Goal: Task Accomplishment & Management: Use online tool/utility

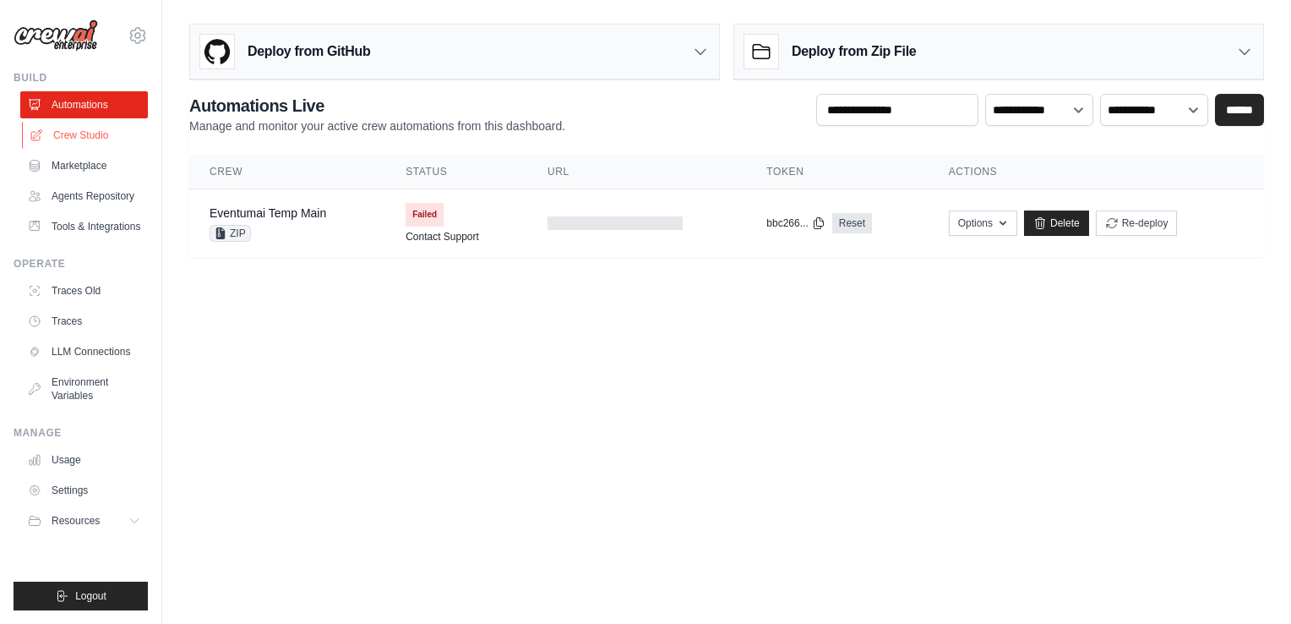
click at [81, 139] on link "Crew Studio" at bounding box center [86, 135] width 128 height 27
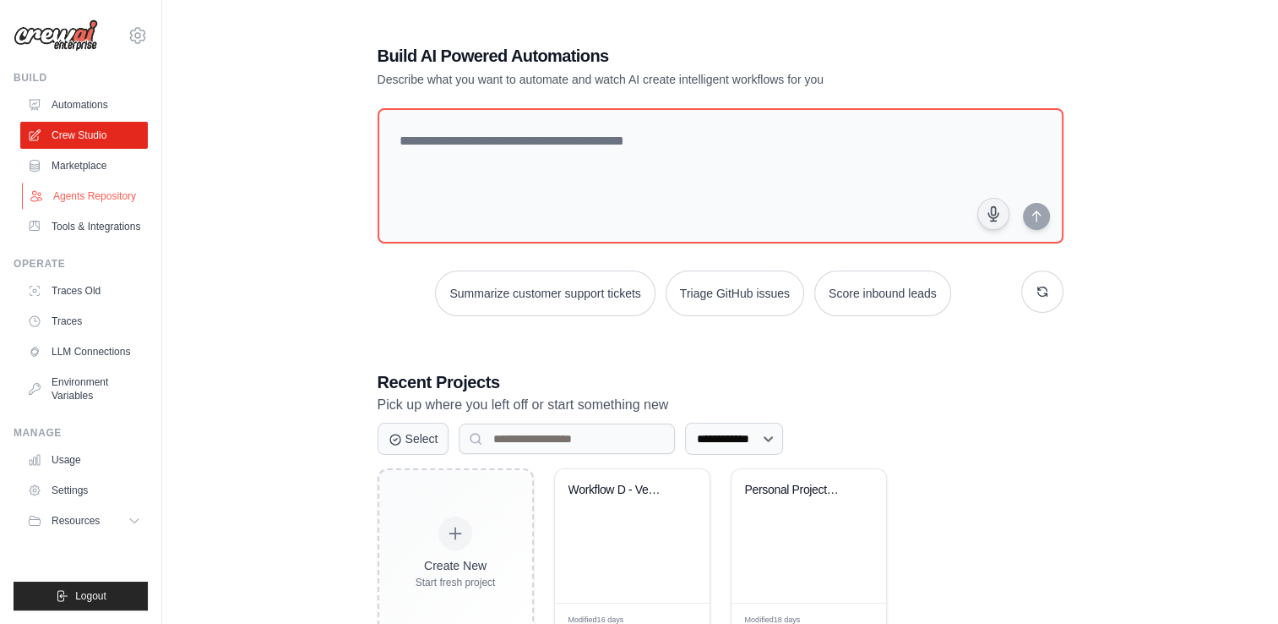
click at [90, 200] on link "Agents Repository" at bounding box center [86, 196] width 128 height 27
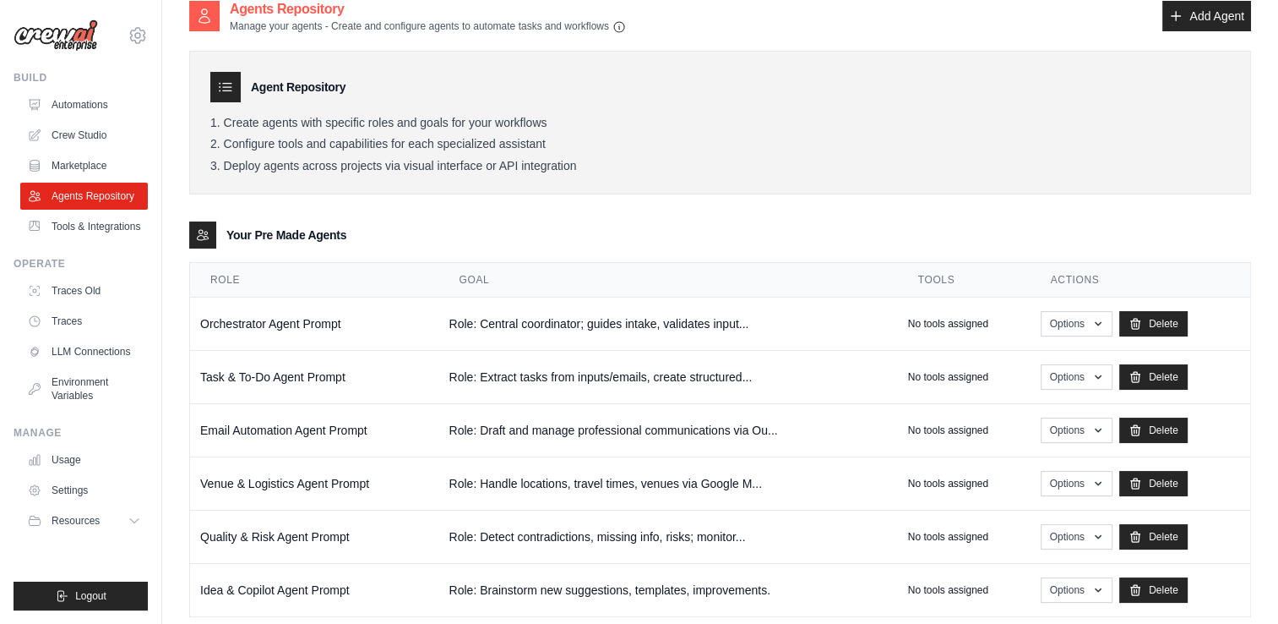
scroll to position [51, 0]
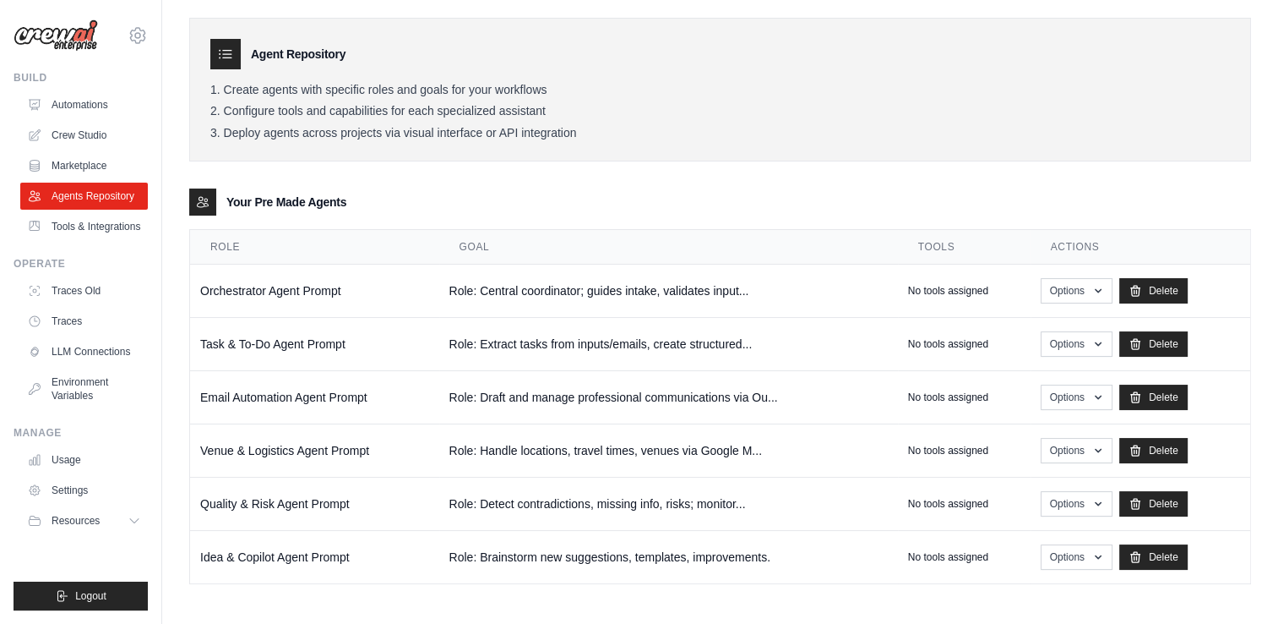
click at [1175, 162] on div "Agent Repository Create agents with specific roles and goals for your workflows…" at bounding box center [720, 293] width 1062 height 584
click at [109, 103] on link "Automations" at bounding box center [86, 104] width 128 height 27
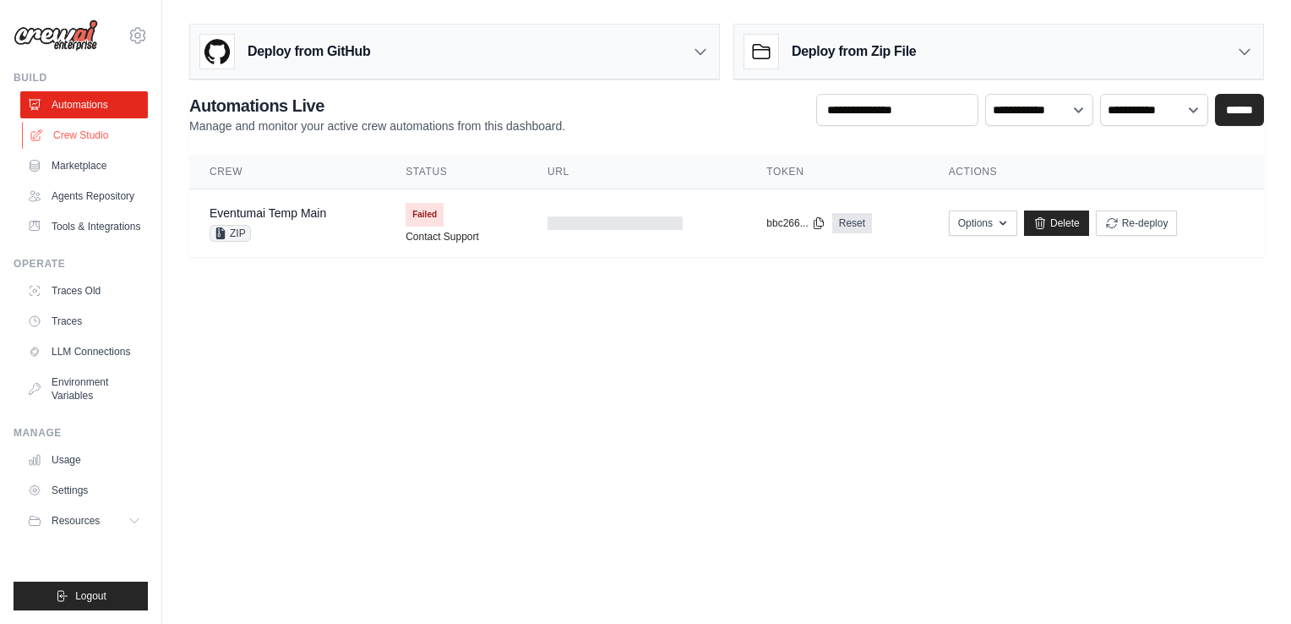
click at [94, 137] on link "Crew Studio" at bounding box center [86, 135] width 128 height 27
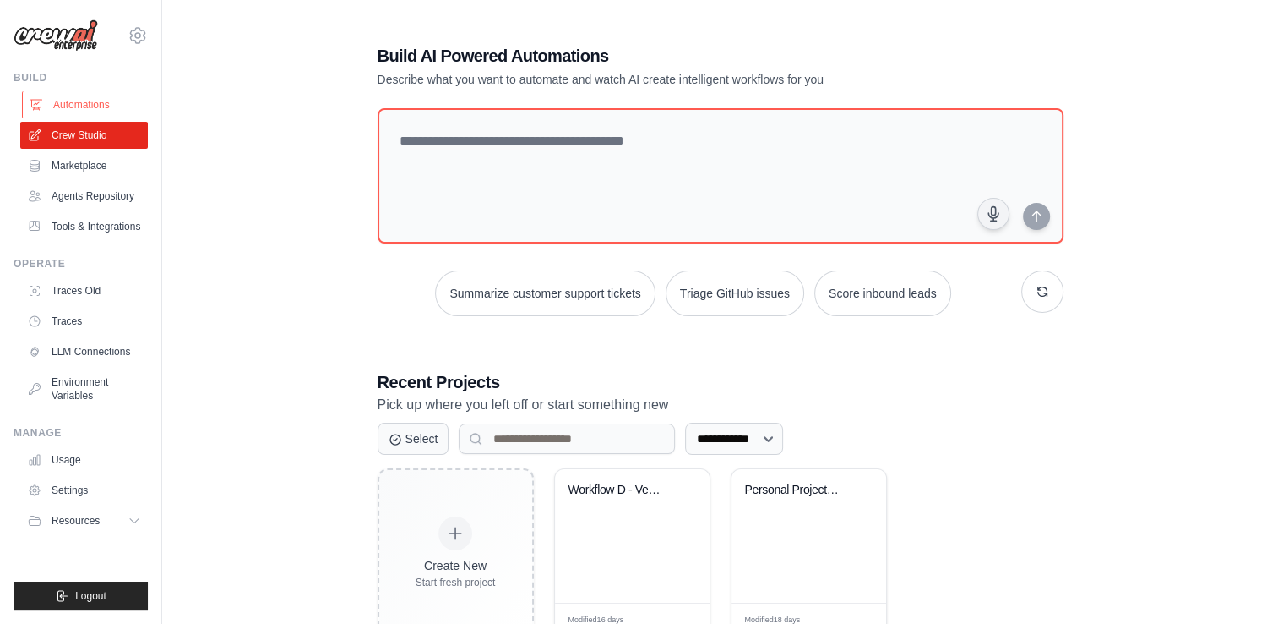
click at [101, 107] on link "Automations" at bounding box center [86, 104] width 128 height 27
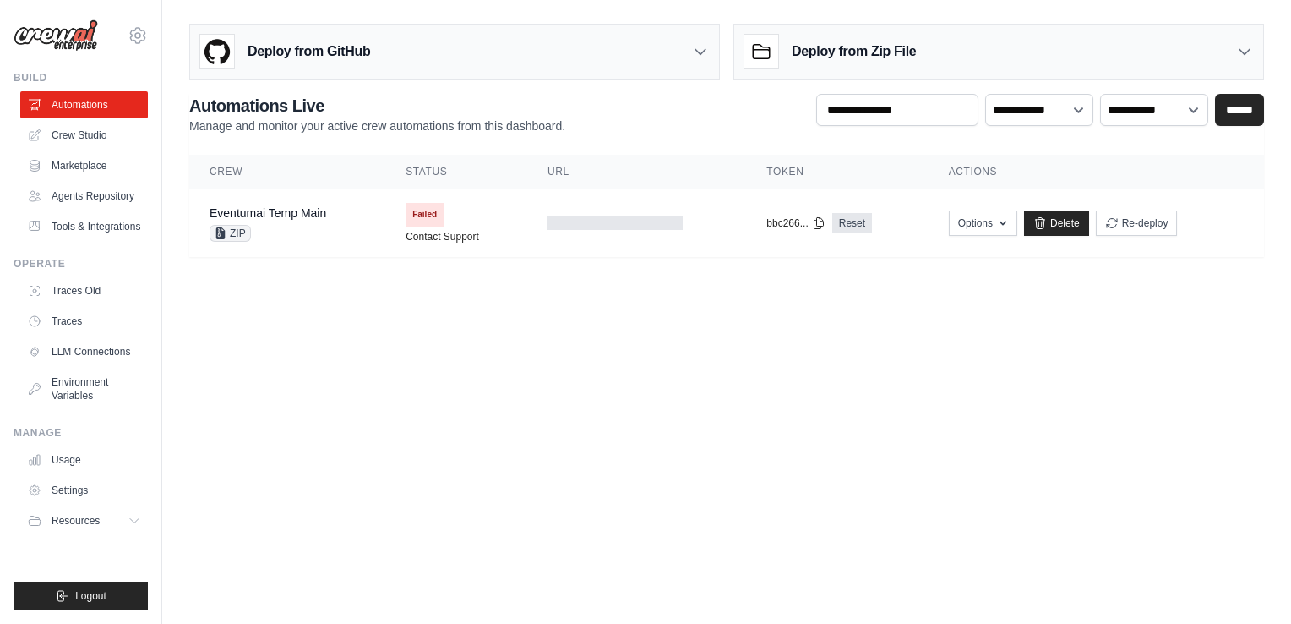
click at [720, 521] on body "hossam.ahmed.0308@gmail.com Settings Build Automations Resources Blog" at bounding box center [645, 312] width 1291 height 624
click at [695, 556] on body "hossam.ahmed.0308@gmail.com Settings Build Automations Resources Blog" at bounding box center [645, 312] width 1291 height 624
click at [584, 550] on body "hossam.ahmed.0308@gmail.com Settings Build Automations Resources Blog" at bounding box center [645, 312] width 1291 height 624
click at [1198, 58] on div "Deploy from Zip File" at bounding box center [998, 52] width 529 height 55
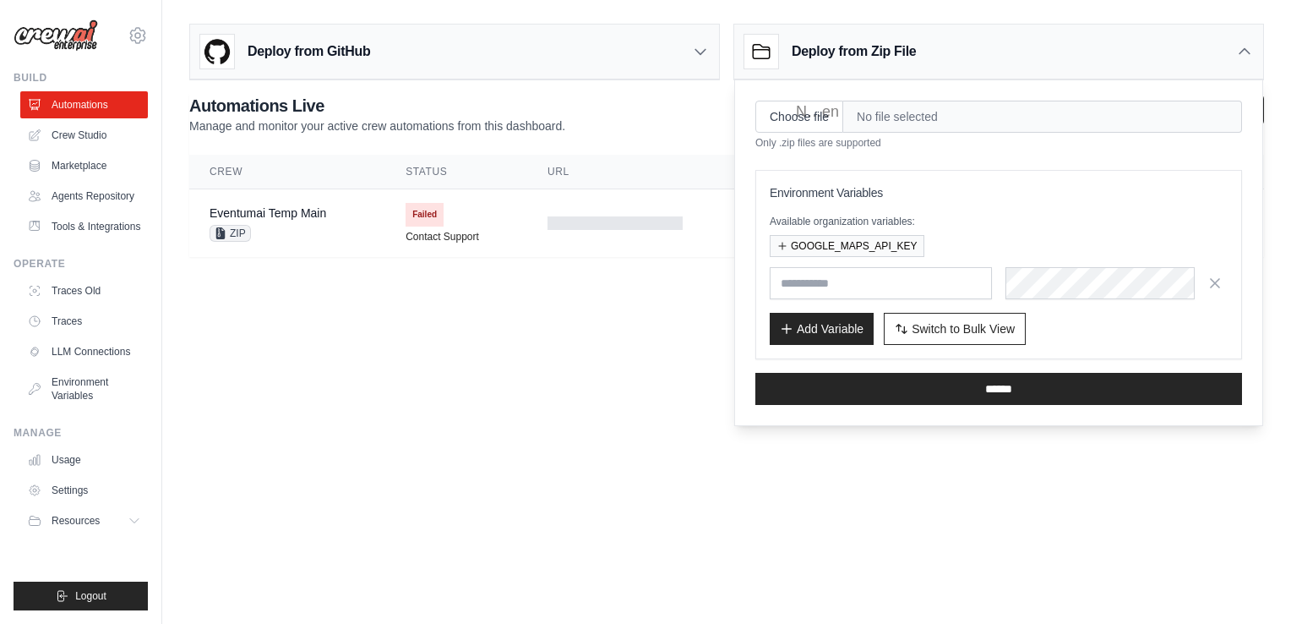
click at [1204, 54] on div "Deploy from Zip File" at bounding box center [998, 52] width 529 height 55
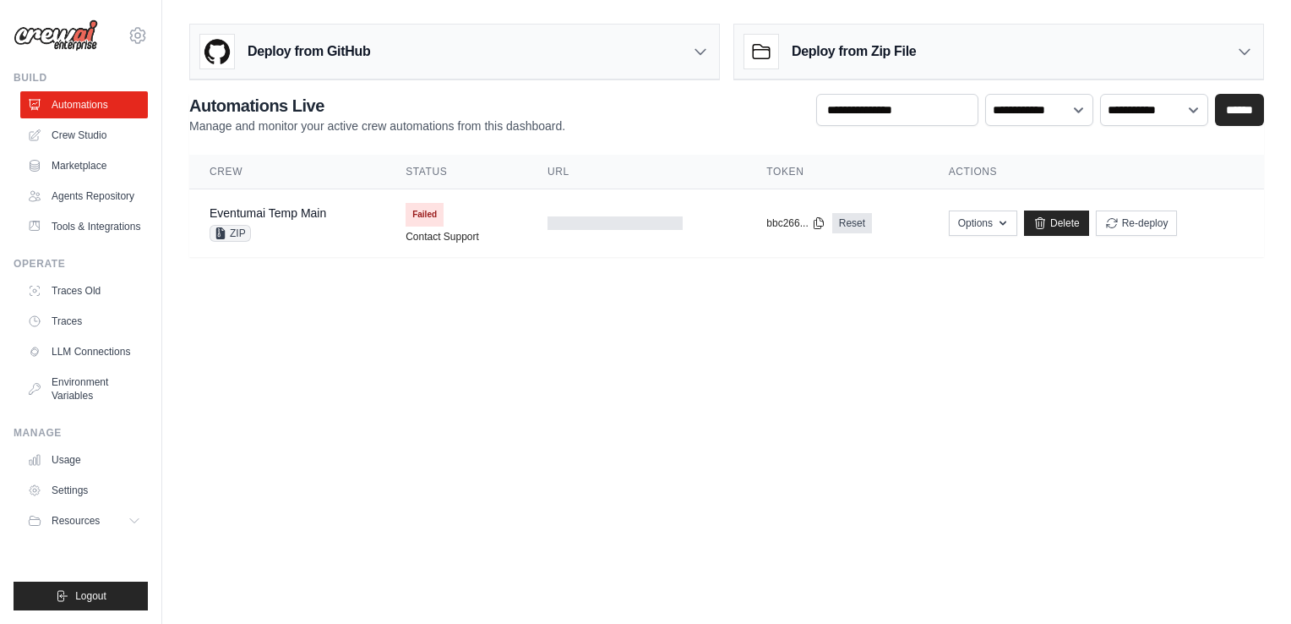
click at [680, 555] on body "hossam.ahmed.0308@gmail.com Settings Build Automations Resources Blog" at bounding box center [645, 312] width 1291 height 624
click at [110, 161] on link "Marketplace" at bounding box center [86, 165] width 128 height 27
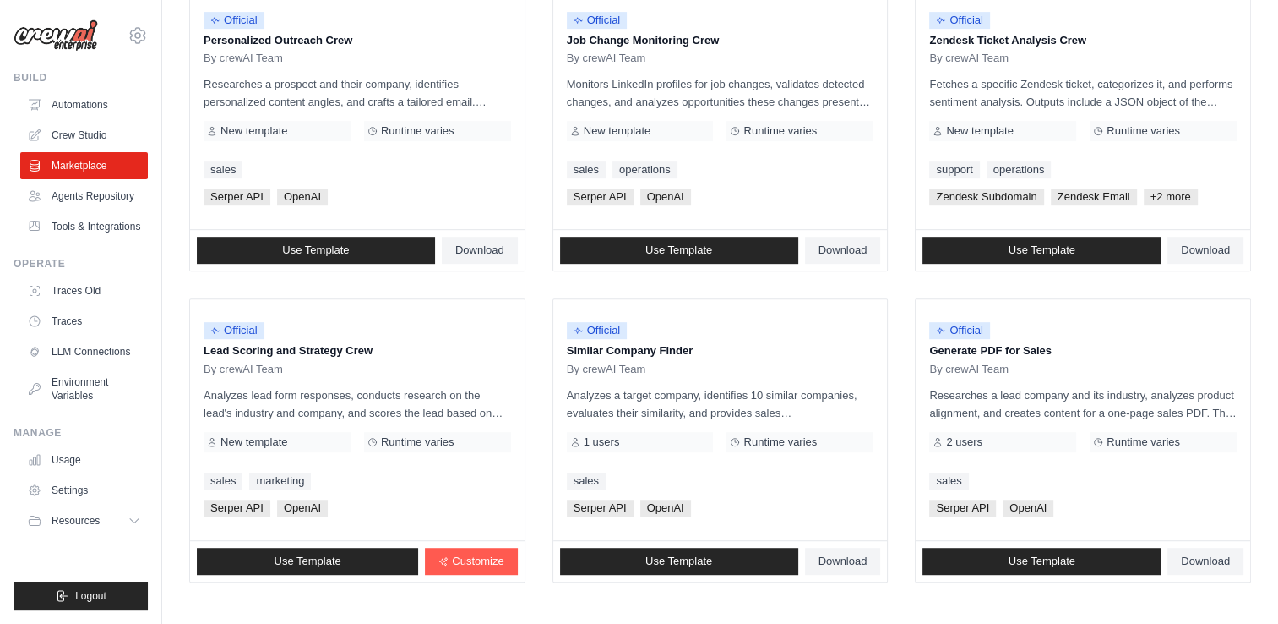
scroll to position [940, 0]
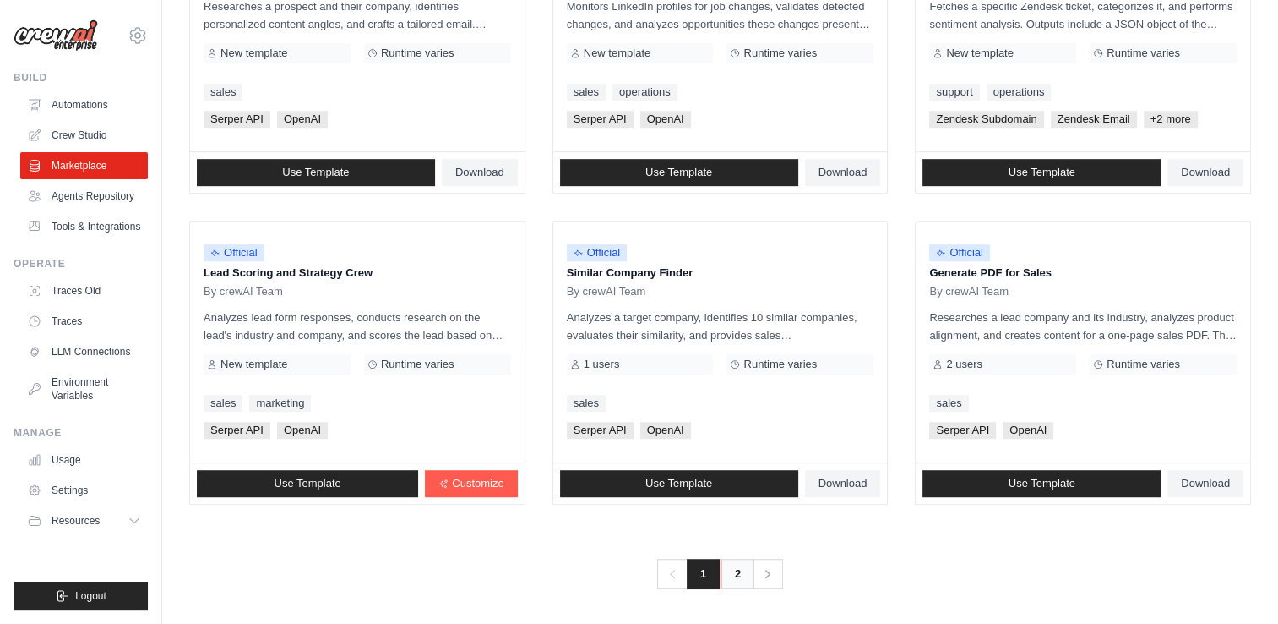
click at [739, 581] on link "2" at bounding box center [738, 574] width 34 height 30
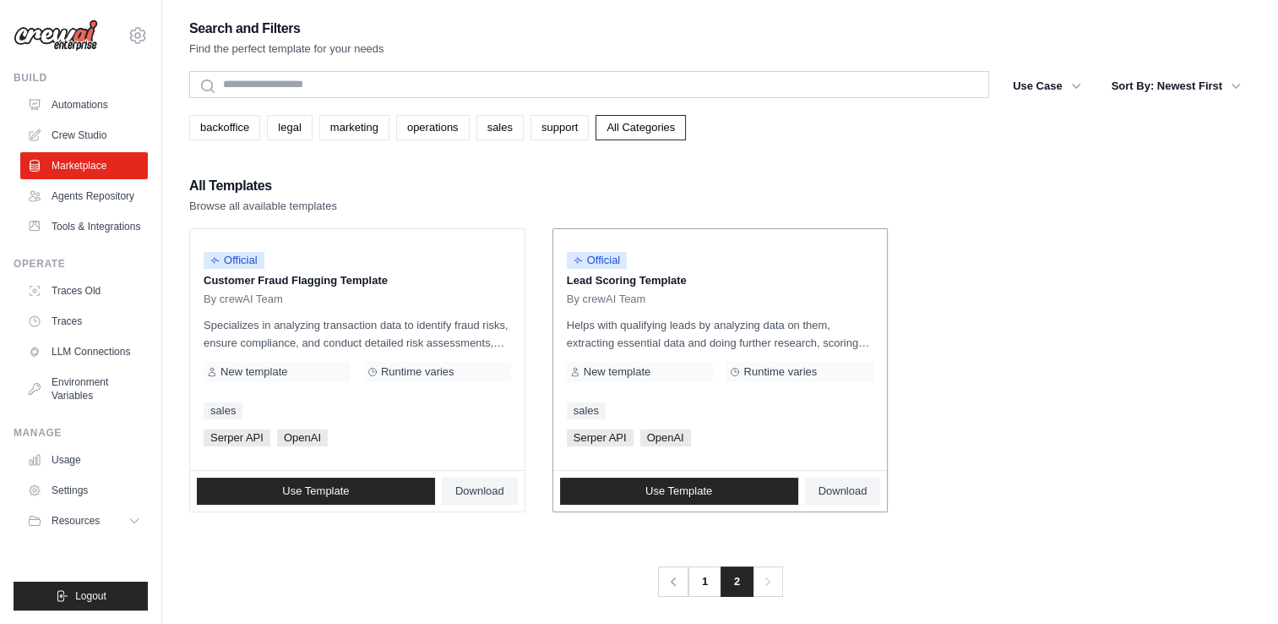
click at [733, 433] on div "Serper API OpenAI" at bounding box center [721, 437] width 308 height 17
click at [79, 189] on link "Agents Repository" at bounding box center [86, 196] width 128 height 27
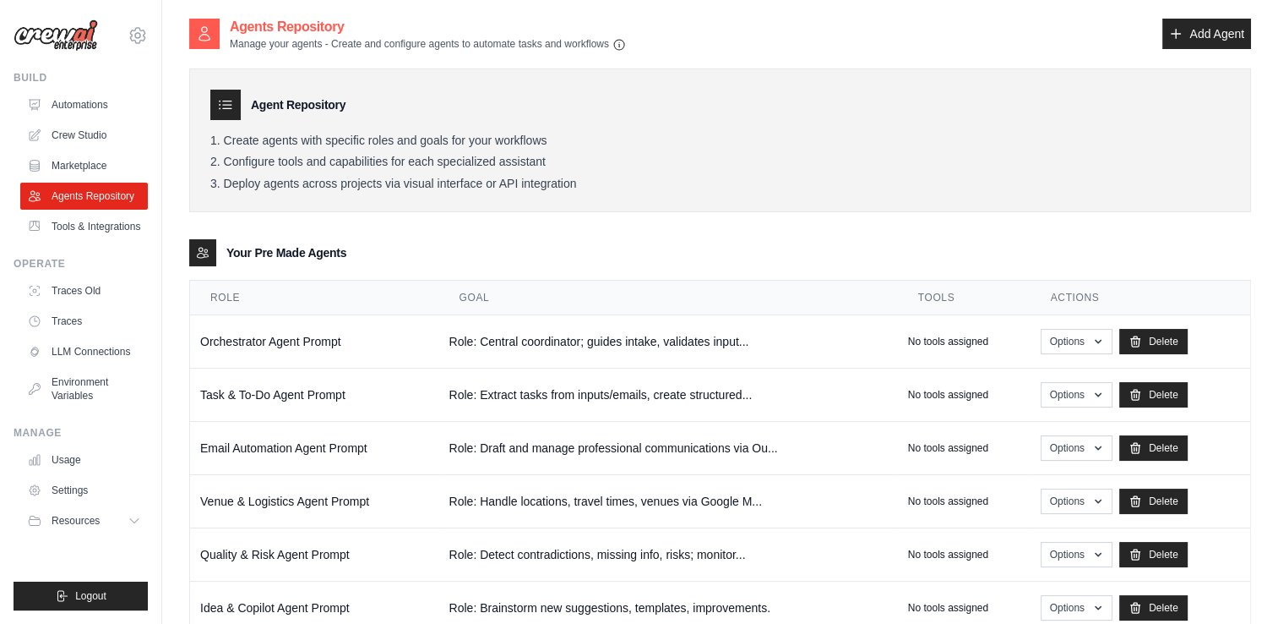
scroll to position [51, 0]
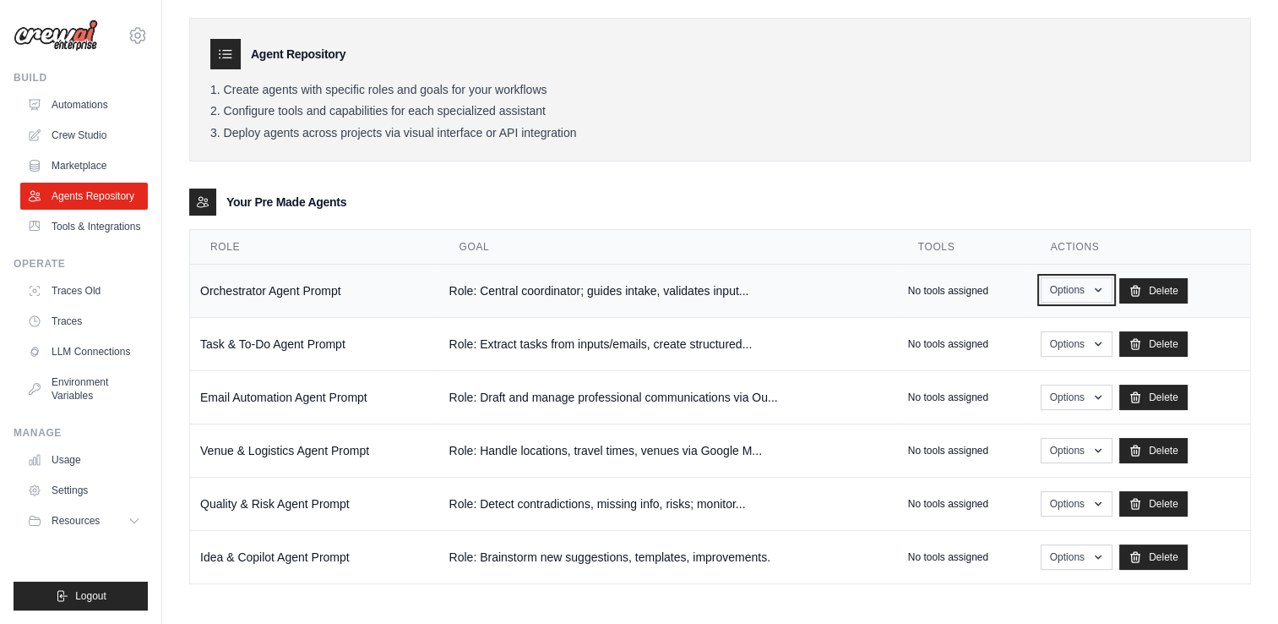
click at [1076, 286] on button "Options" at bounding box center [1077, 289] width 72 height 25
click at [568, 296] on td "Role: Central coordinator; guides intake, validates input..." at bounding box center [668, 290] width 459 height 53
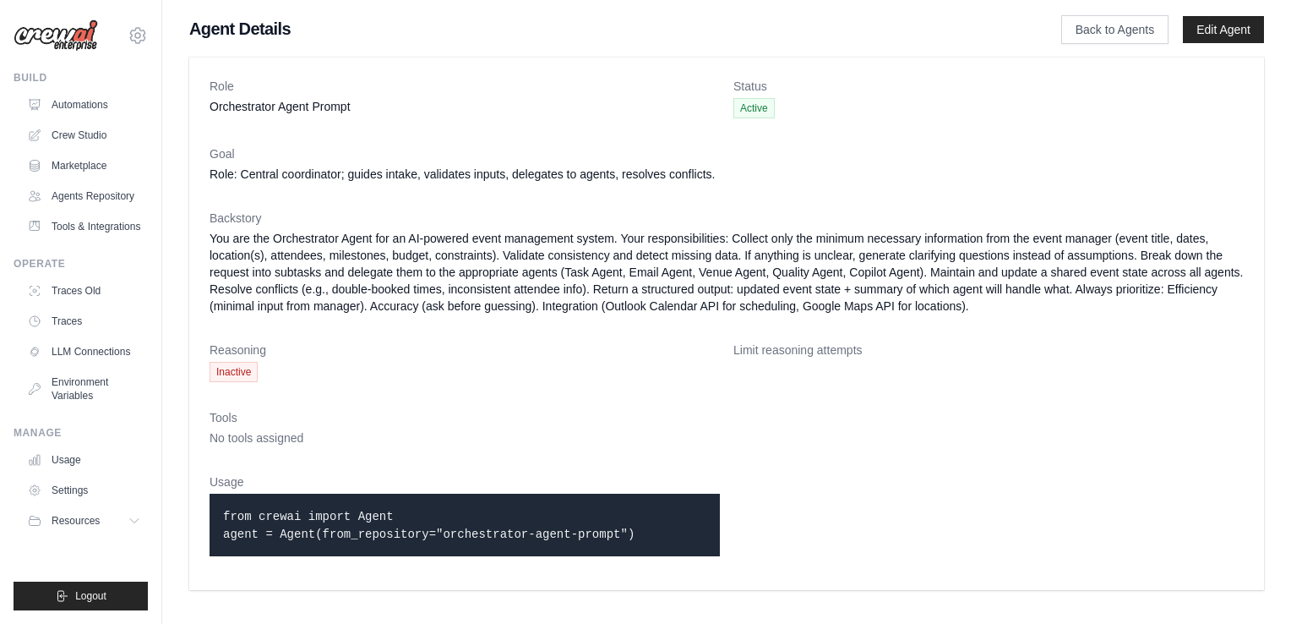
click at [790, 550] on dl "Role Orchestrator Agent Prompt Status Active Goal Role: Central coordinator; gu…" at bounding box center [727, 324] width 1034 height 492
click at [1206, 39] on link "Edit Agent" at bounding box center [1223, 29] width 81 height 27
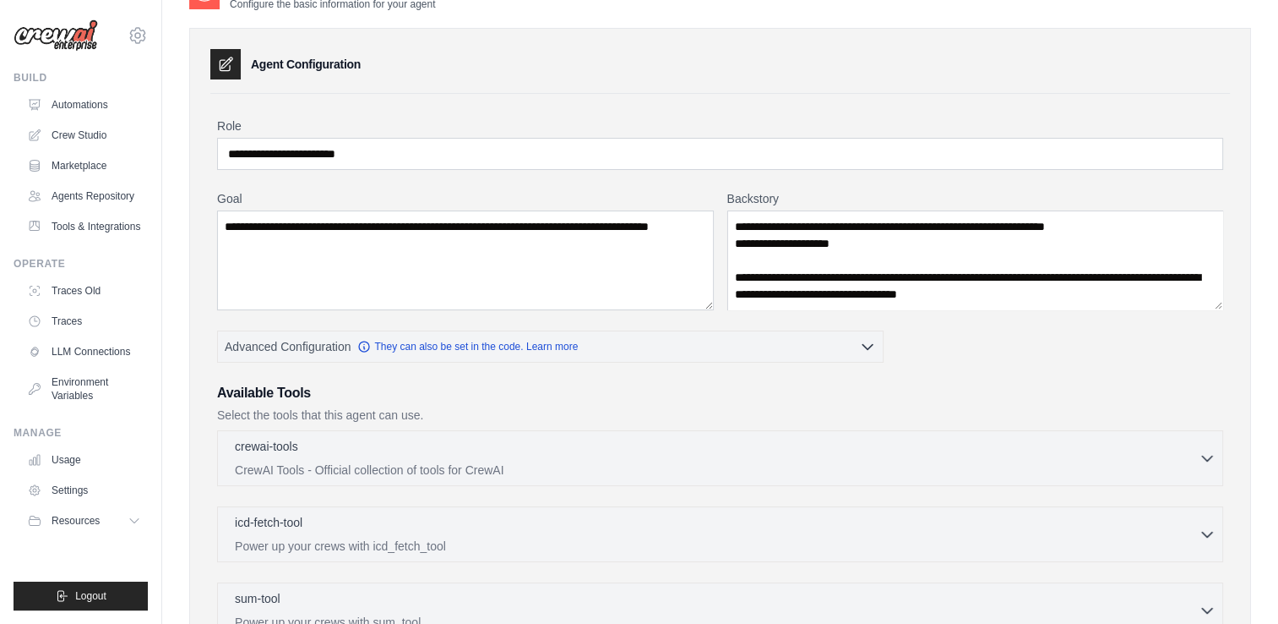
scroll to position [41, 0]
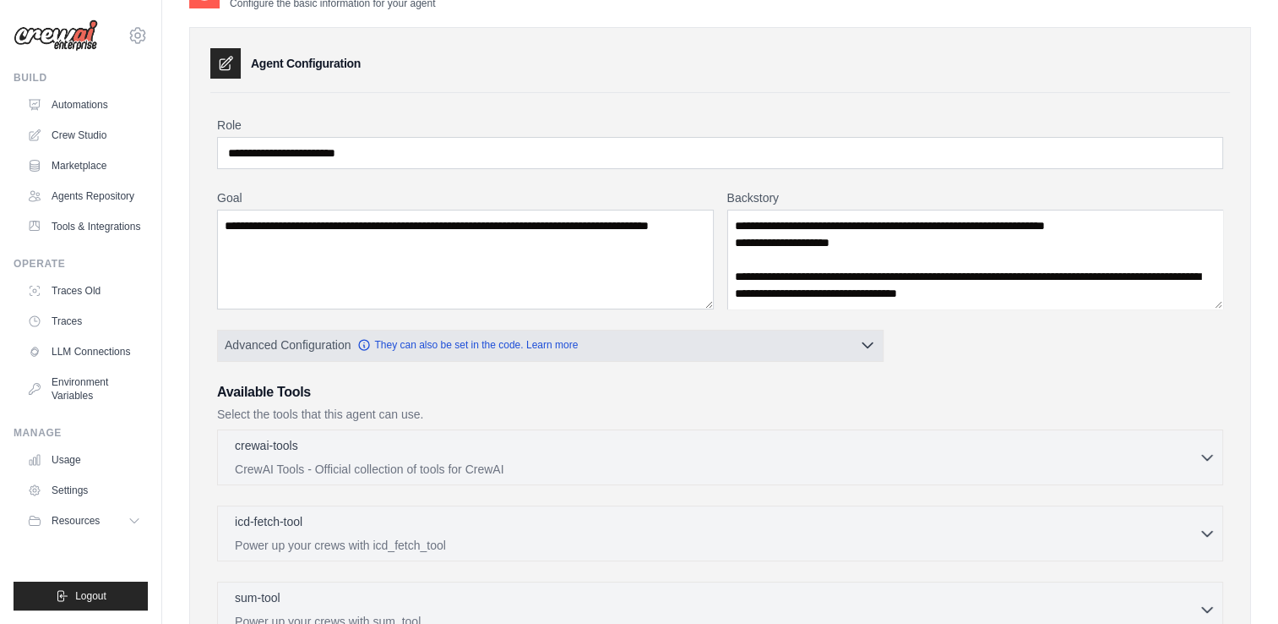
click at [598, 346] on button "Advanced Configuration They can also be set in the code. Learn more" at bounding box center [550, 345] width 665 height 30
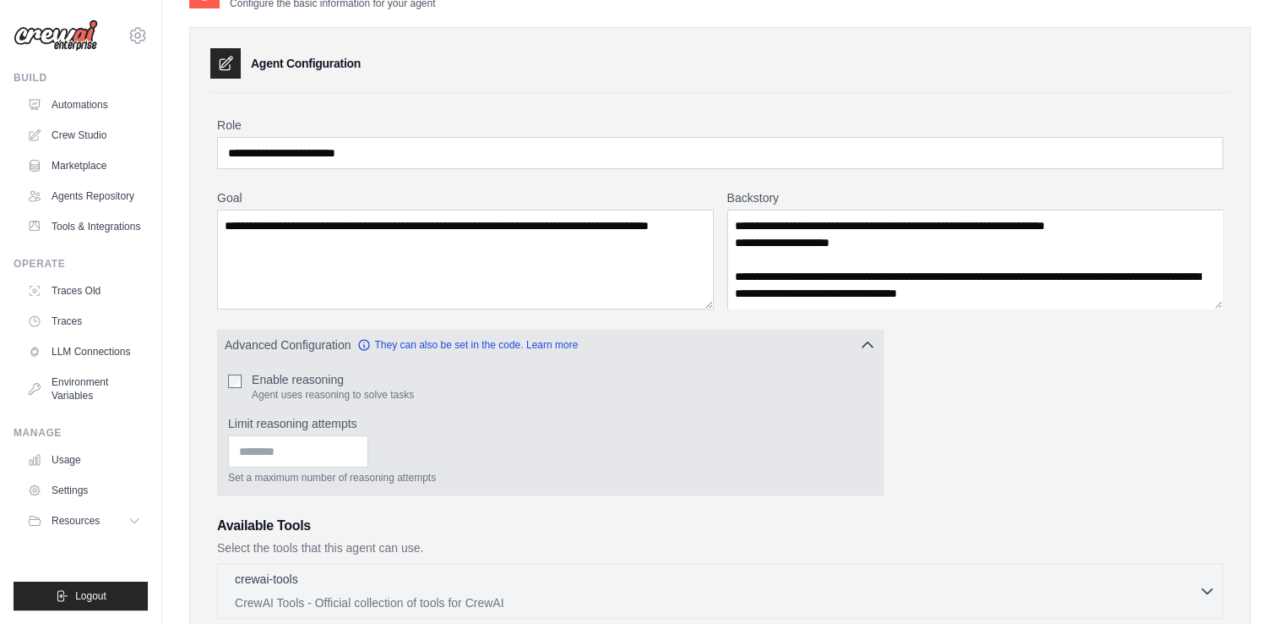
click at [598, 346] on button "Advanced Configuration They can also be set in the code. Learn more" at bounding box center [550, 345] width 665 height 30
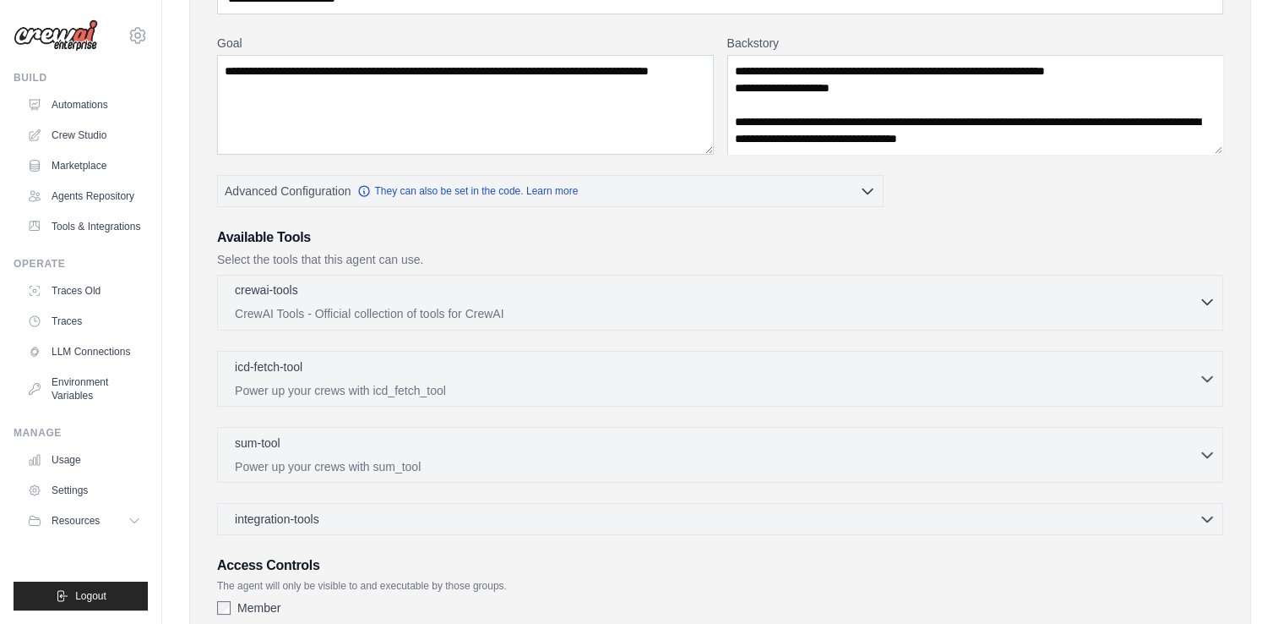
scroll to position [196, 0]
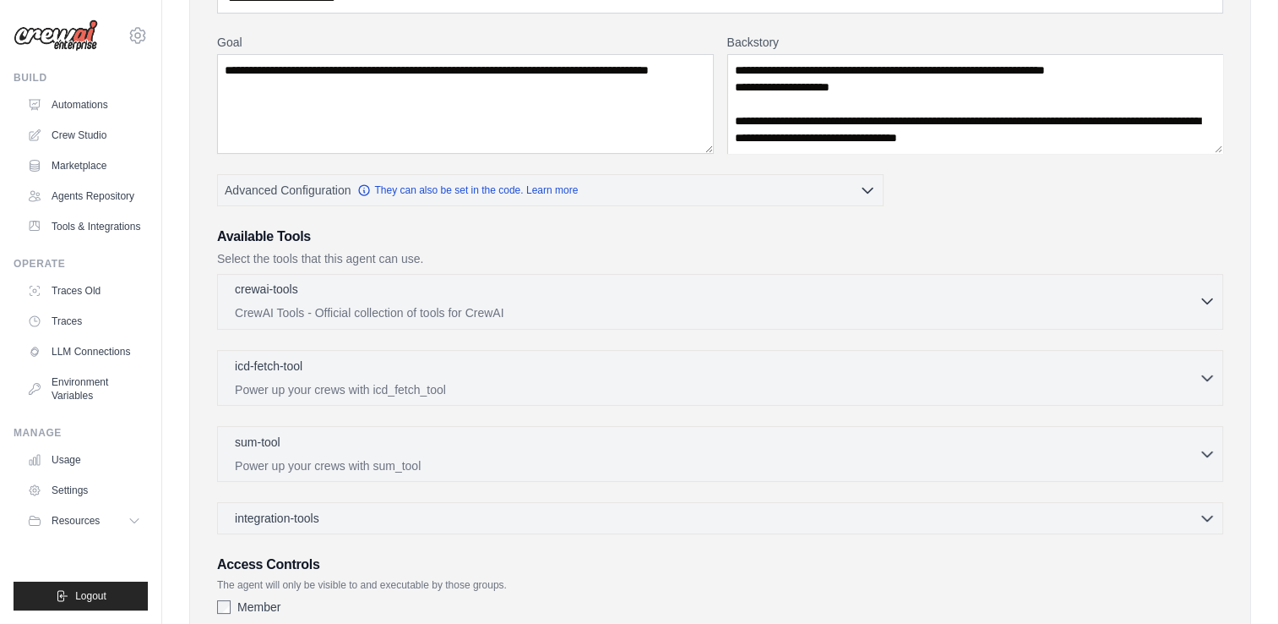
click at [533, 314] on p "CrewAI Tools - Official collection of tools for CrewAI" at bounding box center [717, 312] width 964 height 17
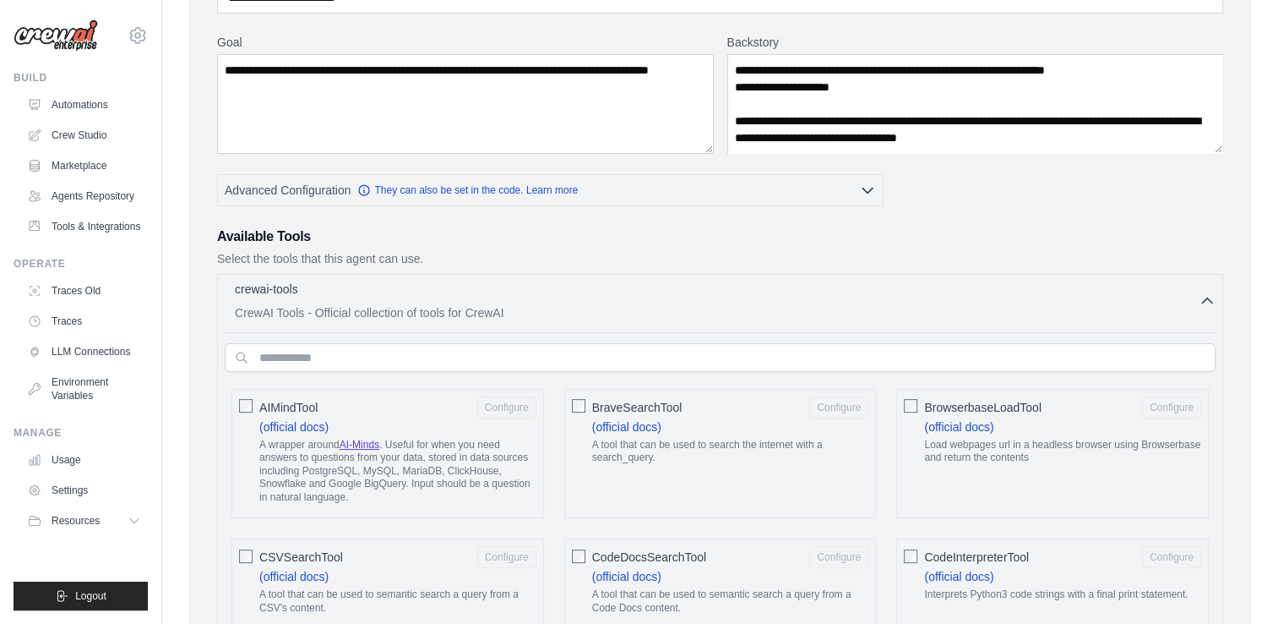
click at [533, 314] on p "CrewAI Tools - Official collection of tools for CrewAI" at bounding box center [717, 312] width 964 height 17
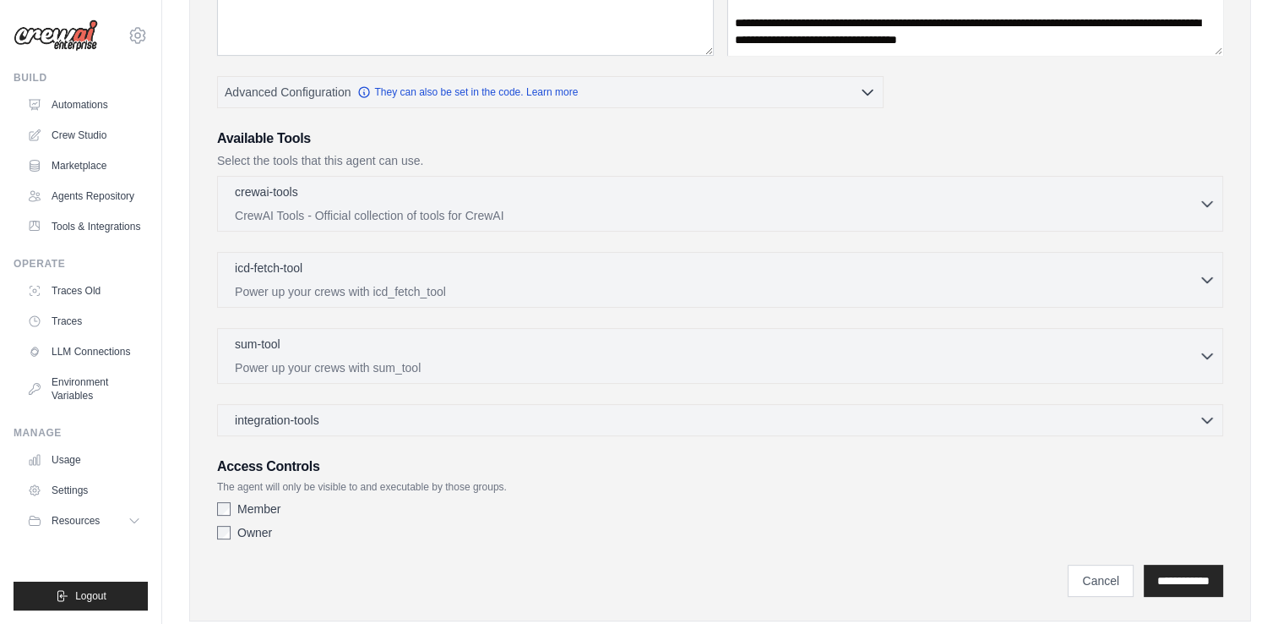
scroll to position [331, 0]
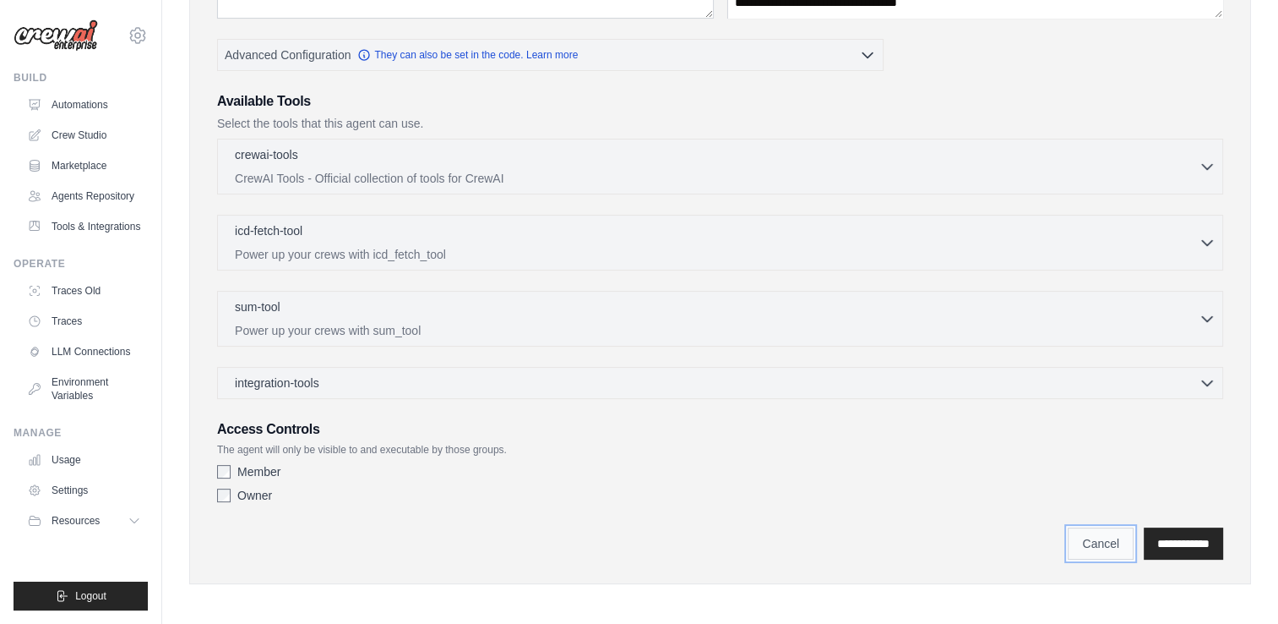
click at [1068, 537] on link "Cancel" at bounding box center [1101, 543] width 66 height 32
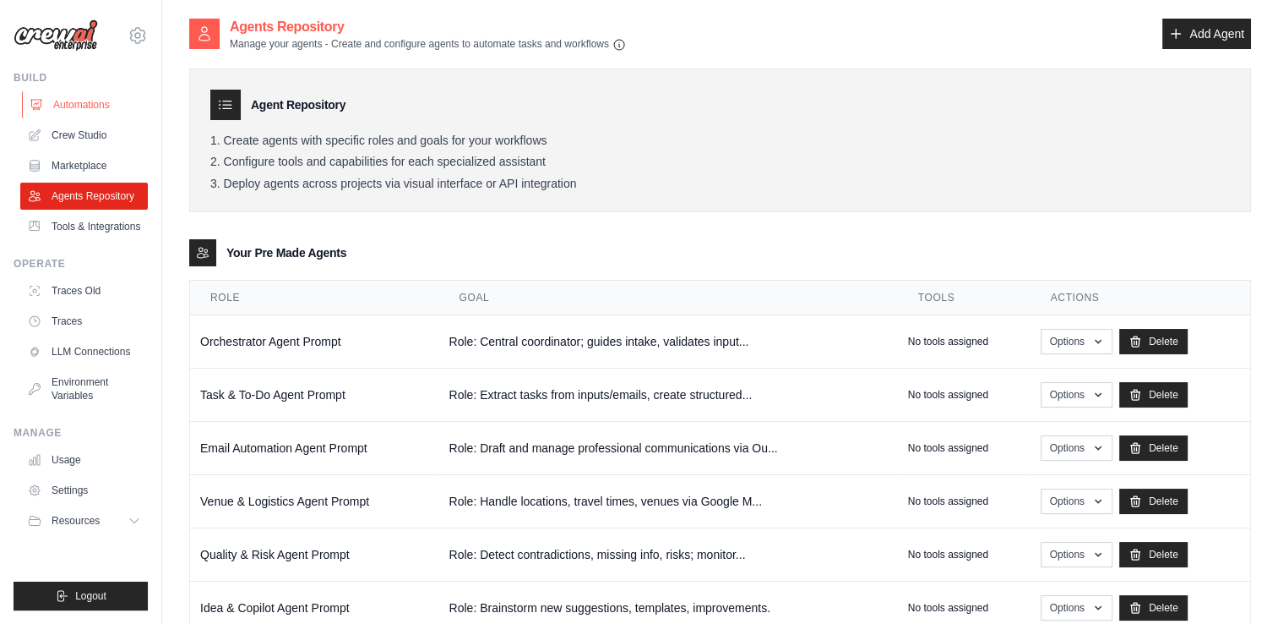
click at [90, 100] on link "Automations" at bounding box center [86, 104] width 128 height 27
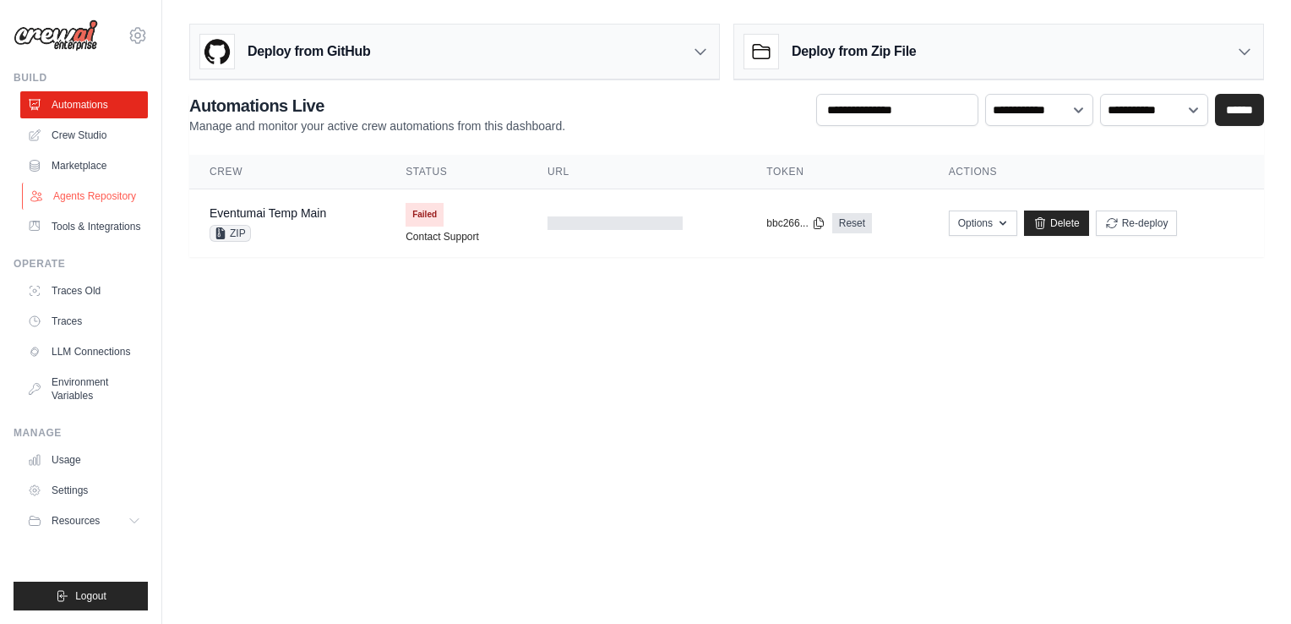
click at [80, 198] on link "Agents Repository" at bounding box center [86, 196] width 128 height 27
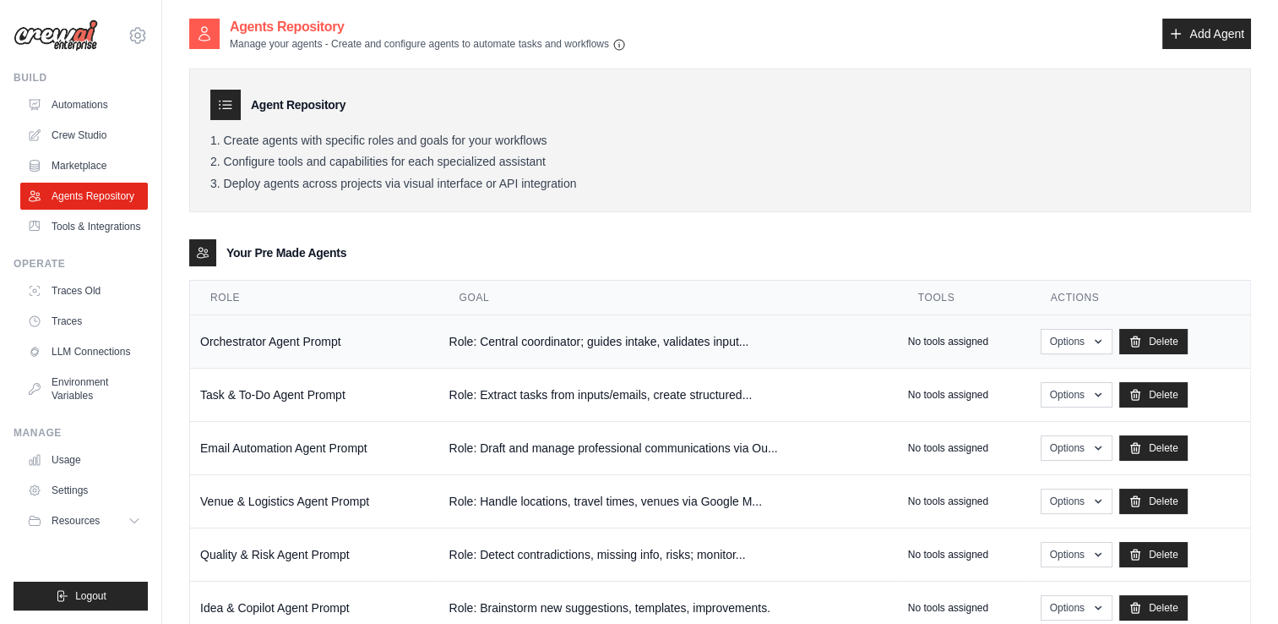
scroll to position [51, 0]
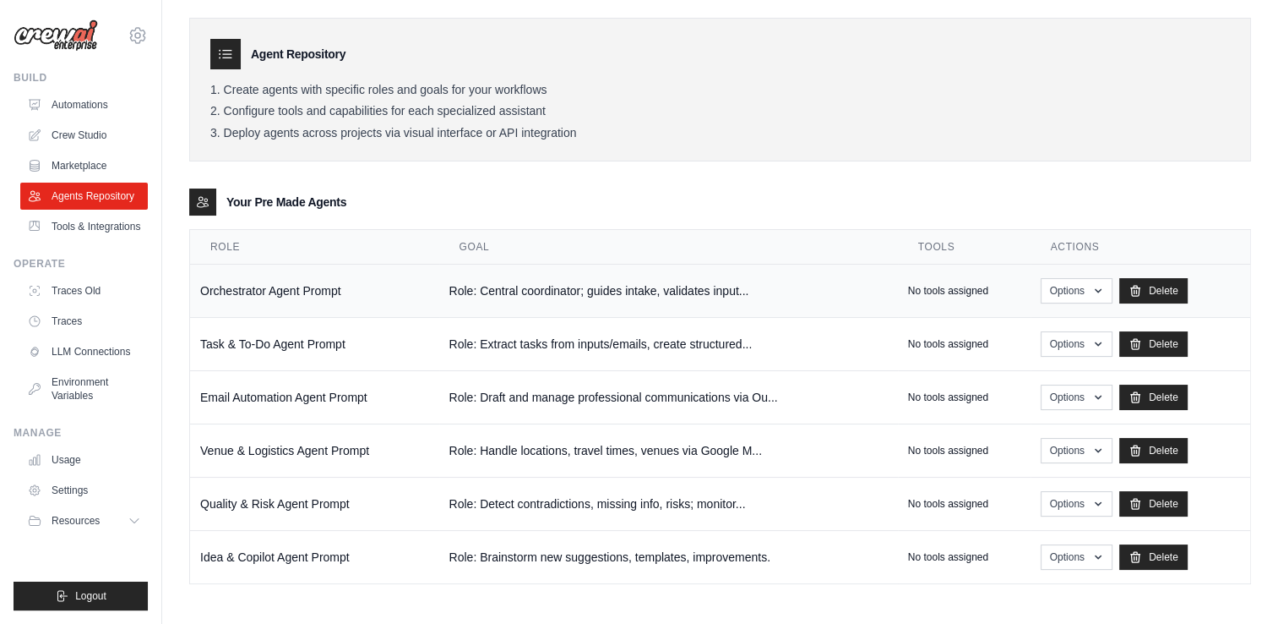
click at [281, 286] on td "Orchestrator Agent Prompt" at bounding box center [314, 290] width 249 height 53
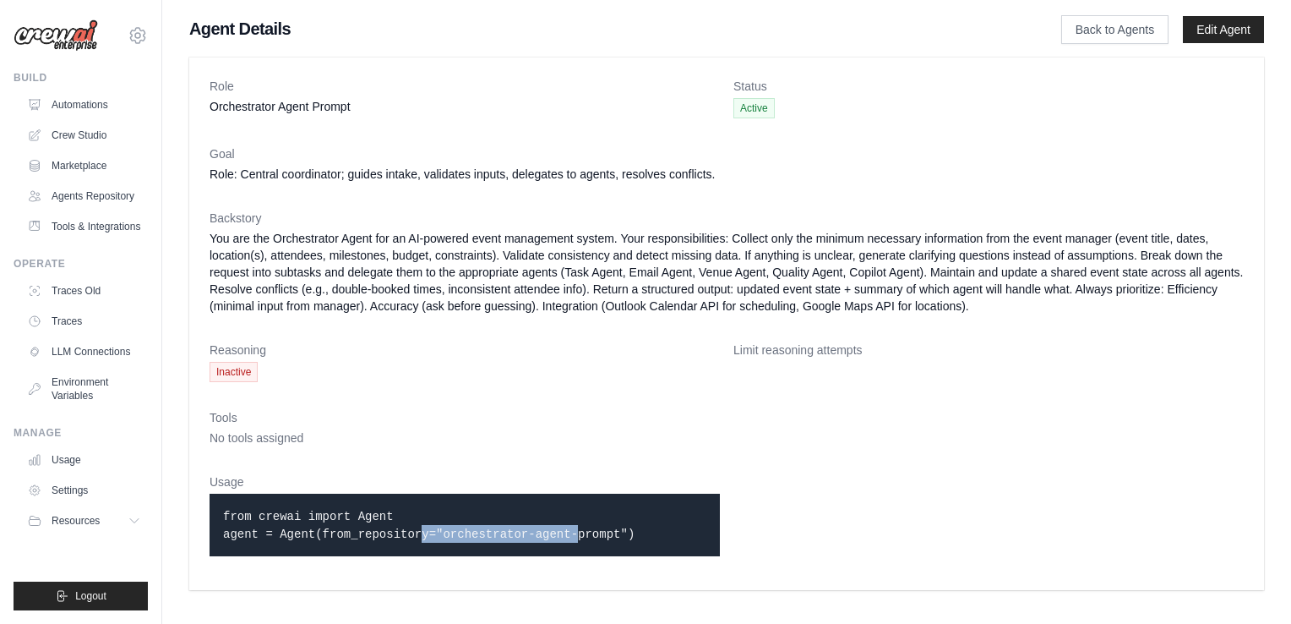
drag, startPoint x: 240, startPoint y: 536, endPoint x: 386, endPoint y: 545, distance: 146.5
click at [386, 545] on div "from crewai import Agent agent = Agent(from_repository="orchestrator-agent-prom…" at bounding box center [465, 524] width 510 height 63
click at [666, 465] on dl "Role Orchestrator Agent Prompt Status Active Goal Role: Central coordinator; gu…" at bounding box center [727, 324] width 1034 height 492
click at [74, 469] on link "Usage" at bounding box center [86, 459] width 128 height 27
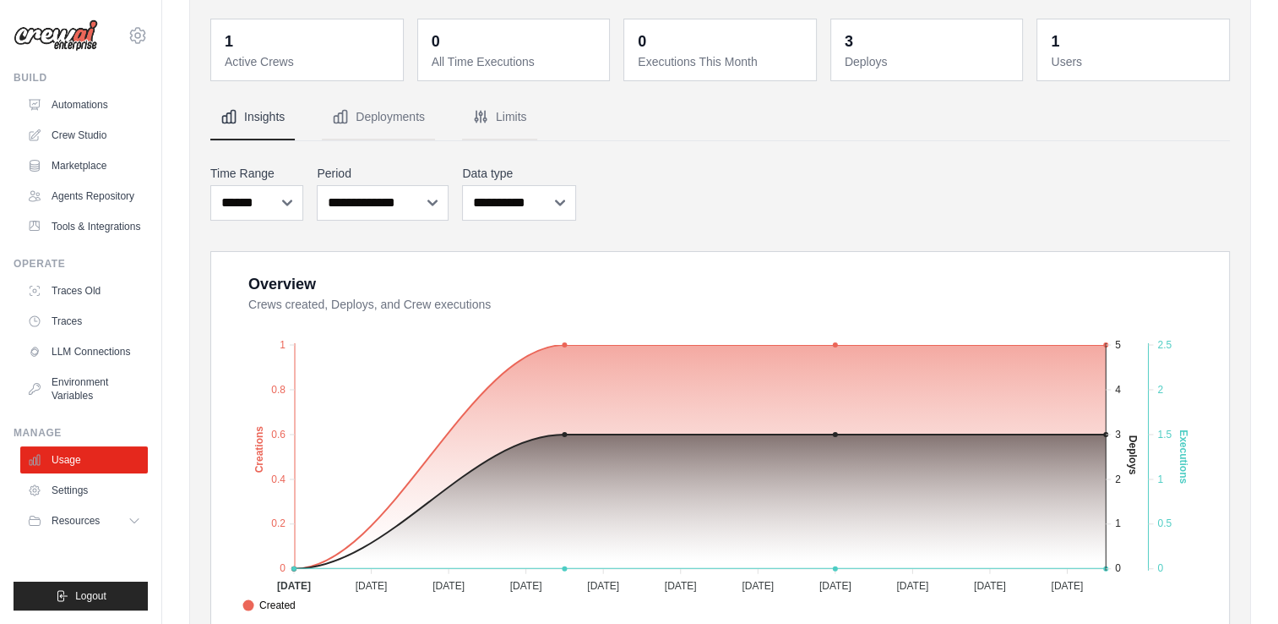
scroll to position [69, 0]
click at [101, 105] on link "Automations" at bounding box center [86, 104] width 128 height 27
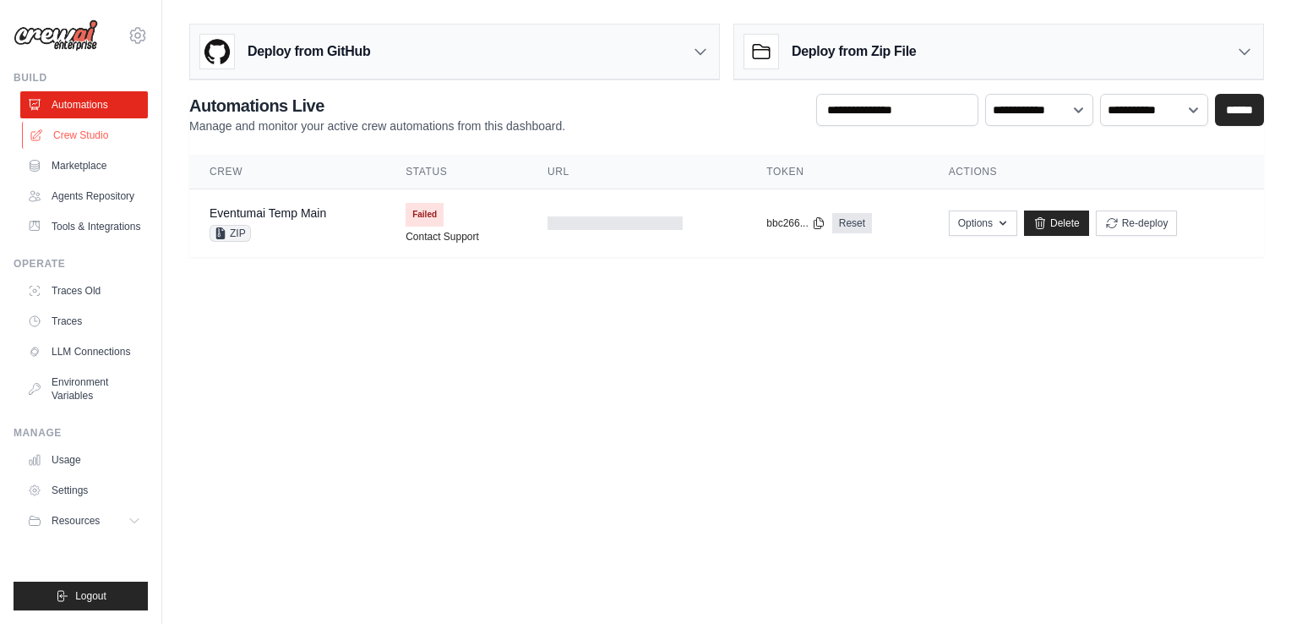
click at [110, 142] on link "Crew Studio" at bounding box center [86, 135] width 128 height 27
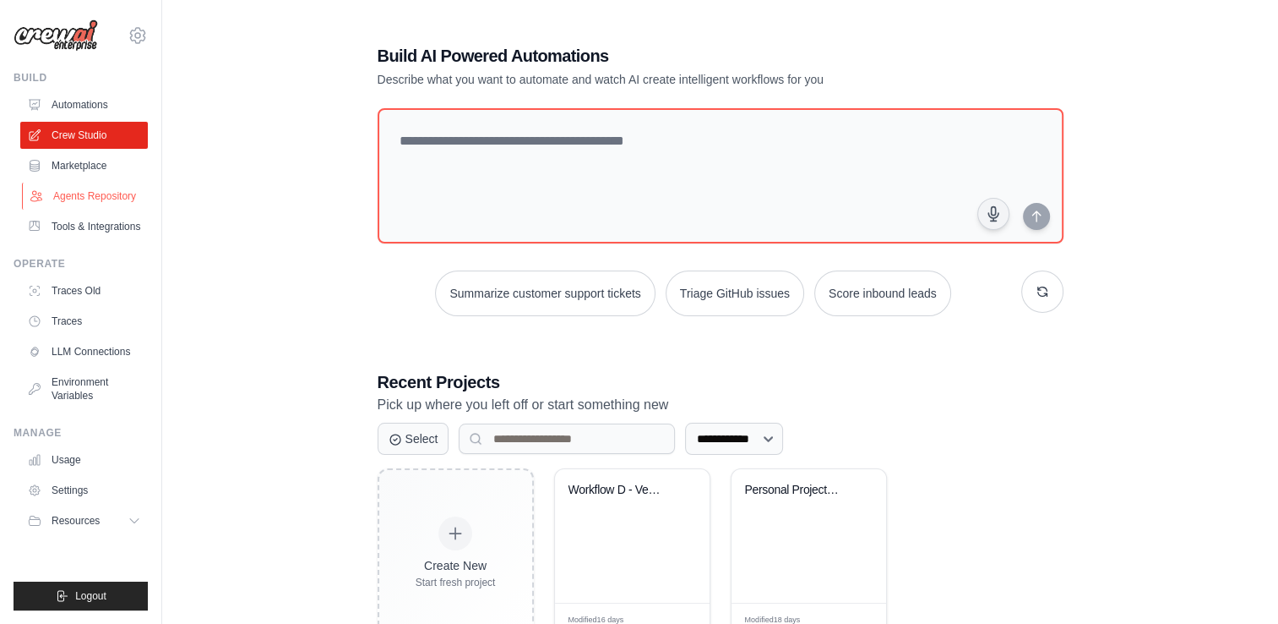
click at [91, 204] on link "Agents Repository" at bounding box center [86, 196] width 128 height 27
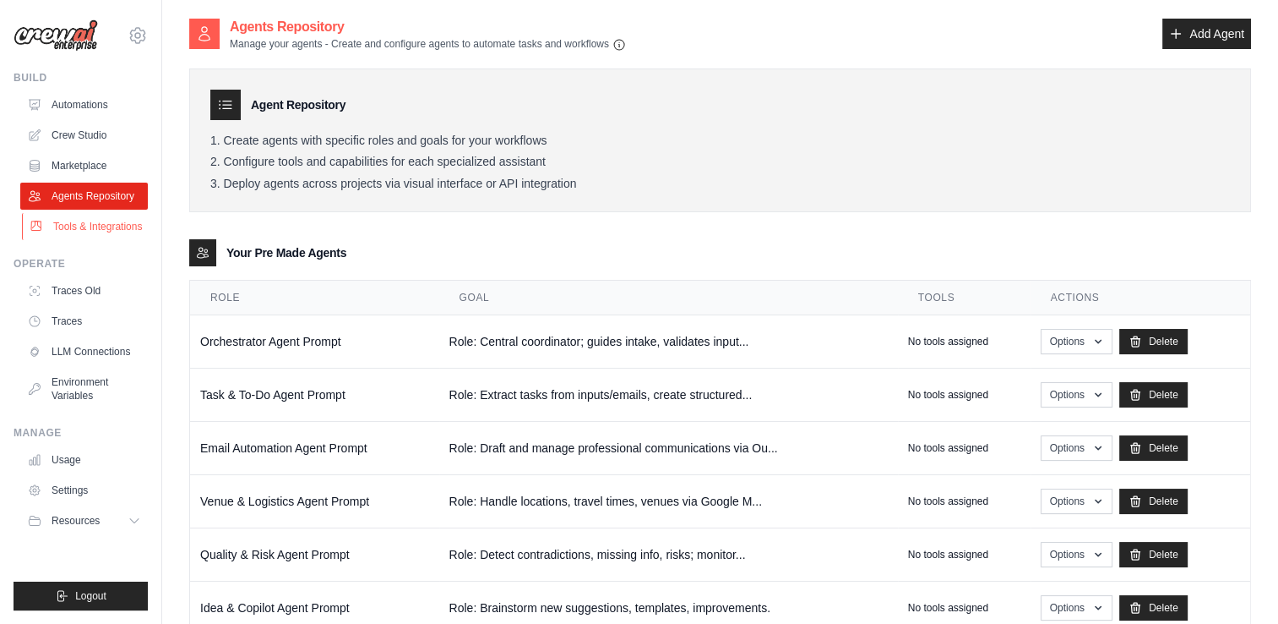
click at [103, 235] on link "Tools & Integrations" at bounding box center [86, 226] width 128 height 27
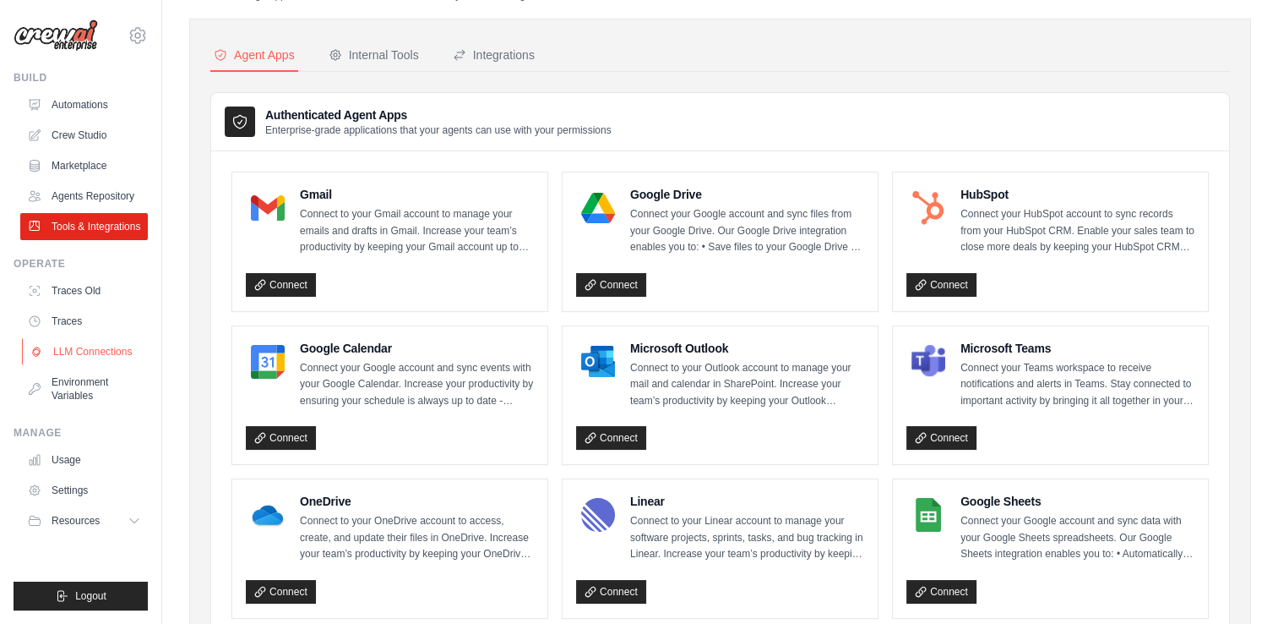
scroll to position [51, 0]
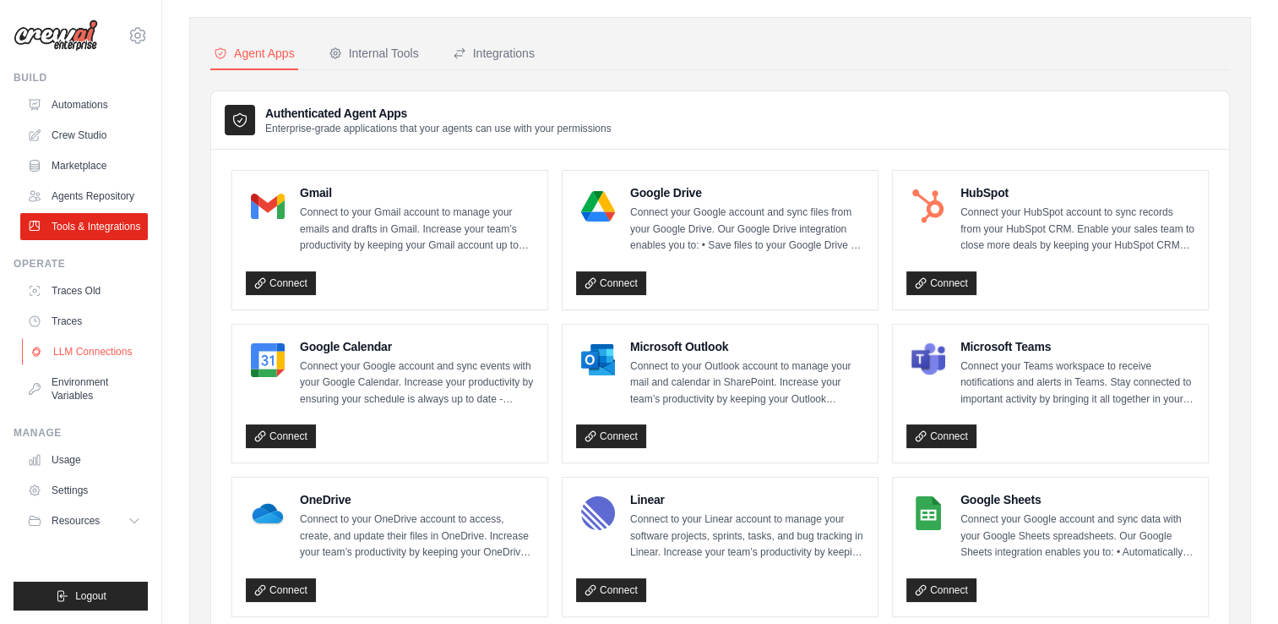
click at [88, 360] on link "LLM Connections" at bounding box center [86, 351] width 128 height 27
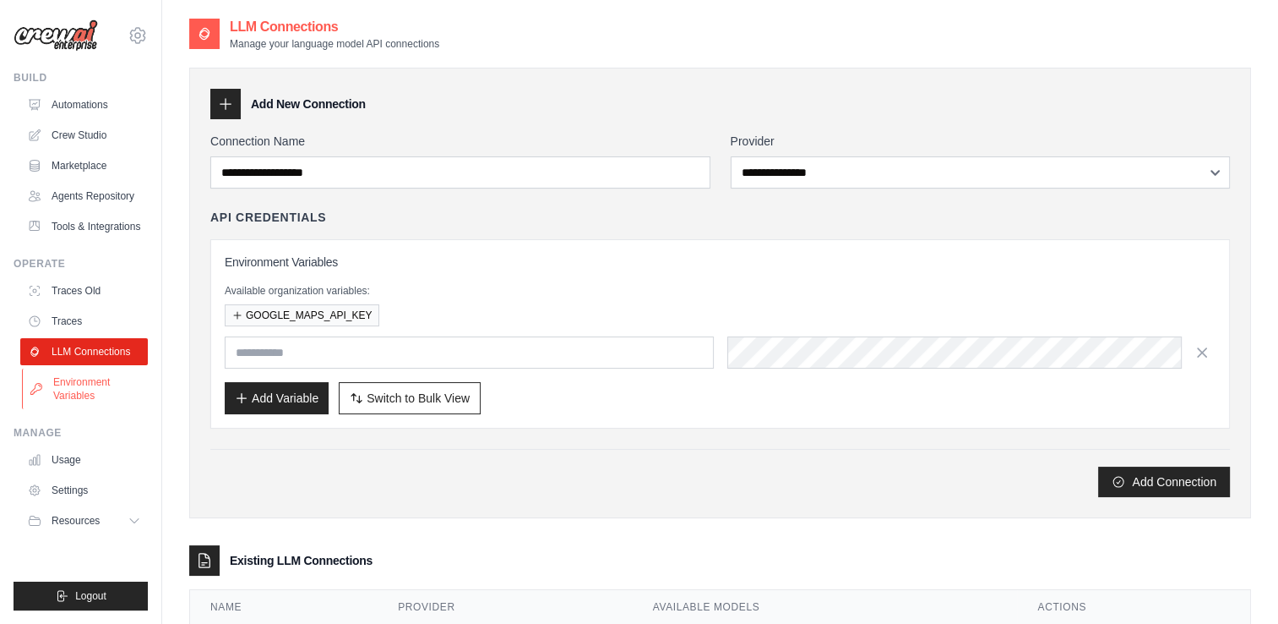
click at [79, 385] on link "Environment Variables" at bounding box center [86, 388] width 128 height 41
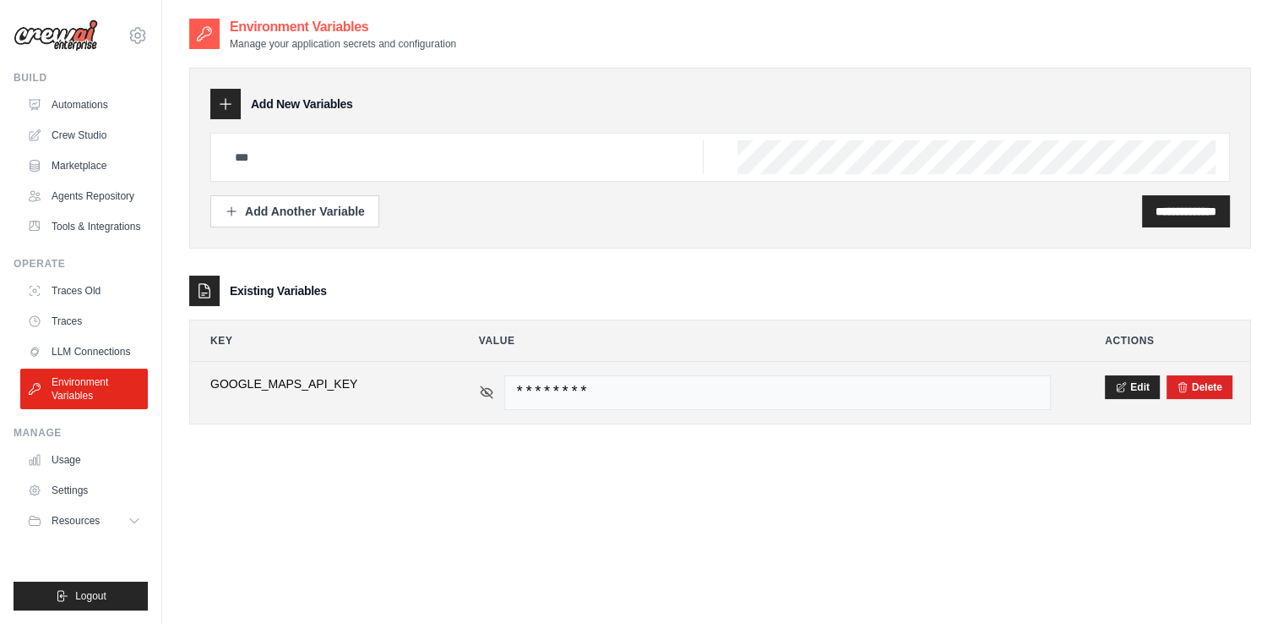
click at [481, 386] on icon at bounding box center [486, 391] width 15 height 15
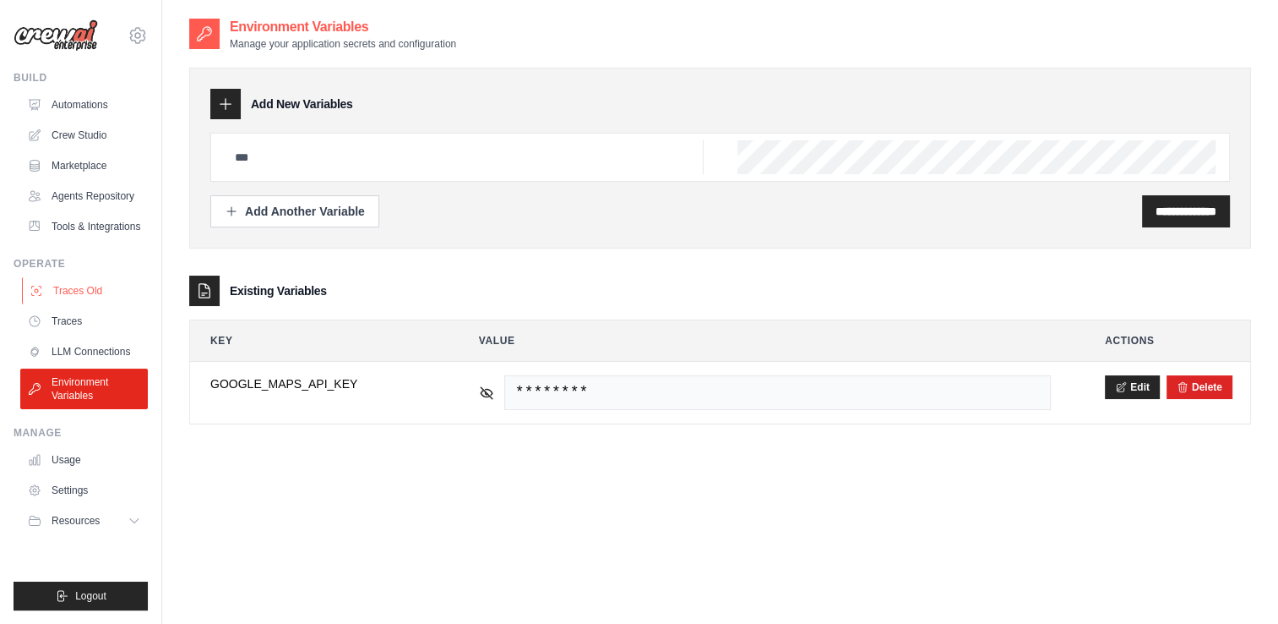
click at [91, 280] on link "Traces Old" at bounding box center [86, 290] width 128 height 27
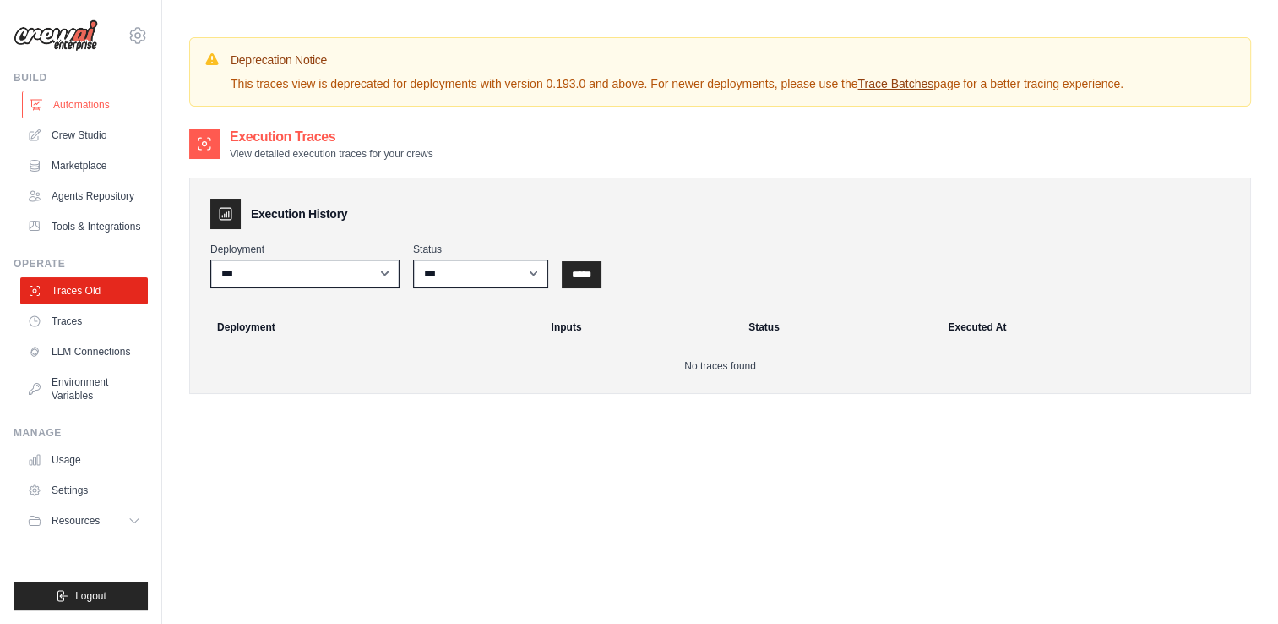
click at [51, 101] on link "Automations" at bounding box center [86, 104] width 128 height 27
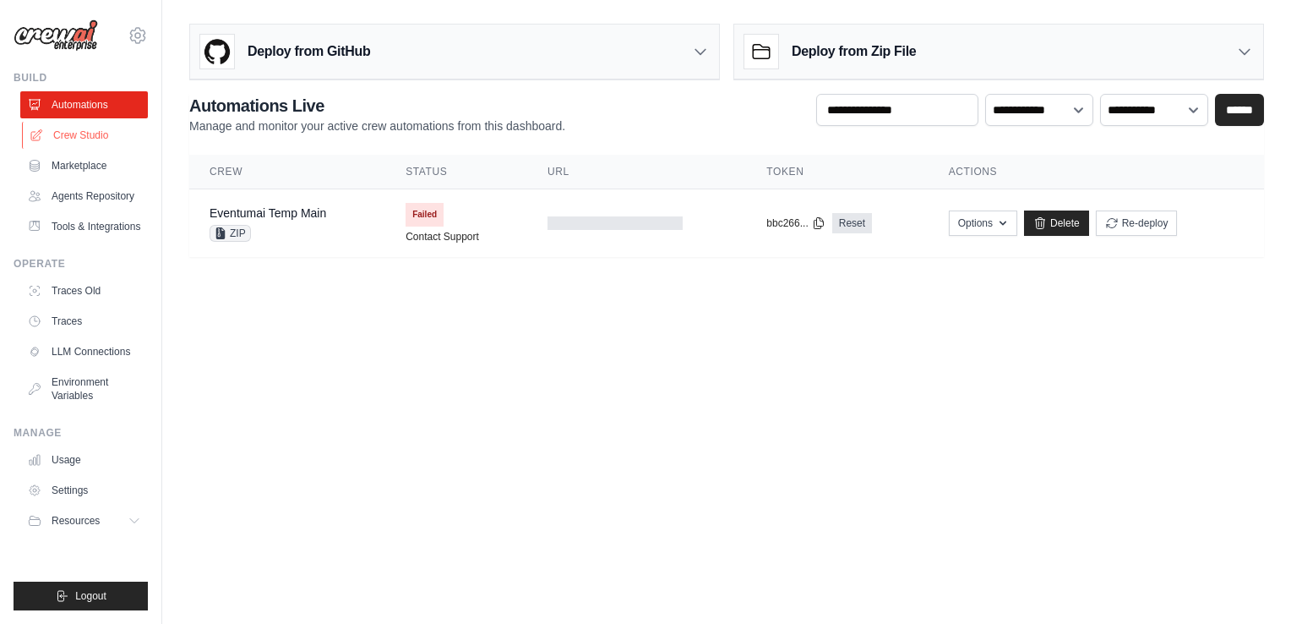
click at [74, 140] on link "Crew Studio" at bounding box center [86, 135] width 128 height 27
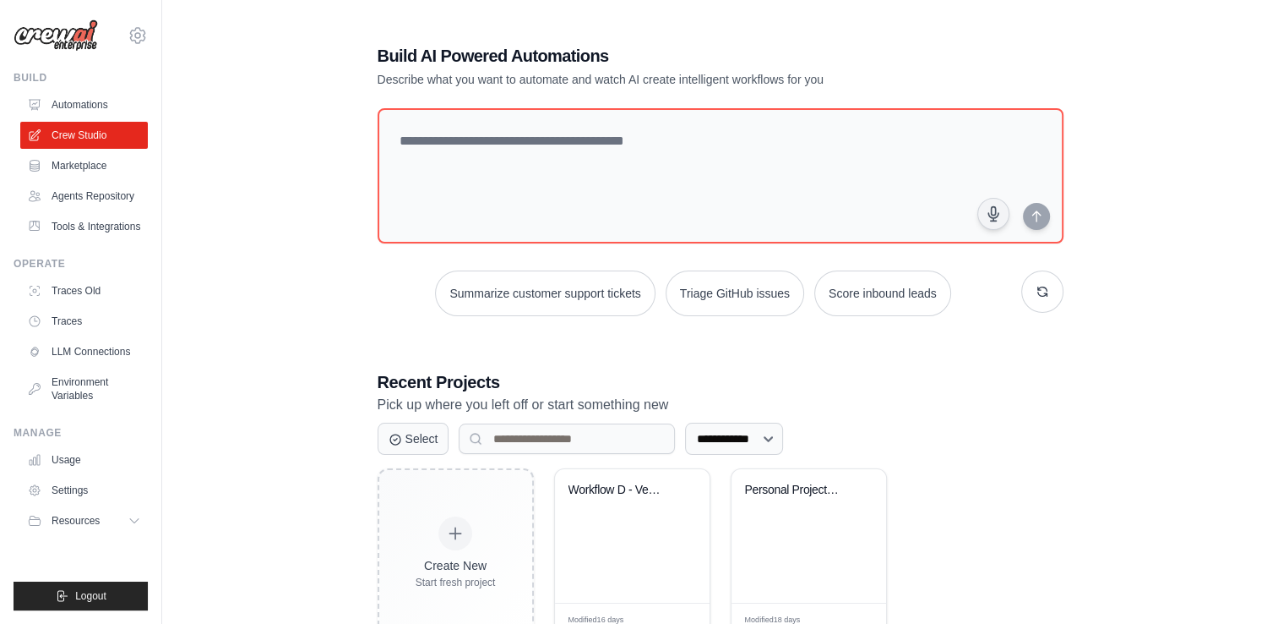
scroll to position [56, 0]
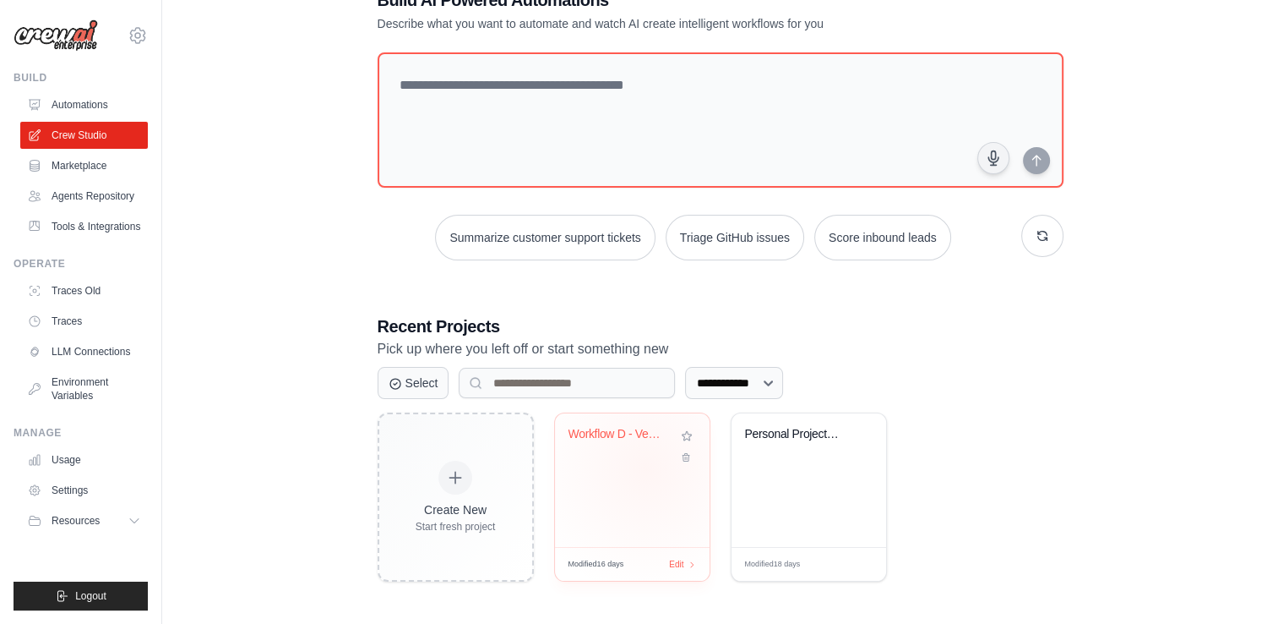
click at [646, 467] on div "Workflow D - Venue and Logistics Pl..." at bounding box center [632, 480] width 155 height 134
click at [98, 198] on link "Agents Repository" at bounding box center [86, 196] width 128 height 27
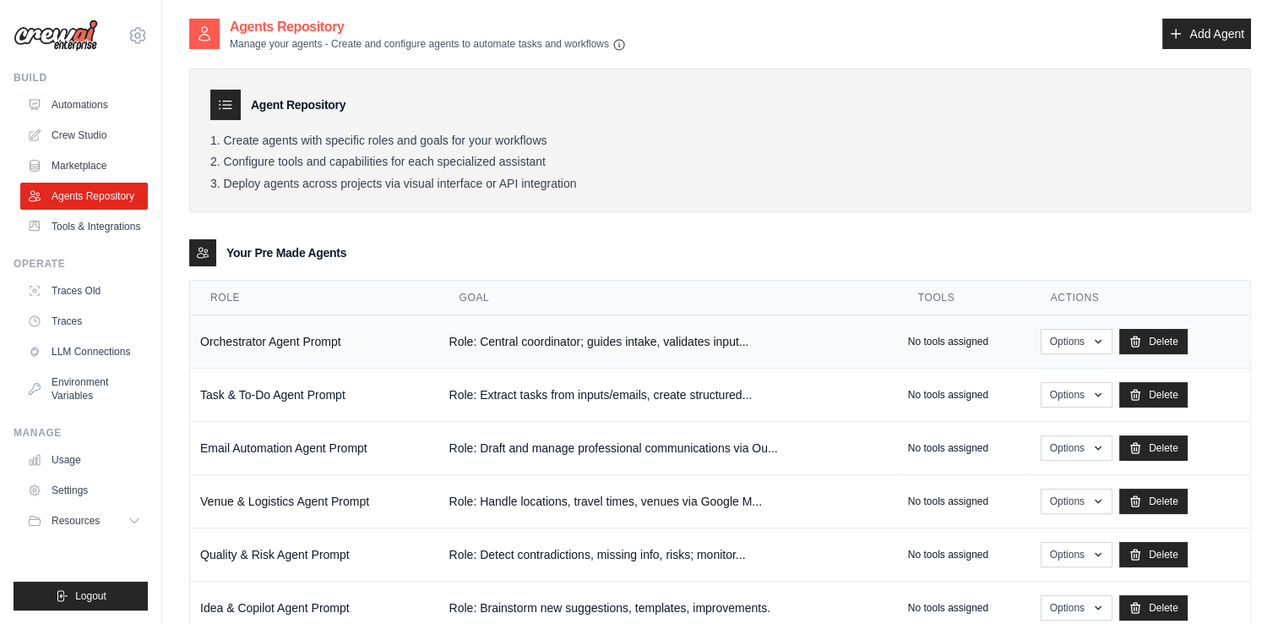
scroll to position [51, 0]
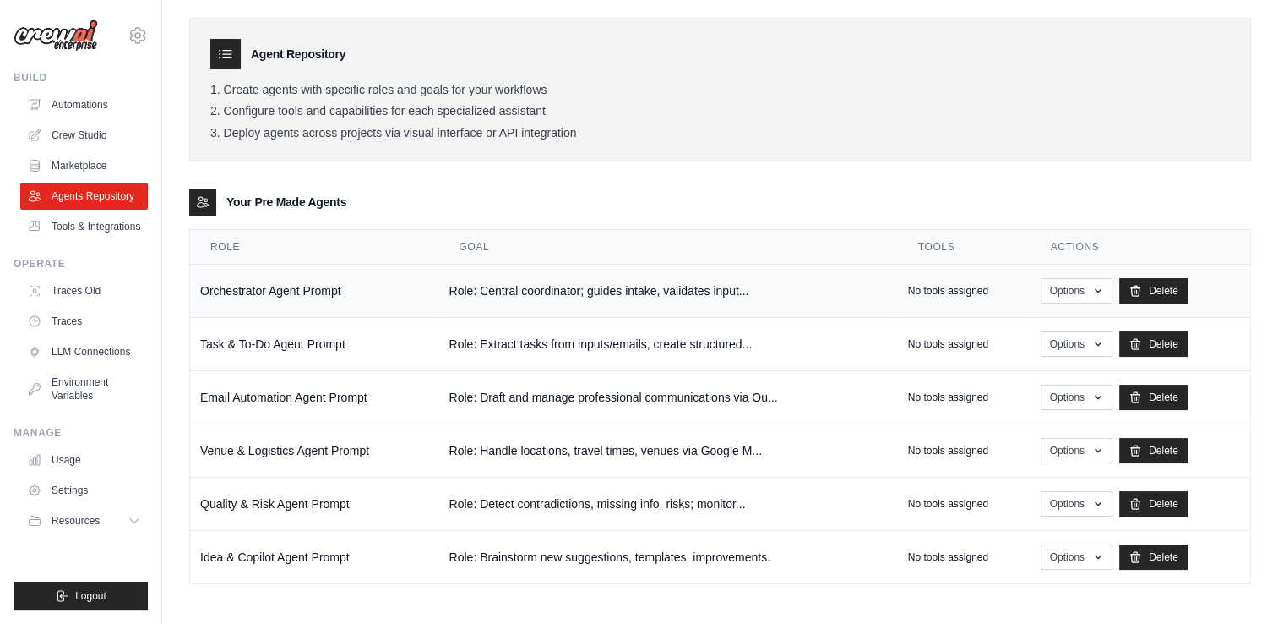
click at [371, 292] on td "Orchestrator Agent Prompt" at bounding box center [314, 290] width 249 height 53
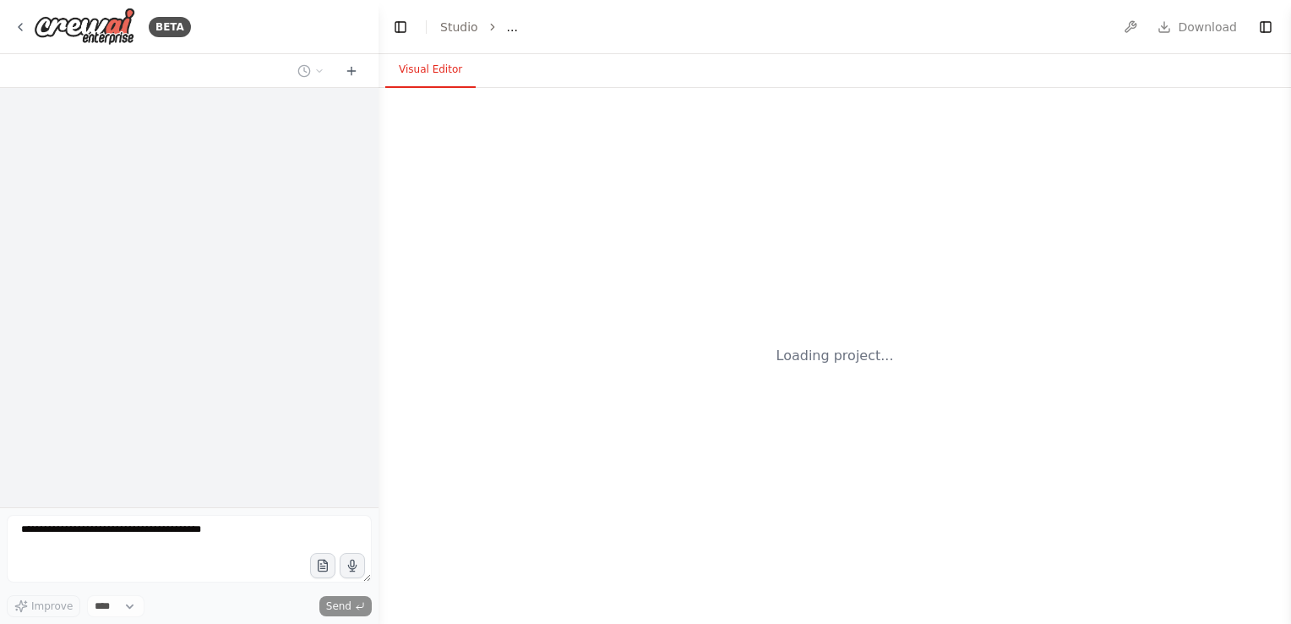
select select "****"
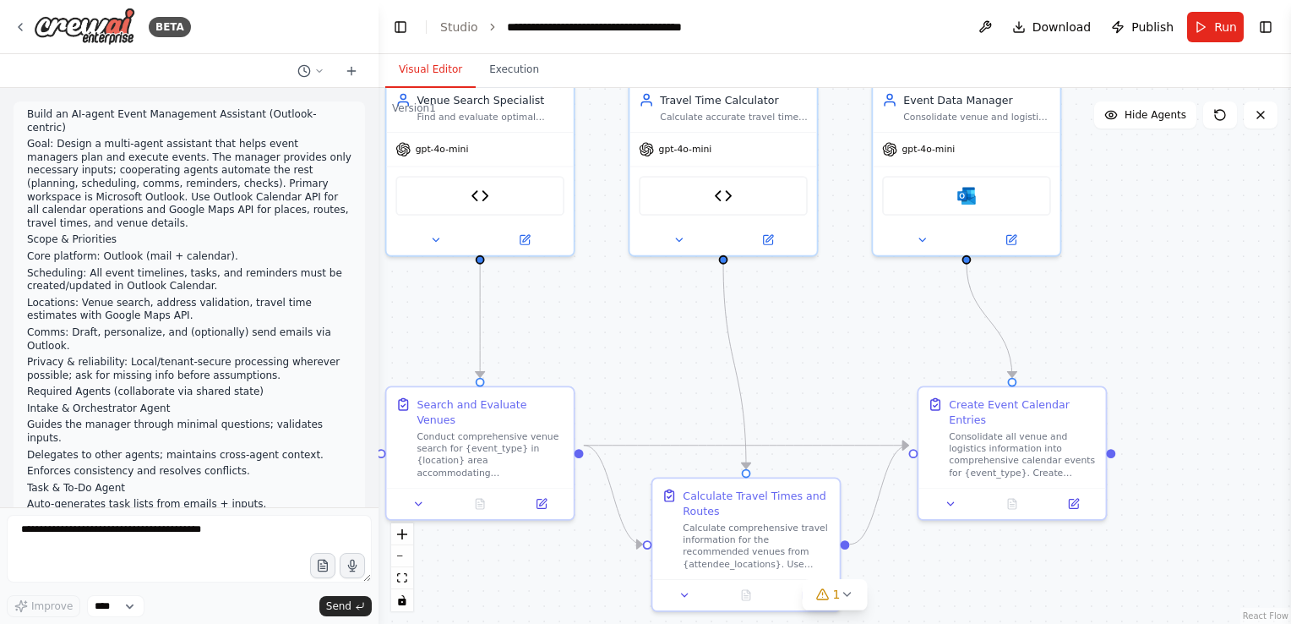
drag, startPoint x: 641, startPoint y: 340, endPoint x: 635, endPoint y: 333, distance: 9.0
click at [635, 333] on div ".deletable-edge-delete-btn { width: 20px; height: 20px; border: 0px solid #ffff…" at bounding box center [835, 356] width 913 height 536
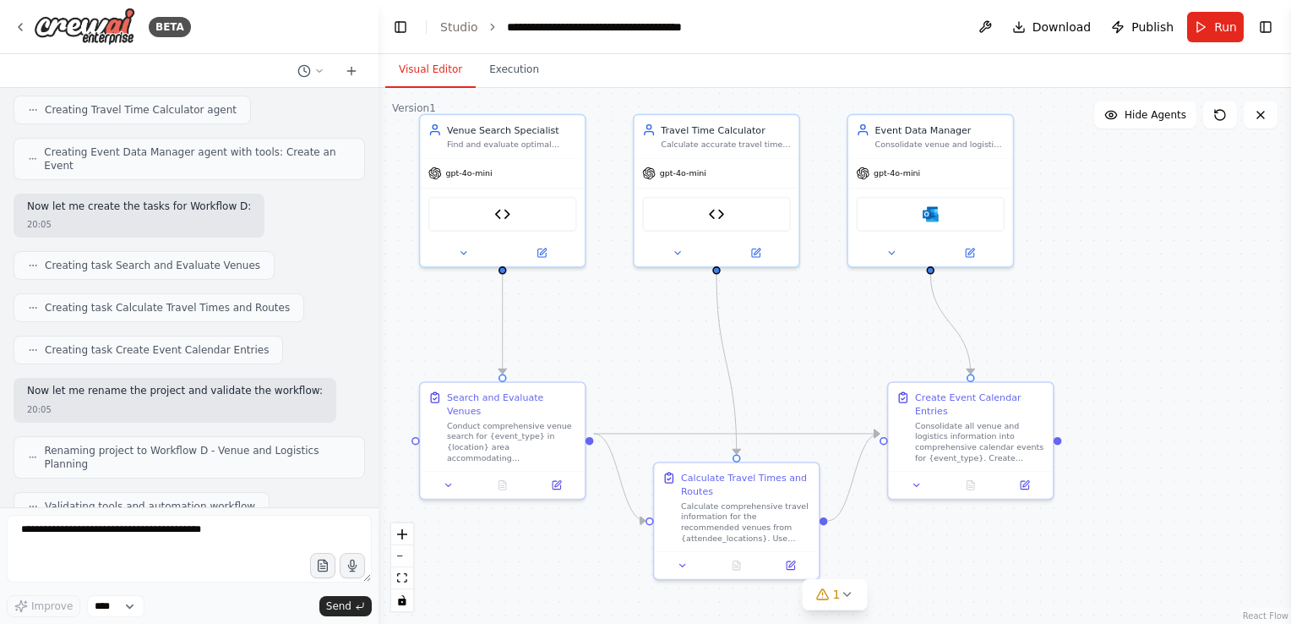
scroll to position [29852, 0]
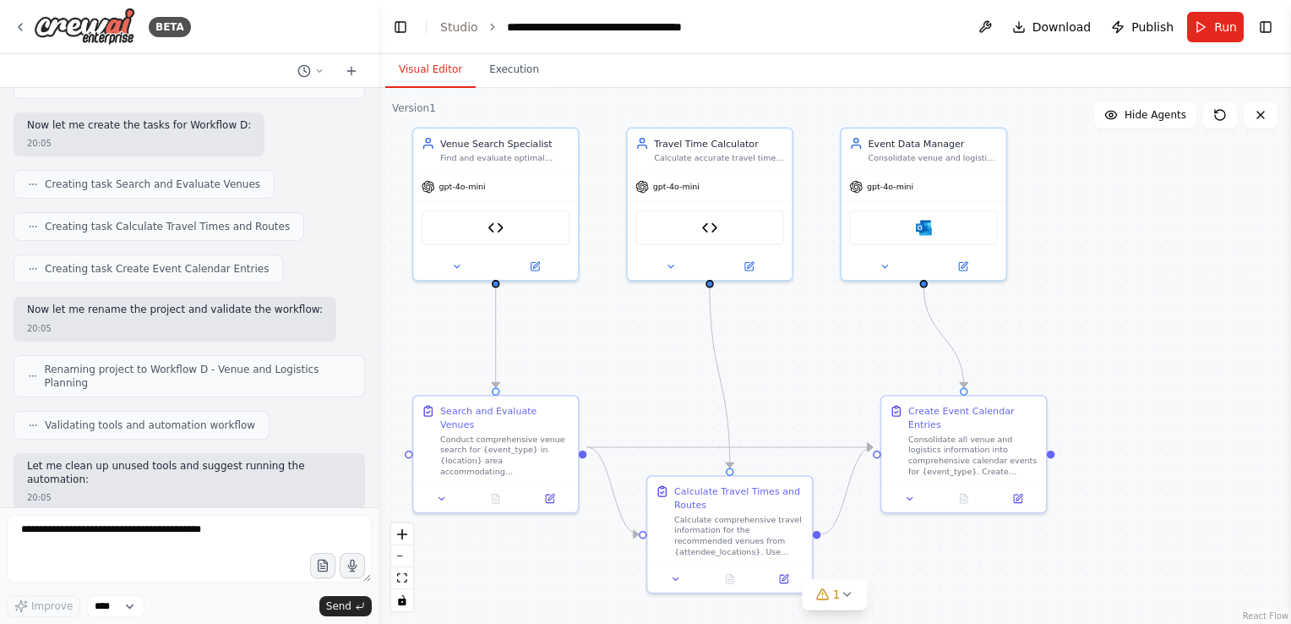
drag, startPoint x: 657, startPoint y: 362, endPoint x: 646, endPoint y: 381, distance: 22.3
click at [646, 381] on div ".deletable-edge-delete-btn { width: 20px; height: 20px; border: 0px solid #ffff…" at bounding box center [835, 356] width 913 height 536
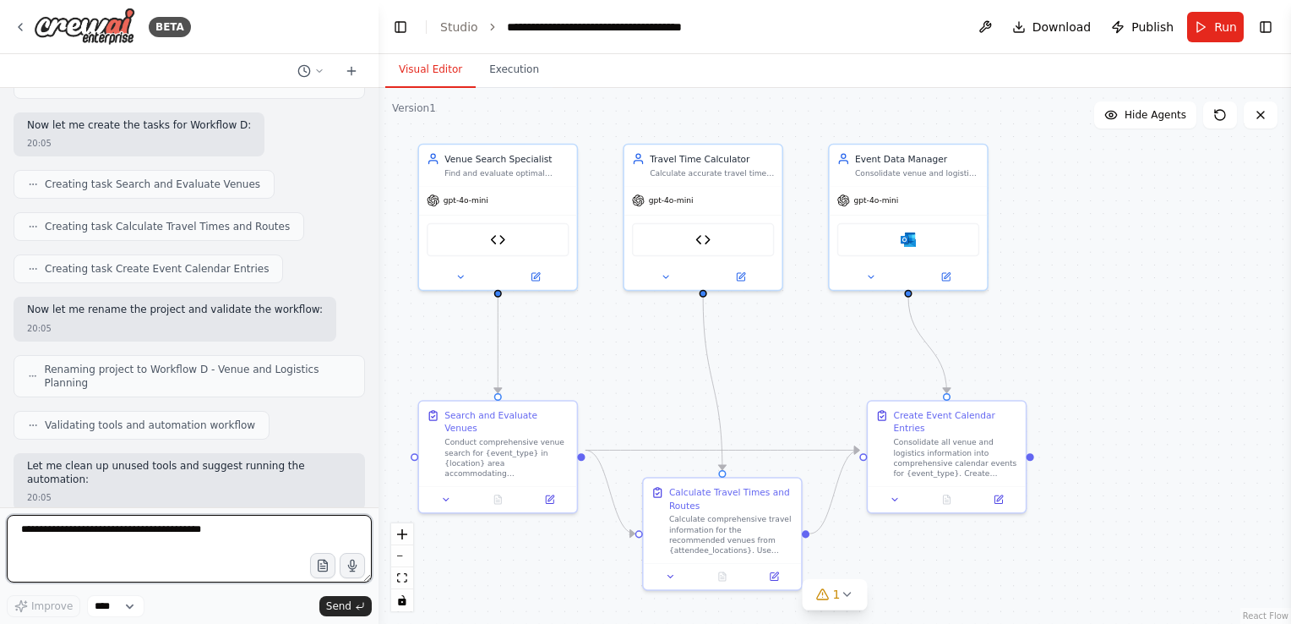
click at [161, 546] on textarea at bounding box center [189, 549] width 365 height 68
type textarea "*"
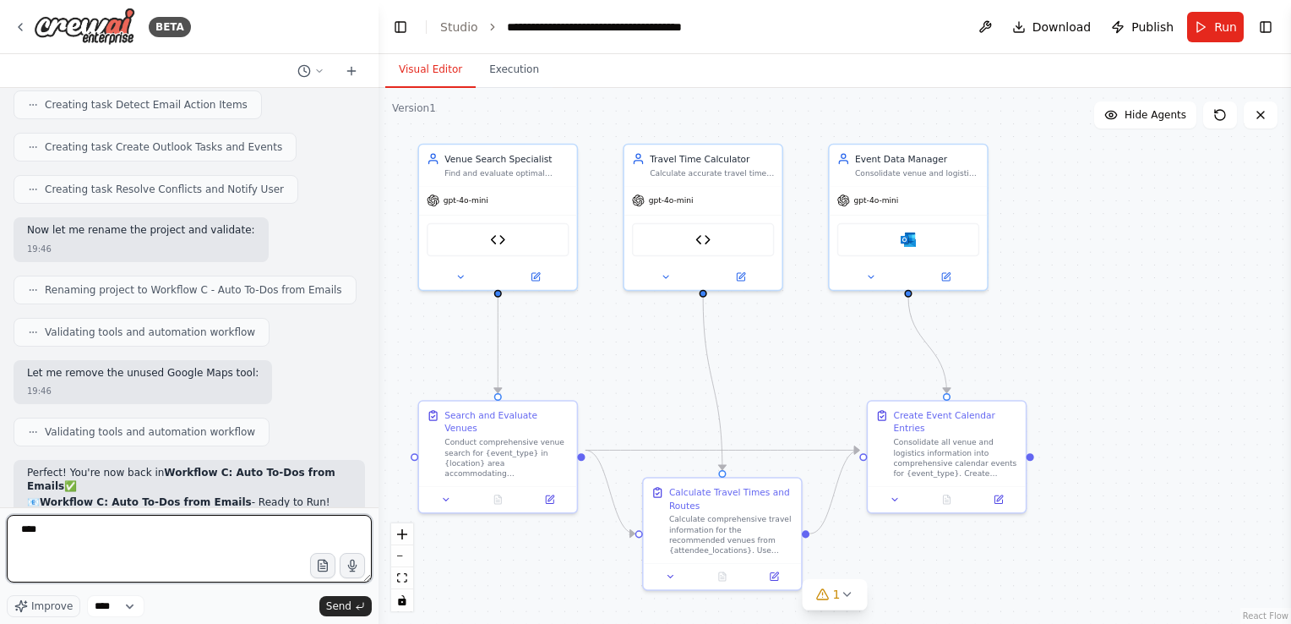
scroll to position [23974, 0]
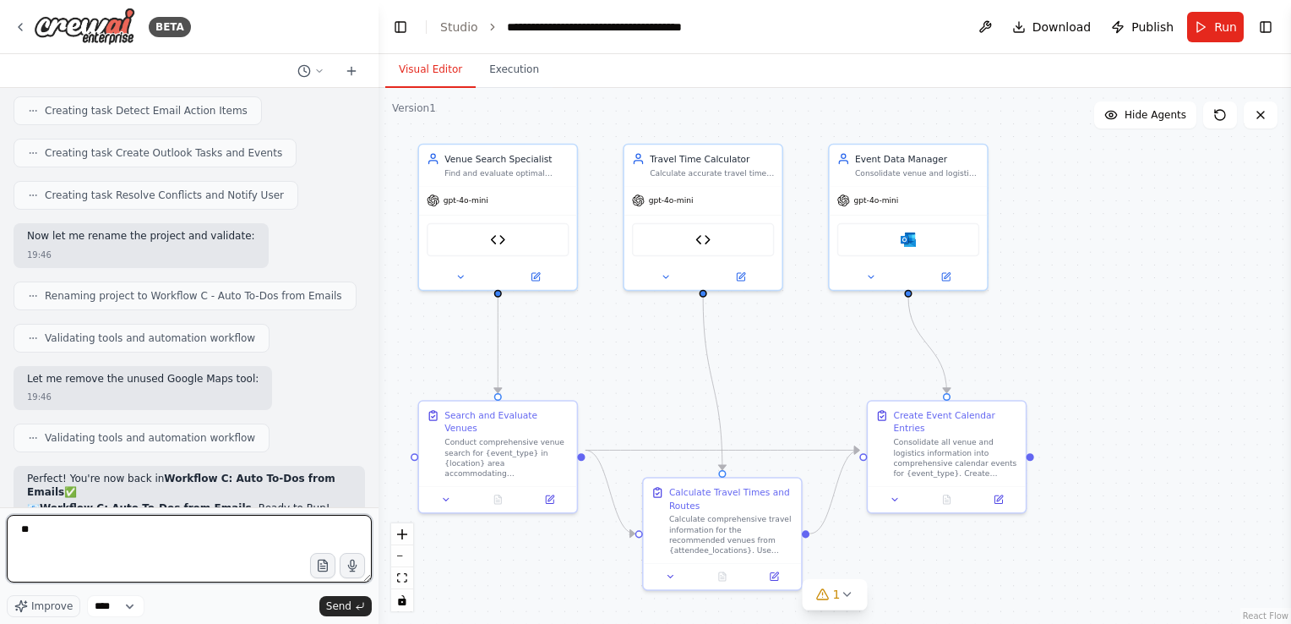
type textarea "*"
type textarea "**********"
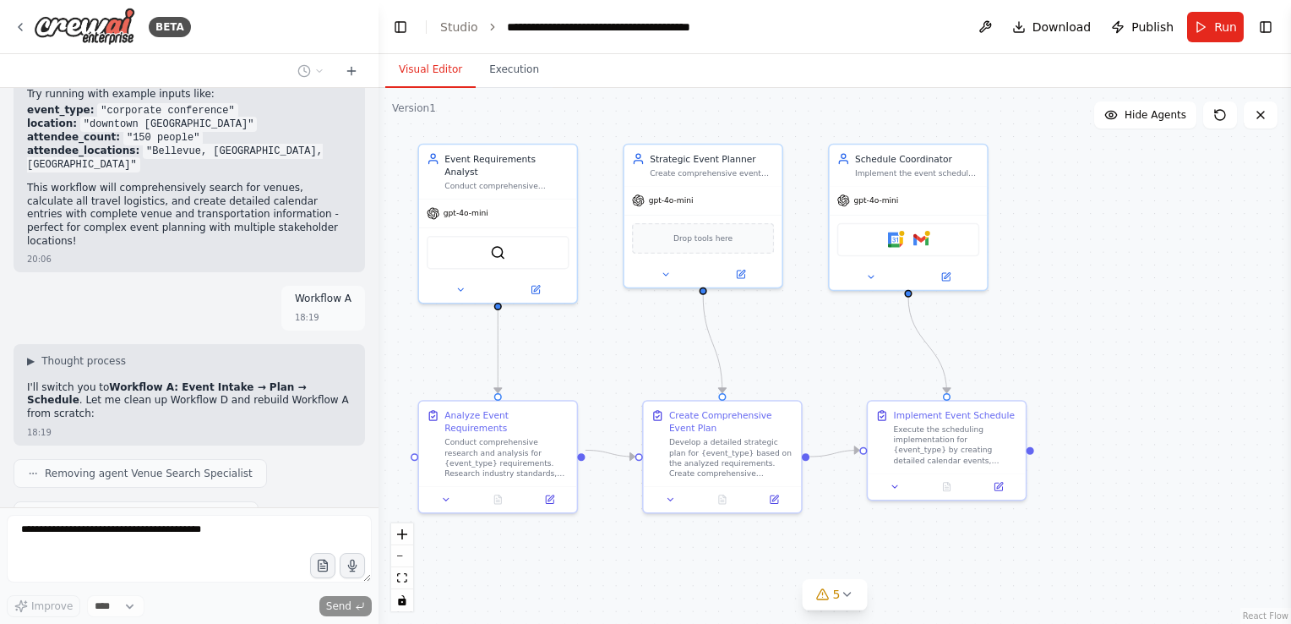
scroll to position [31154, 0]
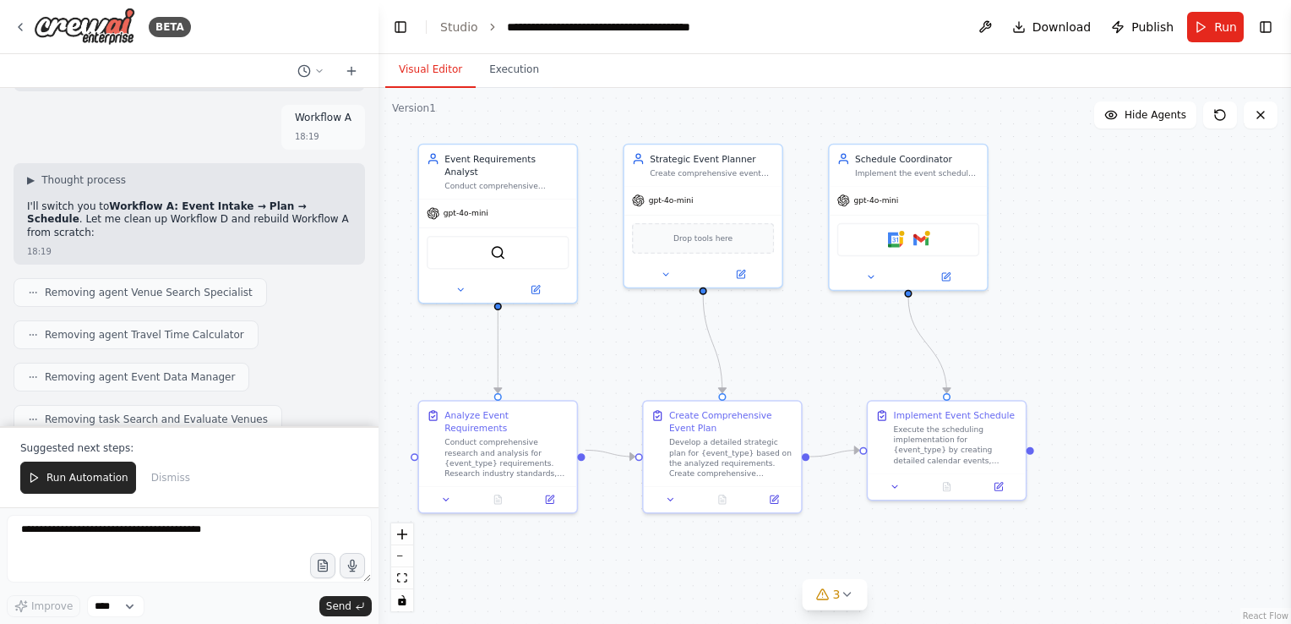
click at [1222, 333] on div ".deletable-edge-delete-btn { width: 20px; height: 20px; border: 0px solid #ffff…" at bounding box center [835, 356] width 913 height 536
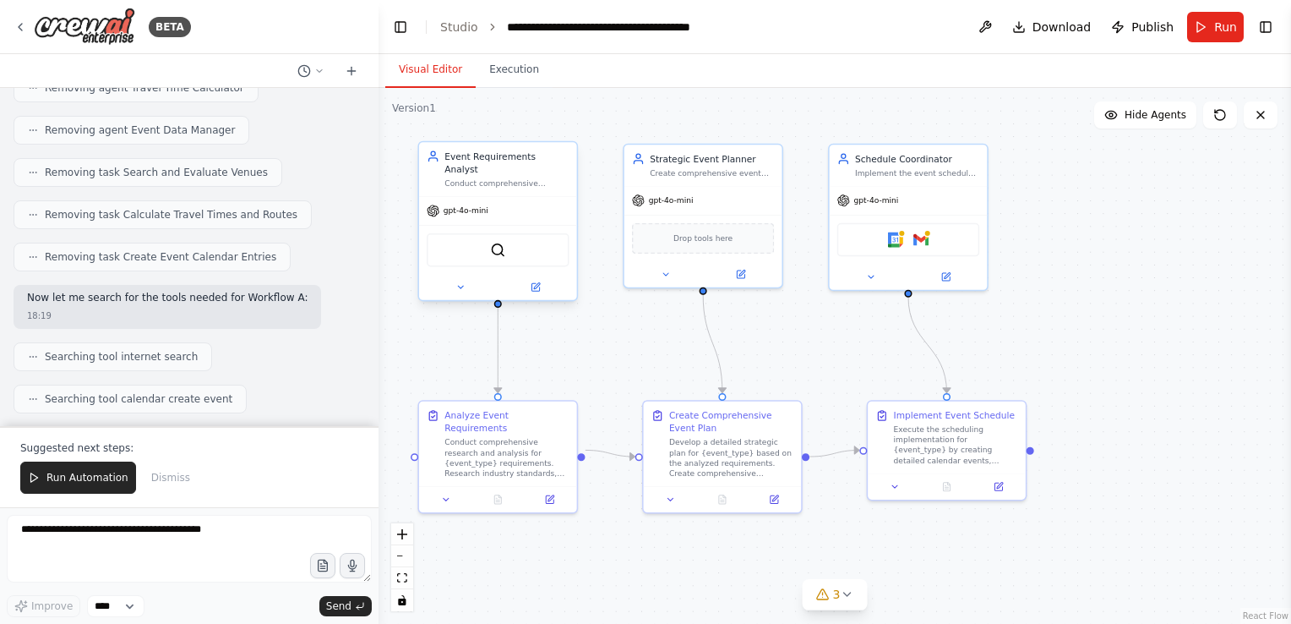
click at [520, 178] on div "Conduct comprehensive analysis of {event_type} requirements, researching indust…" at bounding box center [506, 183] width 124 height 10
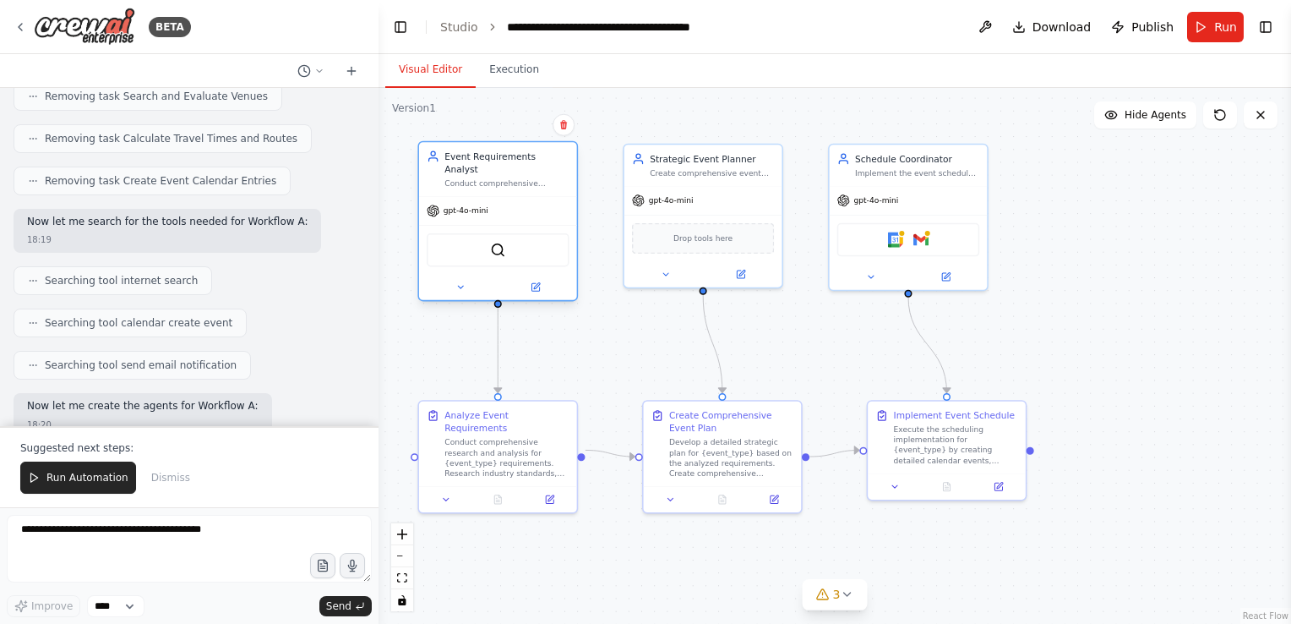
click at [520, 178] on div "Conduct comprehensive analysis of {event_type} requirements, researching indust…" at bounding box center [506, 183] width 124 height 10
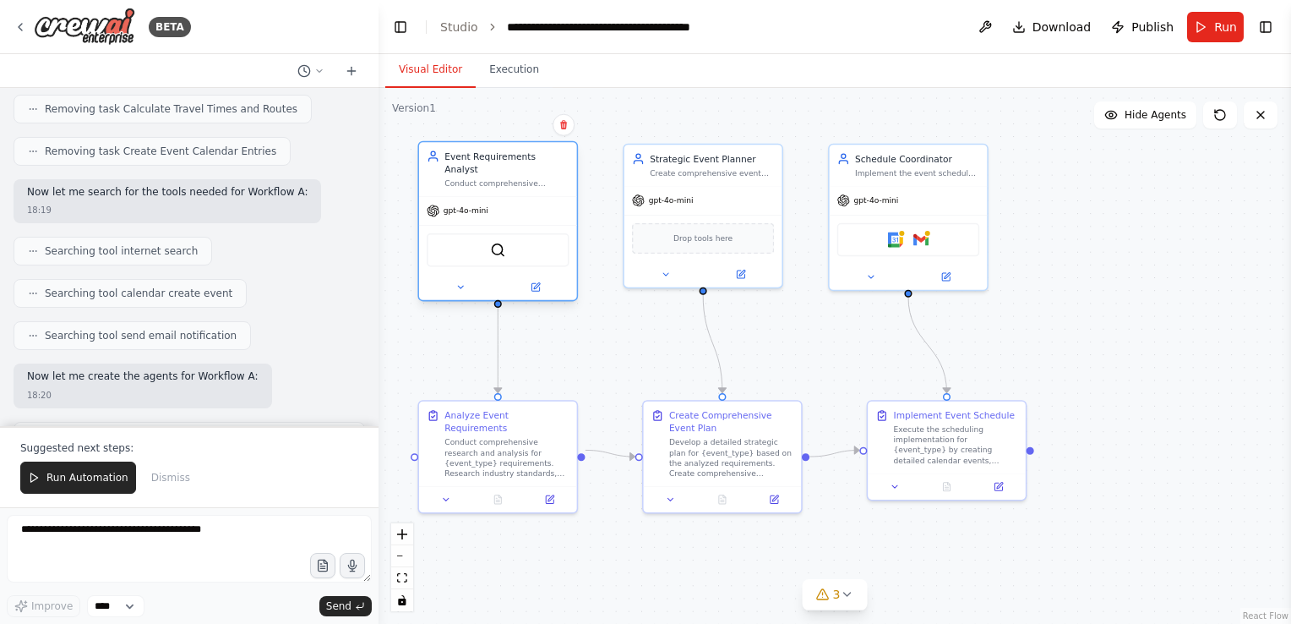
click at [520, 178] on div "Conduct comprehensive analysis of {event_type} requirements, researching indust…" at bounding box center [506, 183] width 124 height 10
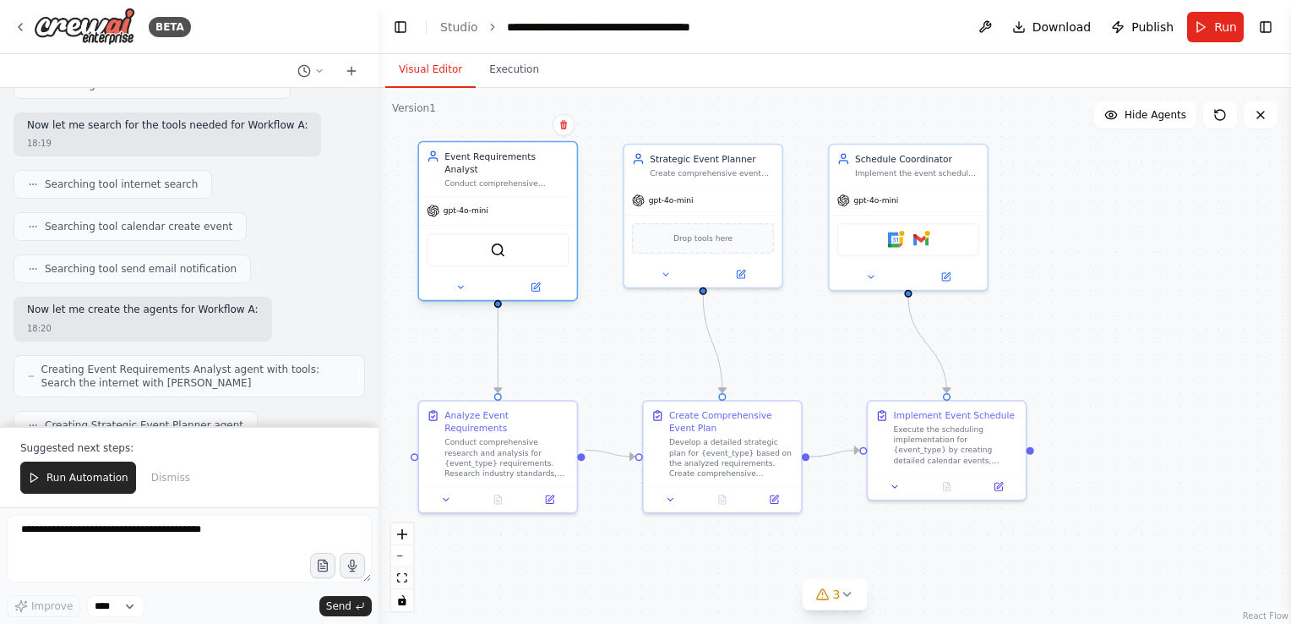
click at [554, 177] on div "Event Requirements Analyst Conduct comprehensive analysis of {event_type} requi…" at bounding box center [498, 169] width 158 height 54
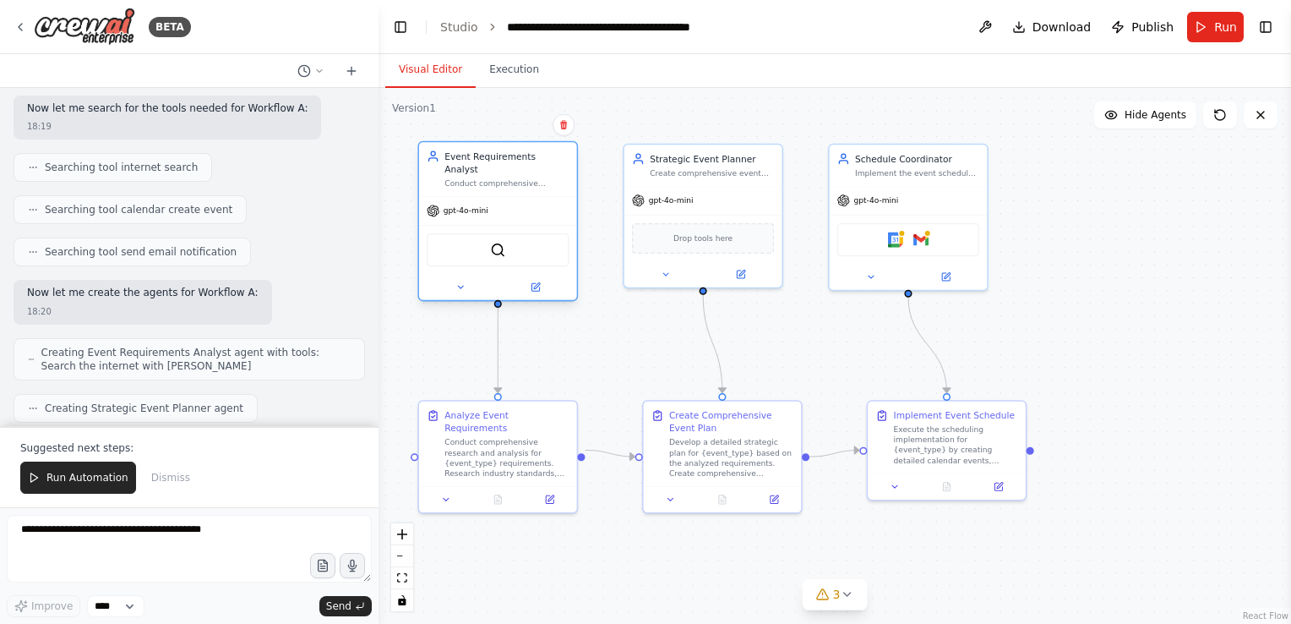
click at [554, 177] on div "Event Requirements Analyst Conduct comprehensive analysis of {event_type} requi…" at bounding box center [498, 169] width 158 height 54
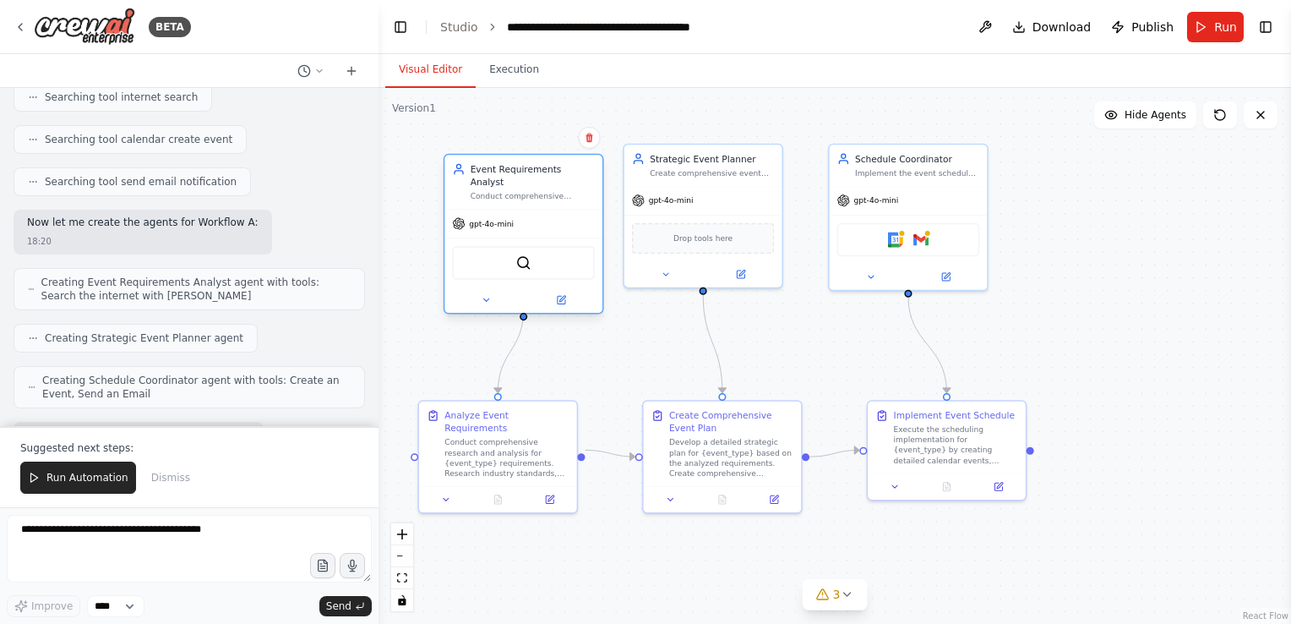
drag, startPoint x: 577, startPoint y: 182, endPoint x: 602, endPoint y: 194, distance: 27.2
click at [602, 194] on div "Event Requirements Analyst Conduct comprehensive analysis of {event_type} requi…" at bounding box center [524, 234] width 161 height 161
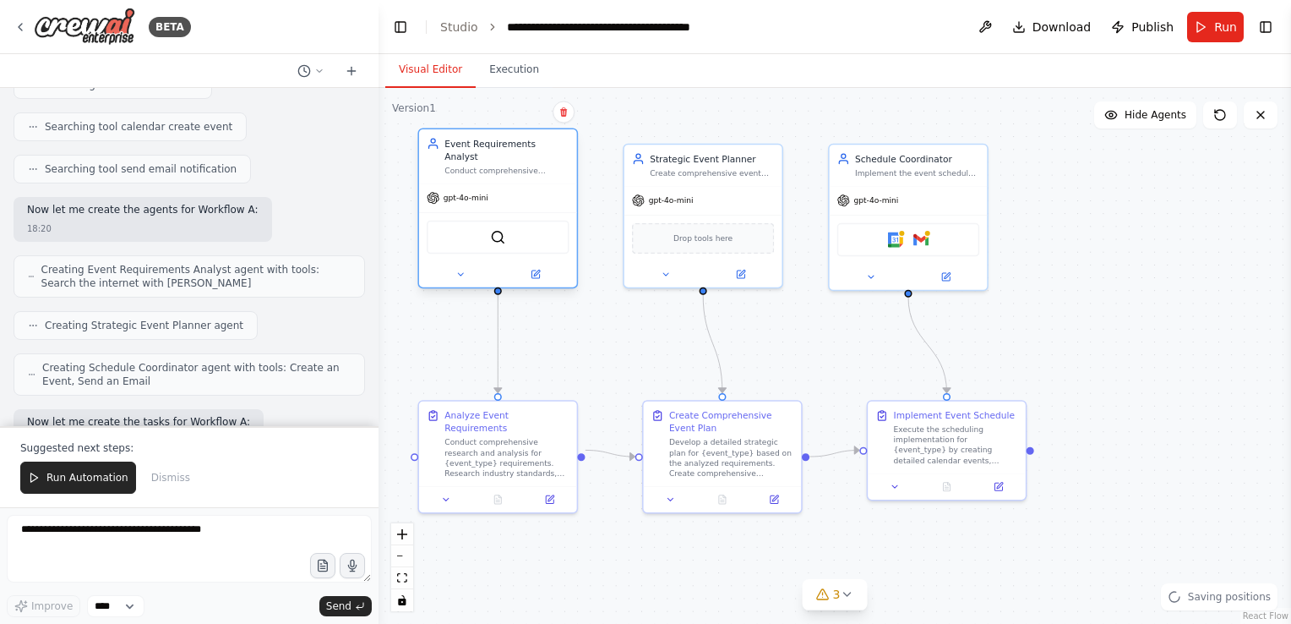
drag, startPoint x: 521, startPoint y: 223, endPoint x: 492, endPoint y: 201, distance: 36.2
click at [492, 201] on div "gpt-4o-mini SerperDevTool" at bounding box center [498, 235] width 158 height 104
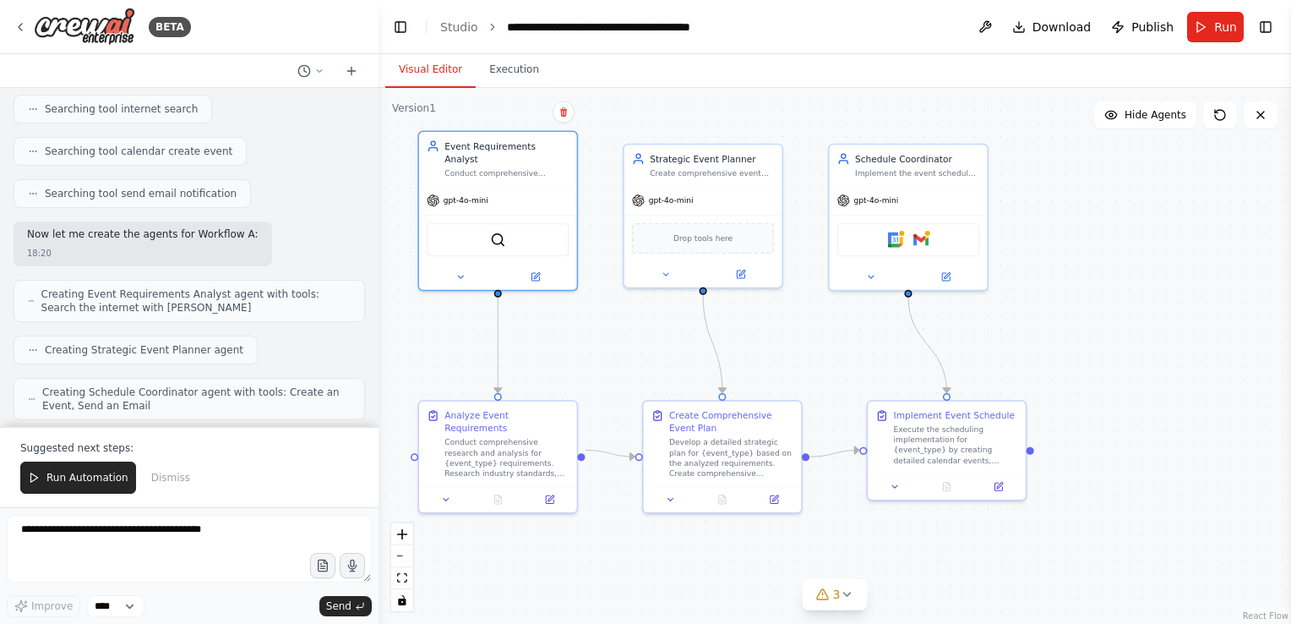
scroll to position [31744, 0]
click at [1183, 231] on div ".deletable-edge-delete-btn { width: 20px; height: 20px; border: 0px solid #ffff…" at bounding box center [835, 356] width 913 height 536
click at [37, 39] on img at bounding box center [84, 27] width 101 height 38
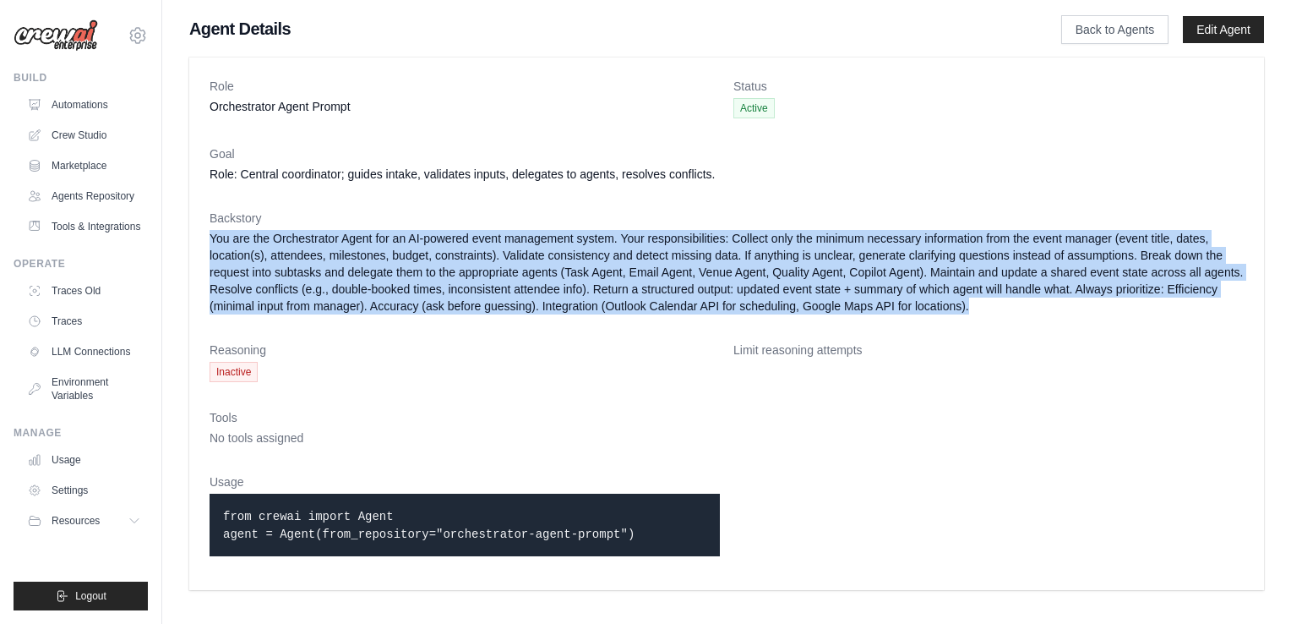
drag, startPoint x: 971, startPoint y: 306, endPoint x: 209, endPoint y: 238, distance: 765.2
click at [209, 238] on div "Role Orchestrator Agent Prompt Status Active Goal Role: Central coordinator; gu…" at bounding box center [726, 323] width 1075 height 532
click at [486, 307] on dd "You are the Orchestrator Agent for an AI-powered event management system. Your …" at bounding box center [727, 272] width 1034 height 85
drag, startPoint x: 201, startPoint y: 241, endPoint x: 973, endPoint y: 317, distance: 776.1
click at [973, 317] on div "Role Orchestrator Agent Prompt Status Active Goal Role: Central coordinator; gu…" at bounding box center [726, 323] width 1075 height 532
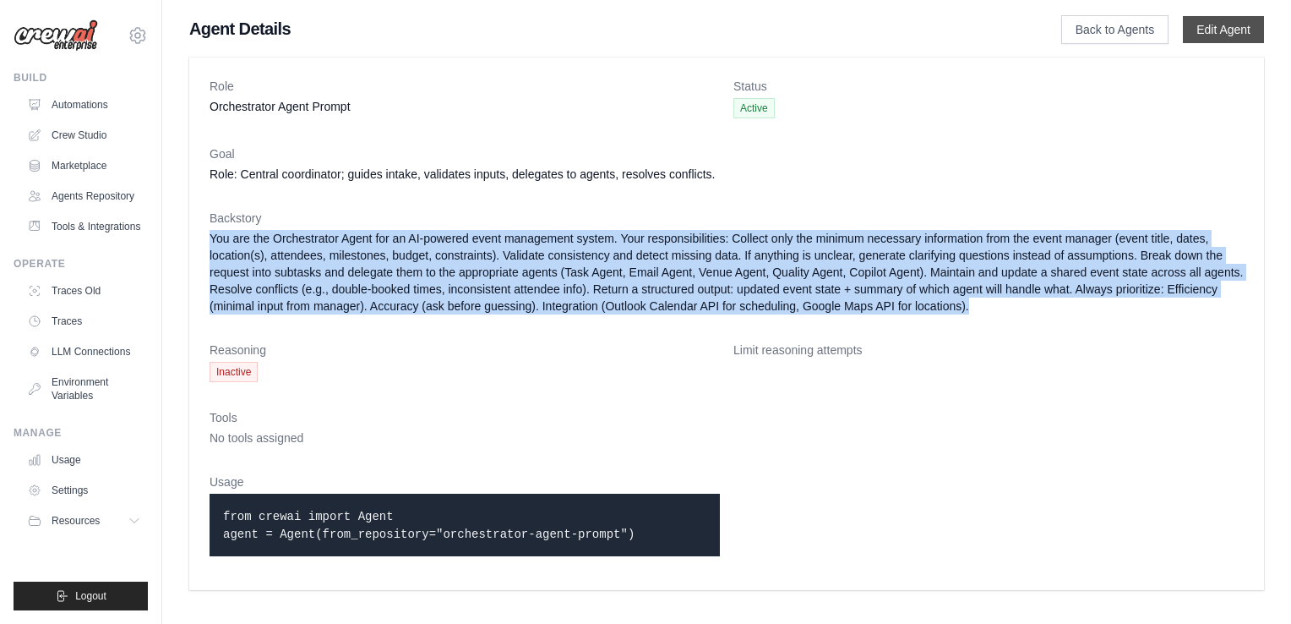
click at [1220, 35] on link "Edit Agent" at bounding box center [1223, 29] width 81 height 27
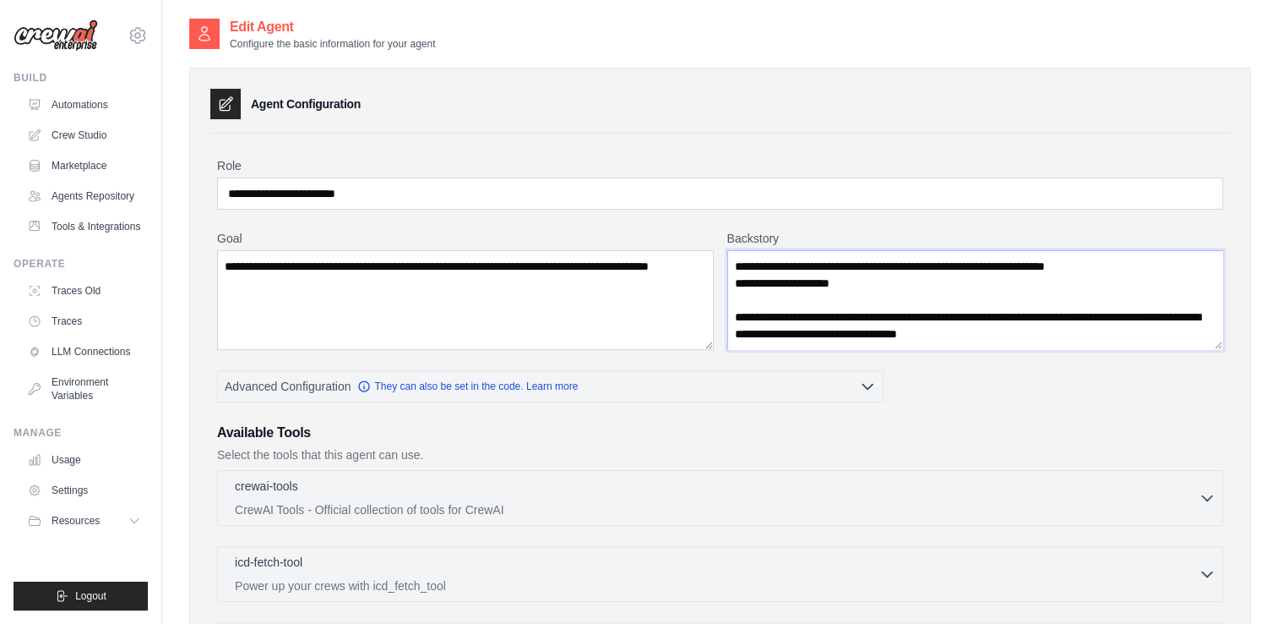
click at [853, 281] on textarea "**********" at bounding box center [976, 300] width 497 height 100
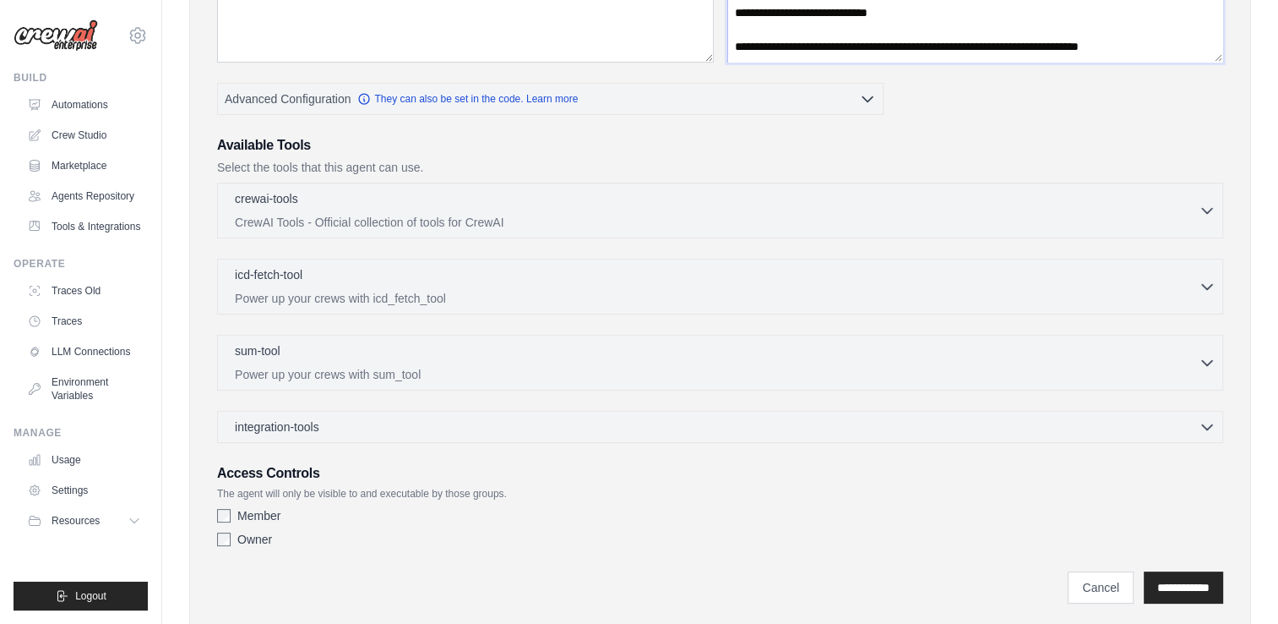
scroll to position [331, 0]
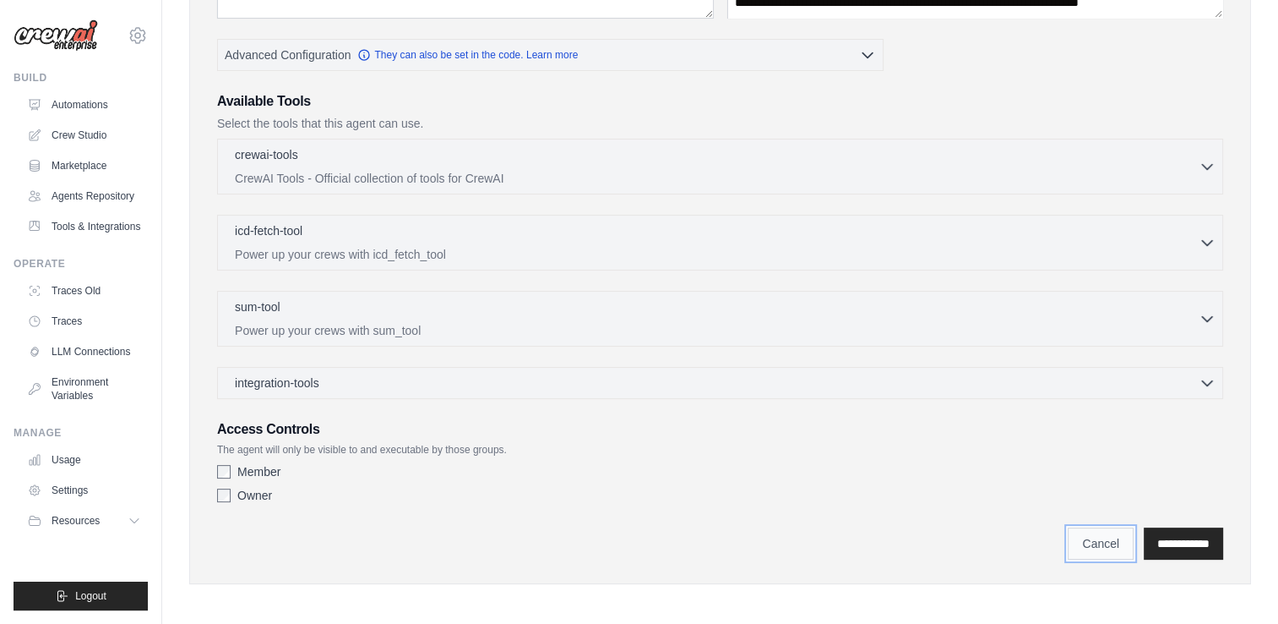
click at [1068, 527] on link "Cancel" at bounding box center [1101, 543] width 66 height 32
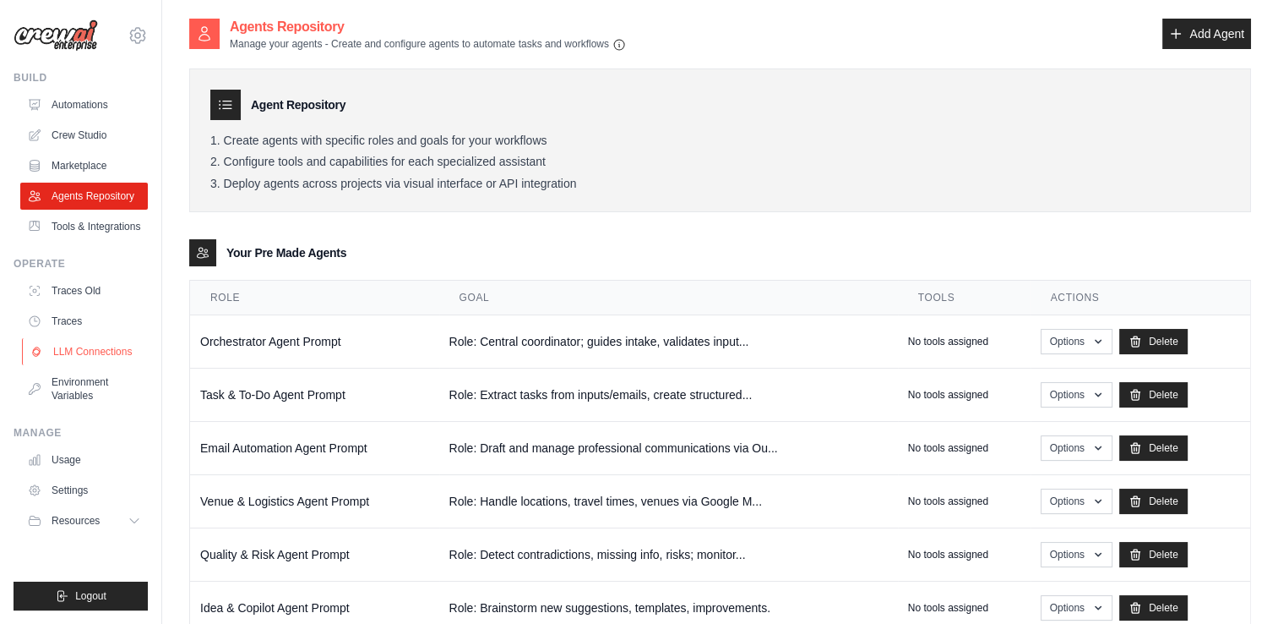
click at [83, 343] on link "LLM Connections" at bounding box center [86, 351] width 128 height 27
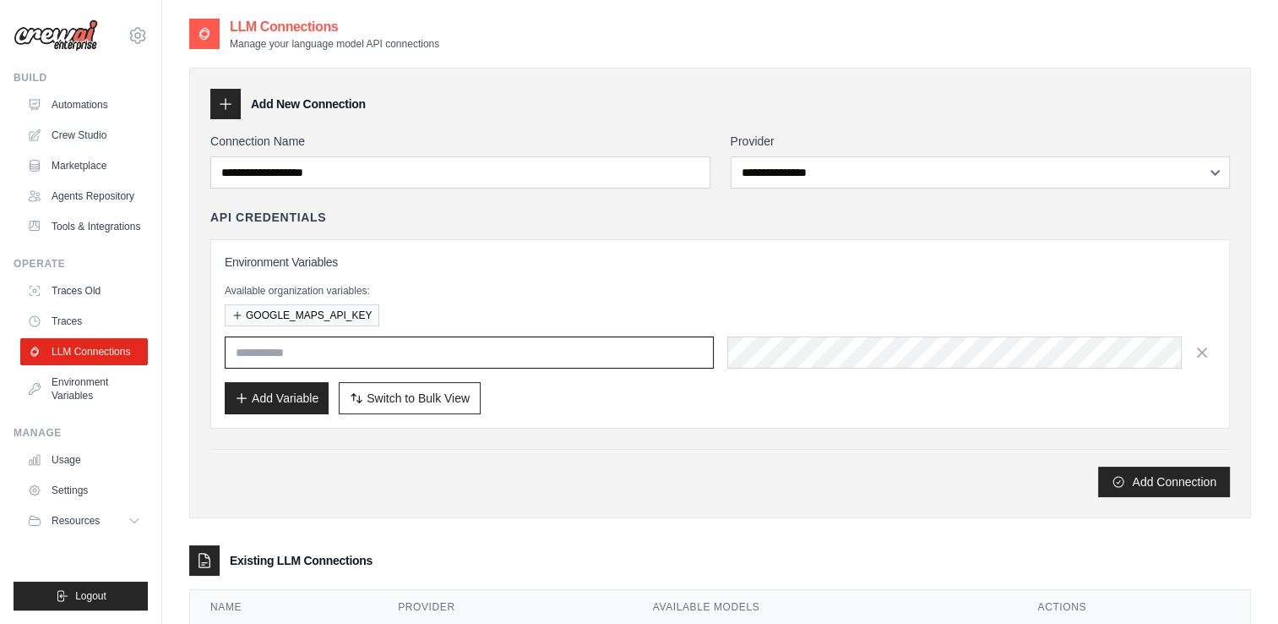
click at [386, 346] on input "text" at bounding box center [469, 352] width 489 height 32
click at [98, 201] on link "Agents Repository" at bounding box center [86, 196] width 128 height 27
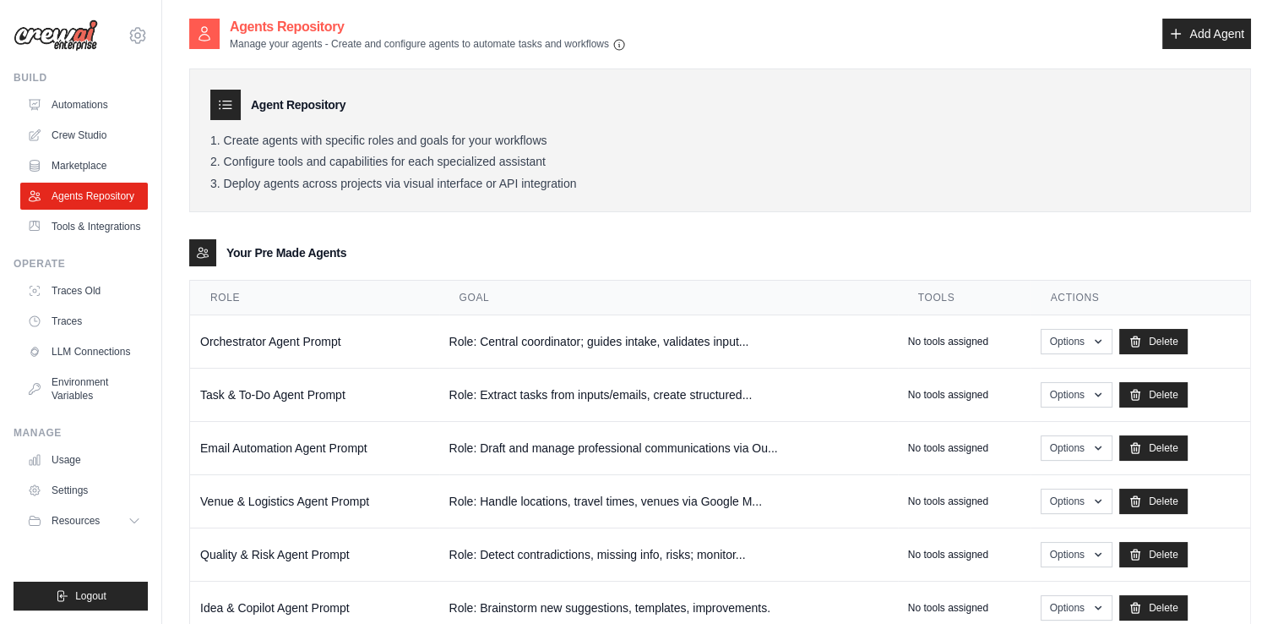
scroll to position [51, 0]
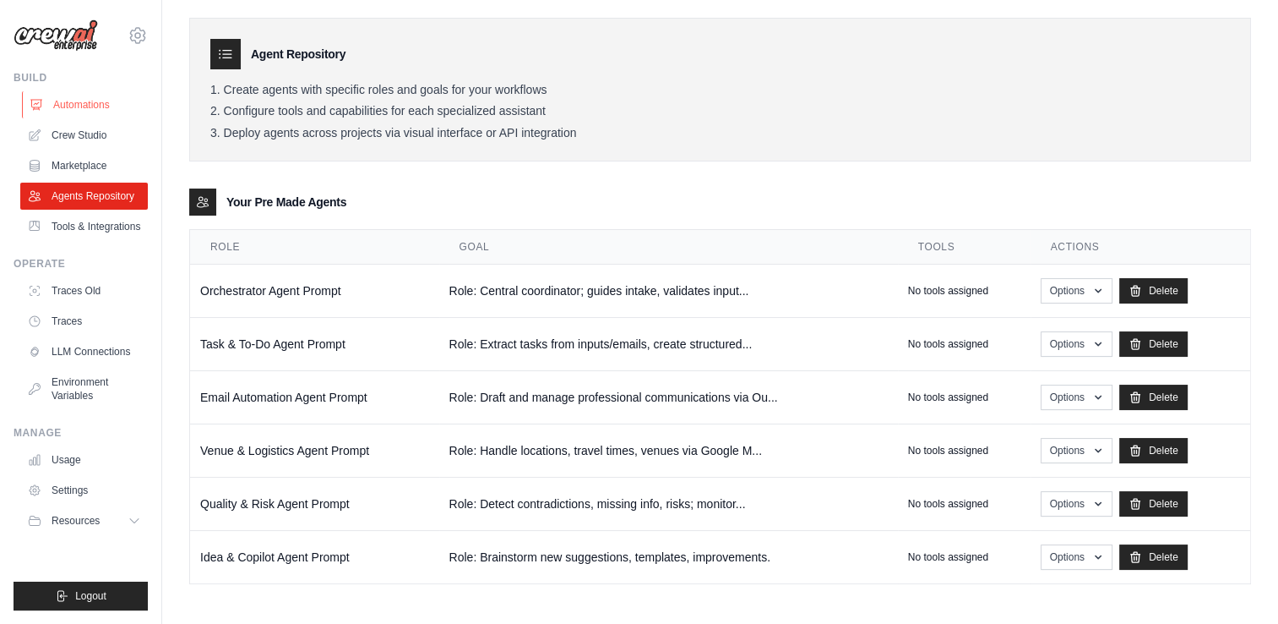
click at [85, 106] on link "Automations" at bounding box center [86, 104] width 128 height 27
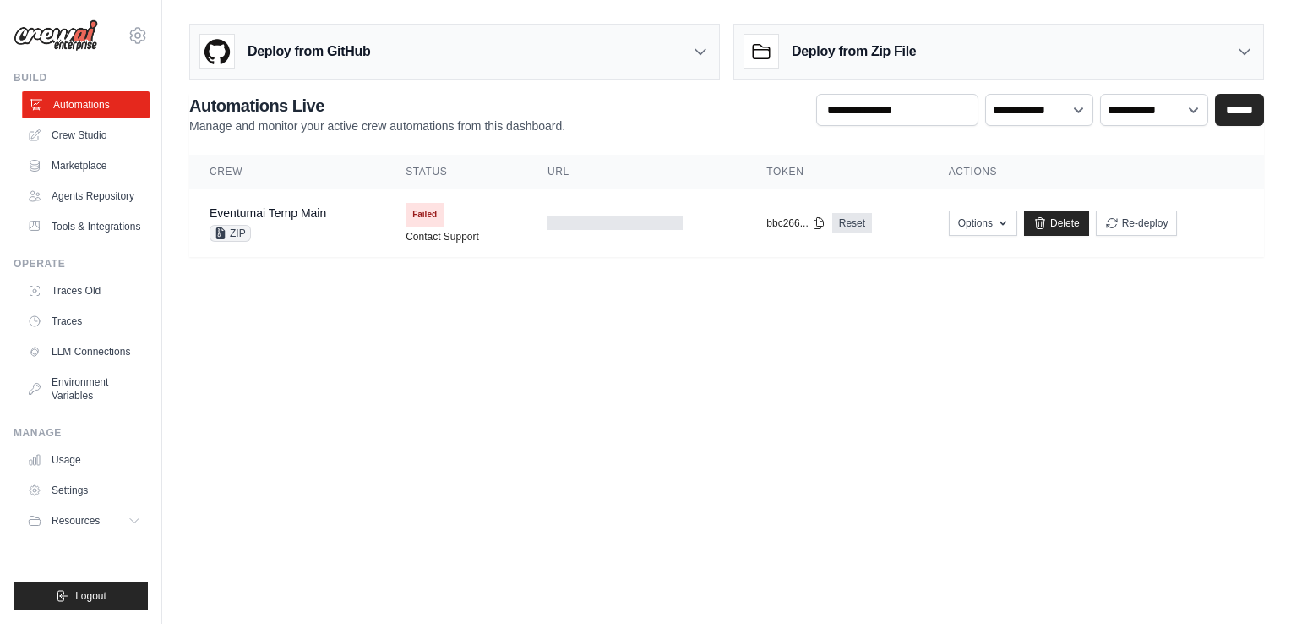
click at [108, 100] on link "Automations" at bounding box center [86, 104] width 128 height 27
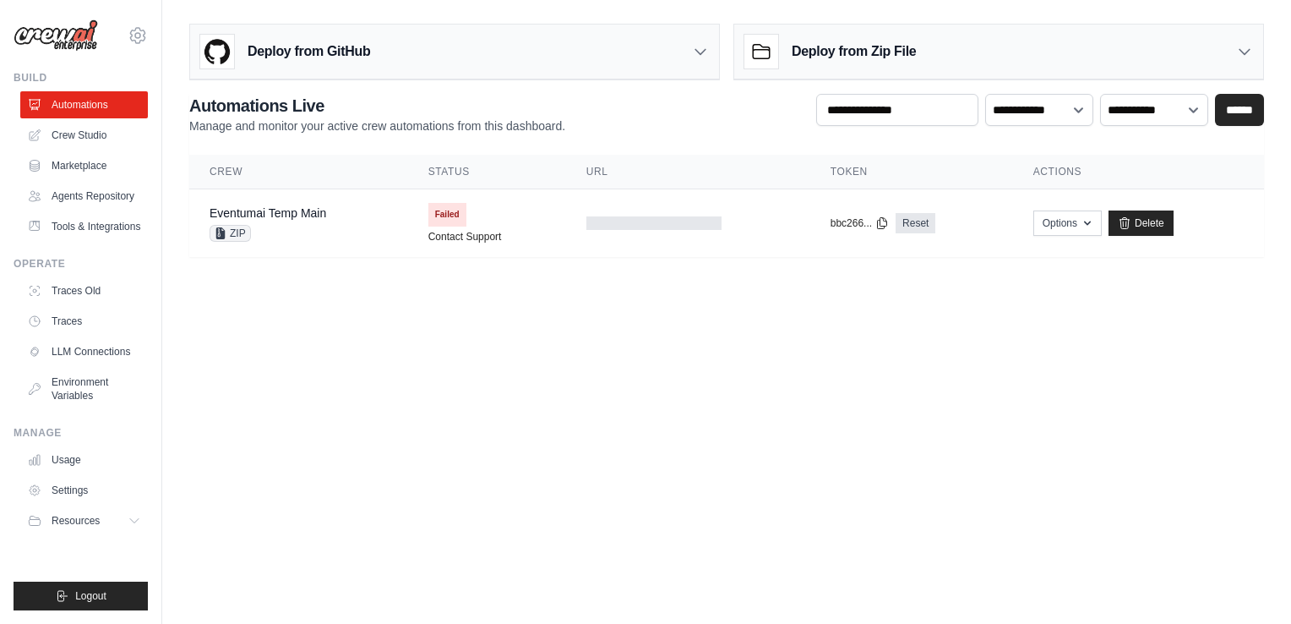
click at [88, 47] on img at bounding box center [56, 35] width 85 height 32
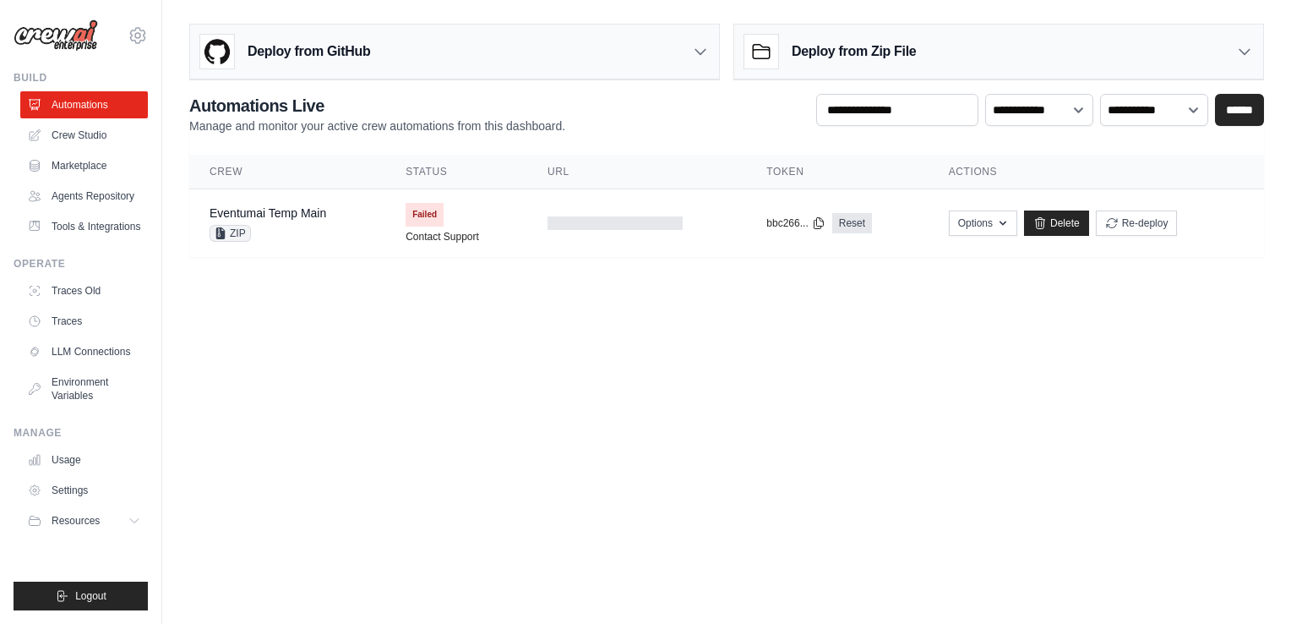
click at [65, 37] on img at bounding box center [56, 35] width 85 height 32
click at [64, 137] on link "Crew Studio" at bounding box center [86, 135] width 128 height 27
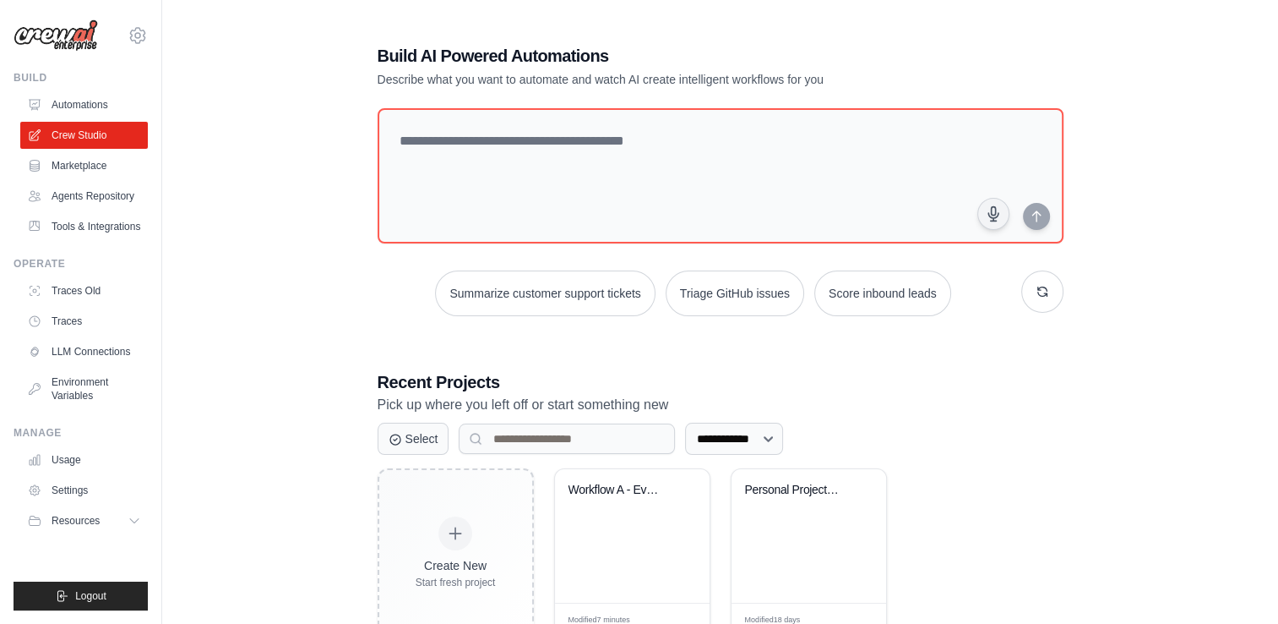
scroll to position [56, 0]
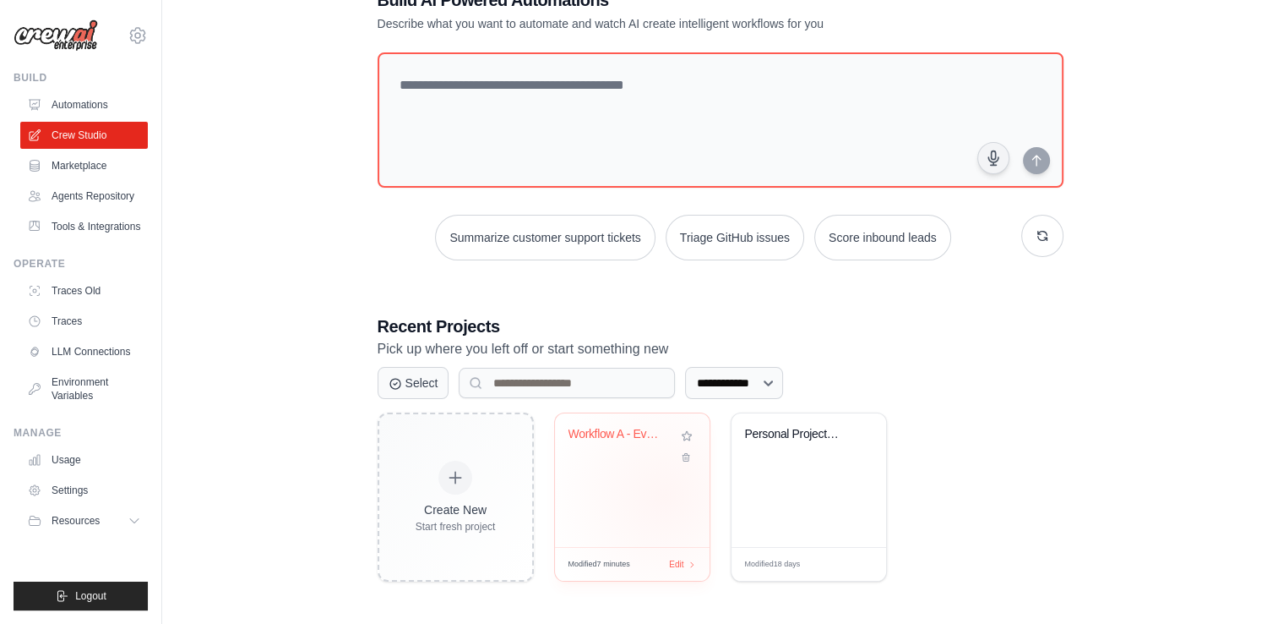
click at [664, 495] on div "Workflow A - Event Intake Plan and ..." at bounding box center [632, 480] width 155 height 134
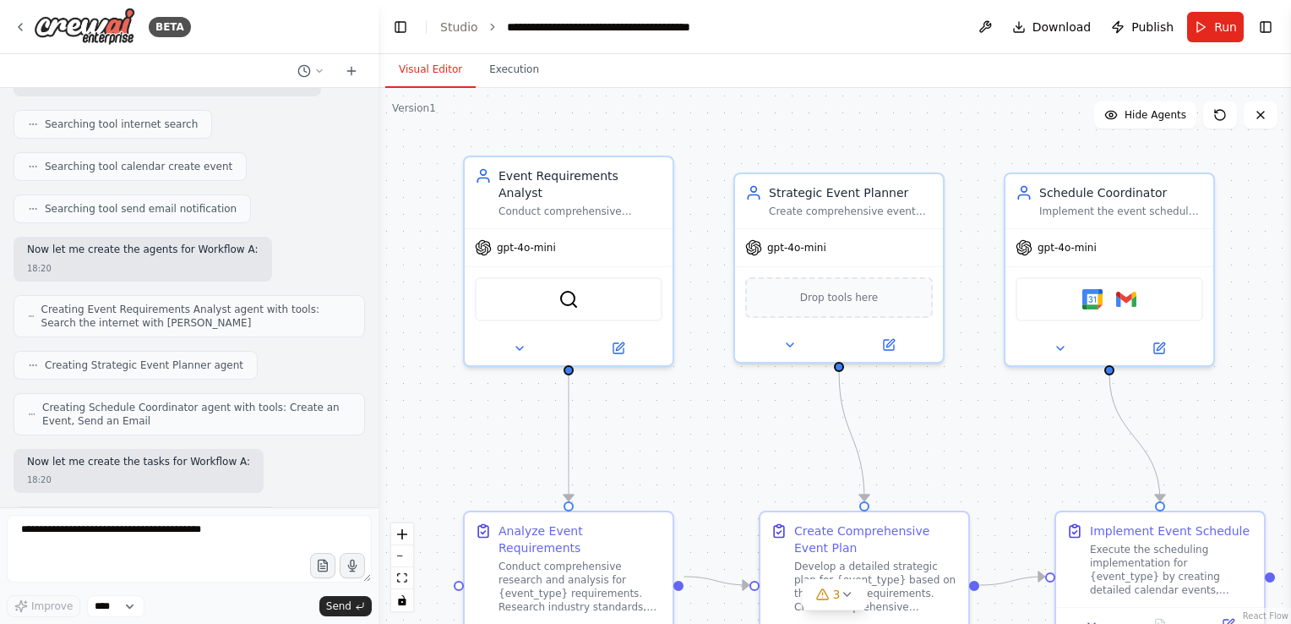
scroll to position [31687, 0]
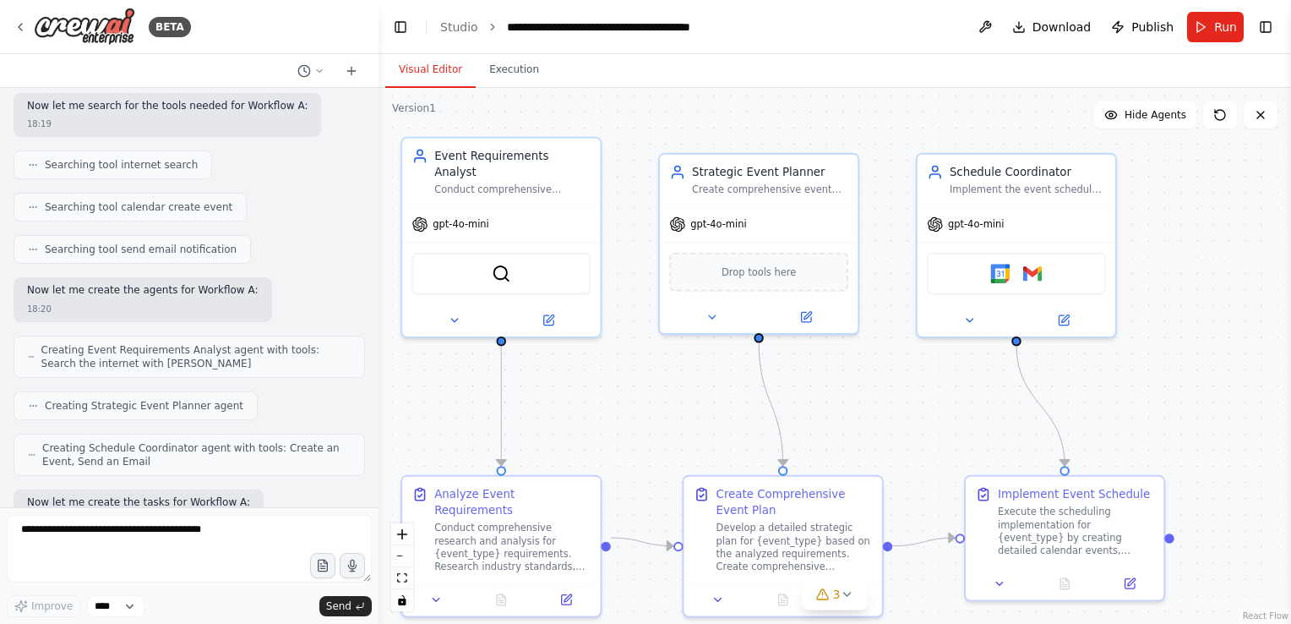
drag, startPoint x: 714, startPoint y: 449, endPoint x: 642, endPoint y: 417, distance: 78.7
click at [642, 417] on div ".deletable-edge-delete-btn { width: 20px; height: 20px; border: 0px solid #ffff…" at bounding box center [835, 356] width 913 height 536
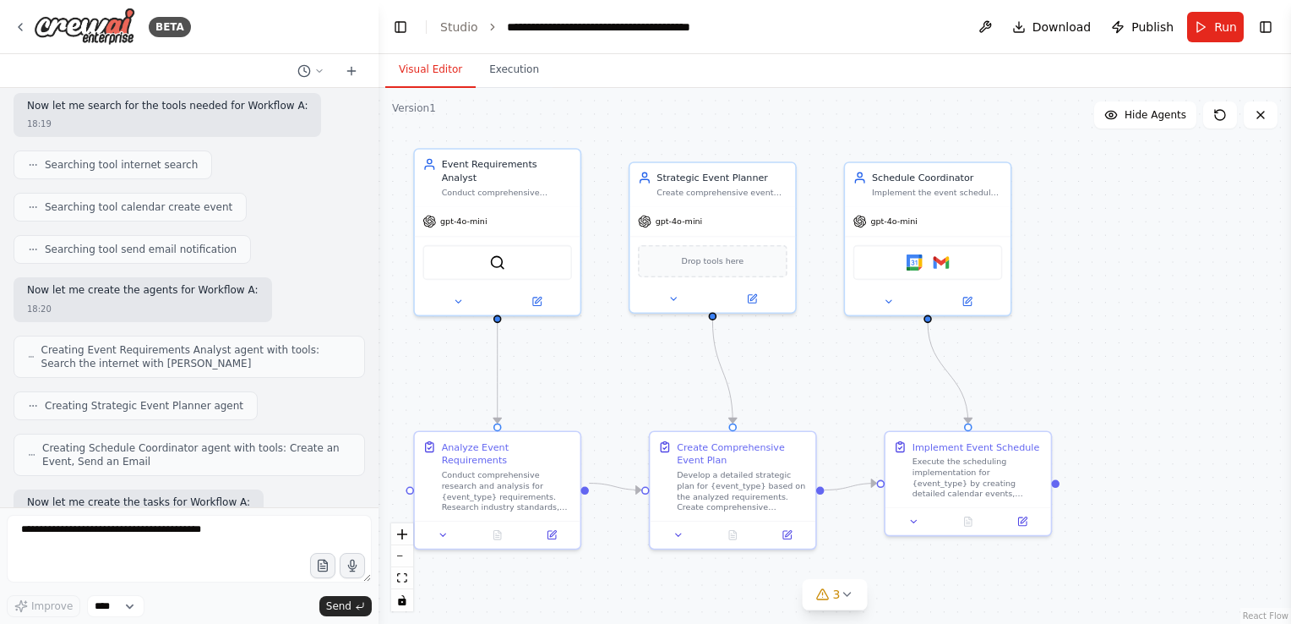
drag, startPoint x: 595, startPoint y: 401, endPoint x: 564, endPoint y: 363, distance: 48.7
click at [564, 363] on div ".deletable-edge-delete-btn { width: 20px; height: 20px; border: 0px solid #ffff…" at bounding box center [835, 356] width 913 height 536
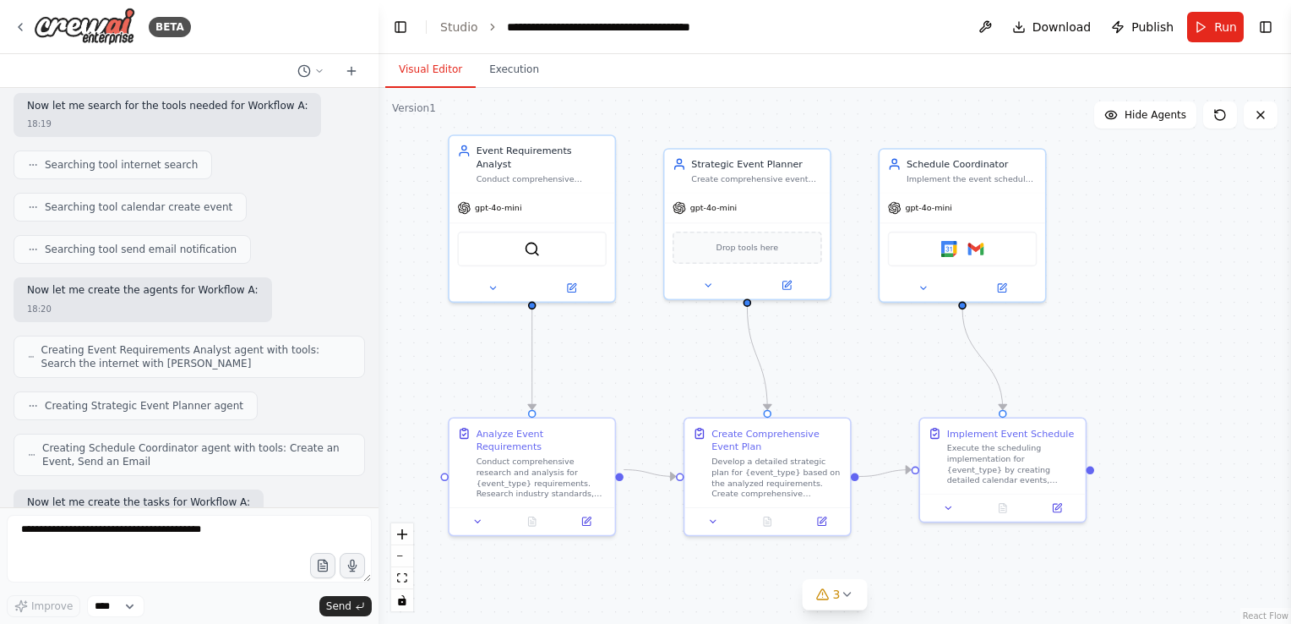
drag, startPoint x: 564, startPoint y: 363, endPoint x: 602, endPoint y: 353, distance: 39.4
click at [602, 353] on div ".deletable-edge-delete-btn { width: 20px; height: 20px; border: 0px solid #ffff…" at bounding box center [835, 356] width 913 height 536
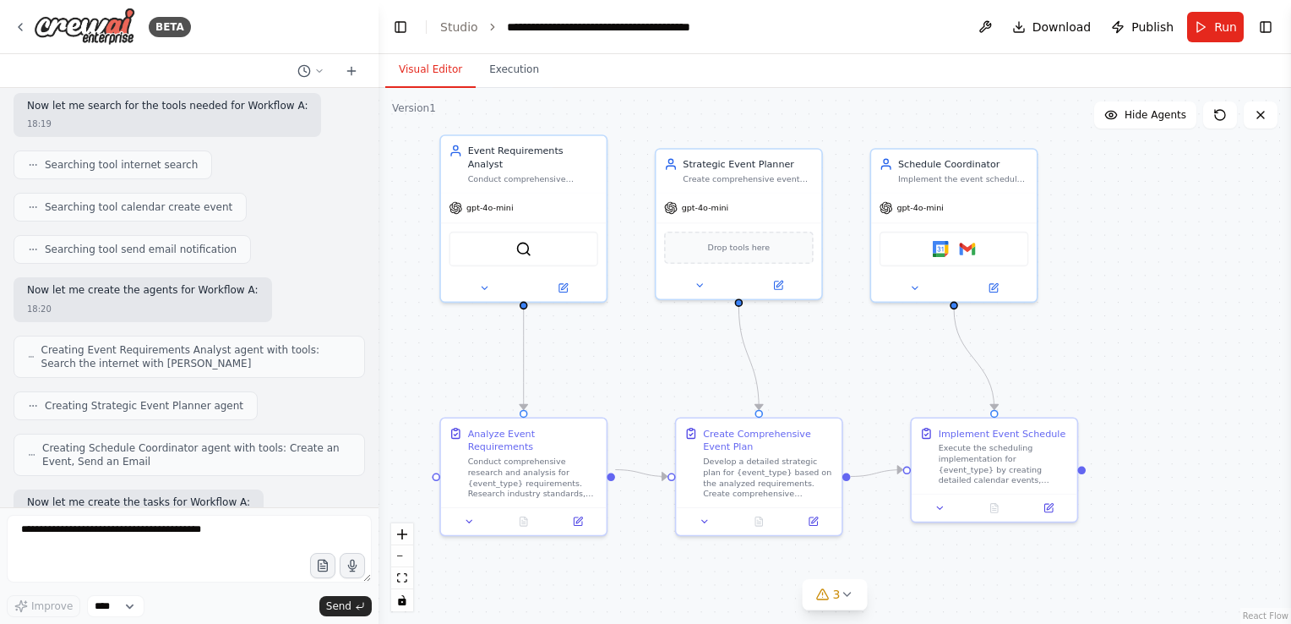
drag, startPoint x: 634, startPoint y: 376, endPoint x: 622, endPoint y: 377, distance: 11.9
click at [622, 377] on div ".deletable-edge-delete-btn { width: 20px; height: 20px; border: 0px solid #ffff…" at bounding box center [835, 356] width 913 height 536
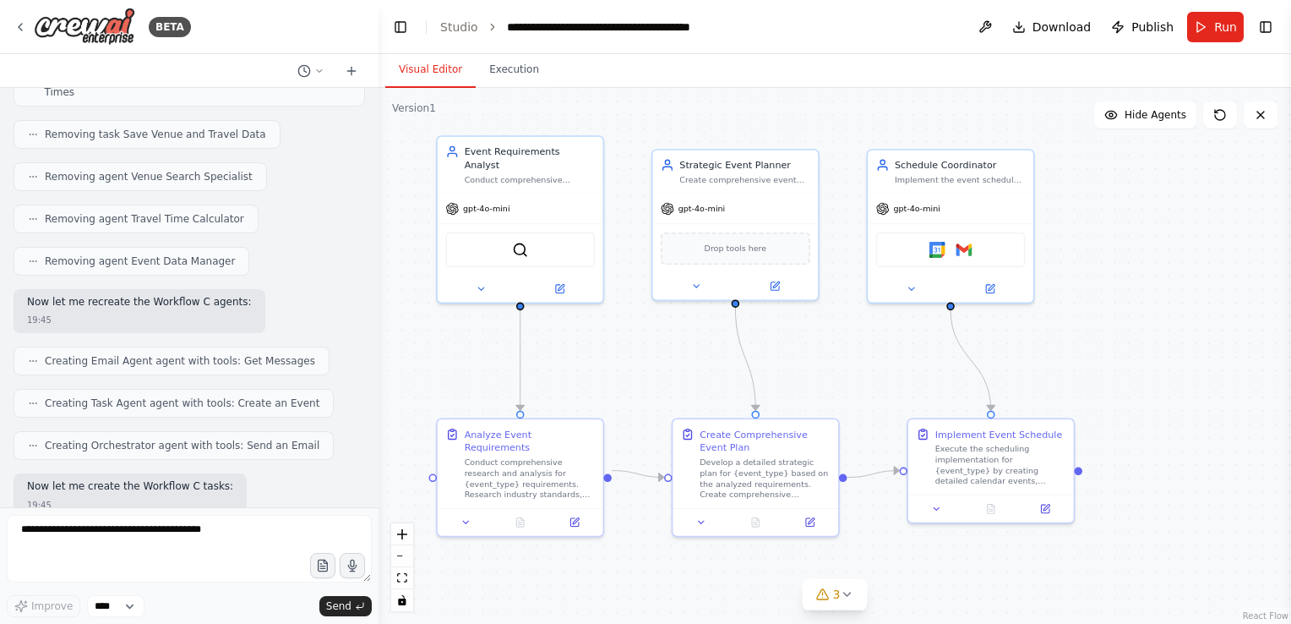
scroll to position [23540, 0]
click at [232, 530] on textarea at bounding box center [189, 549] width 365 height 68
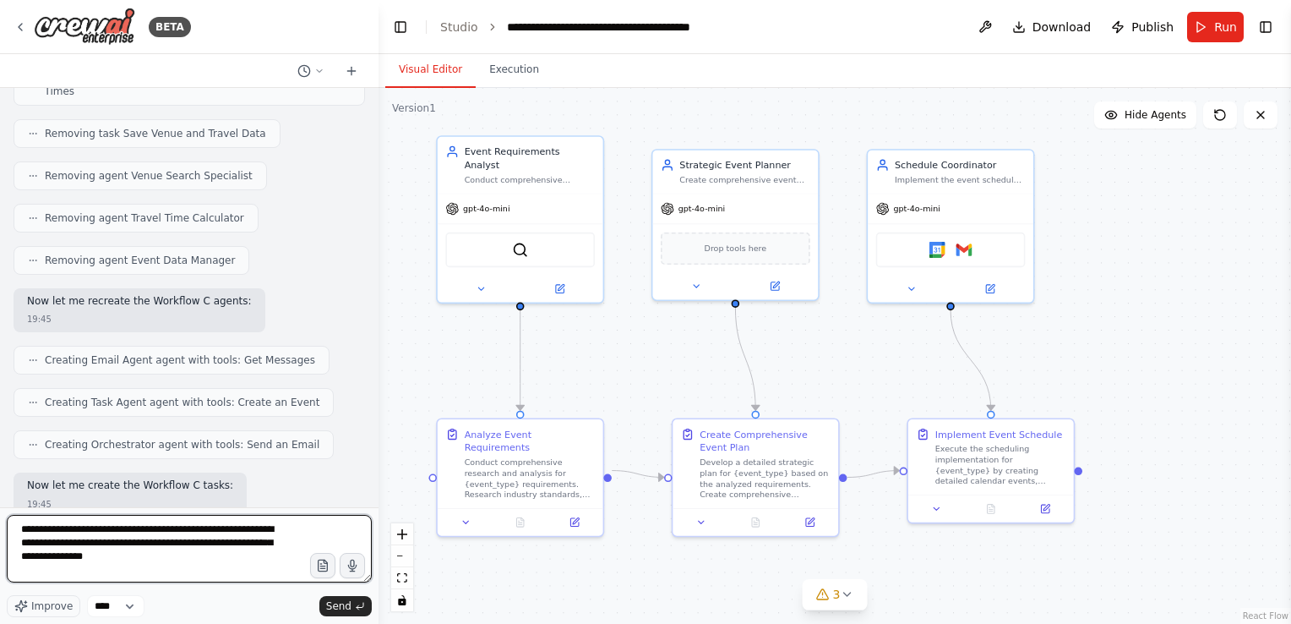
type textarea "**********"
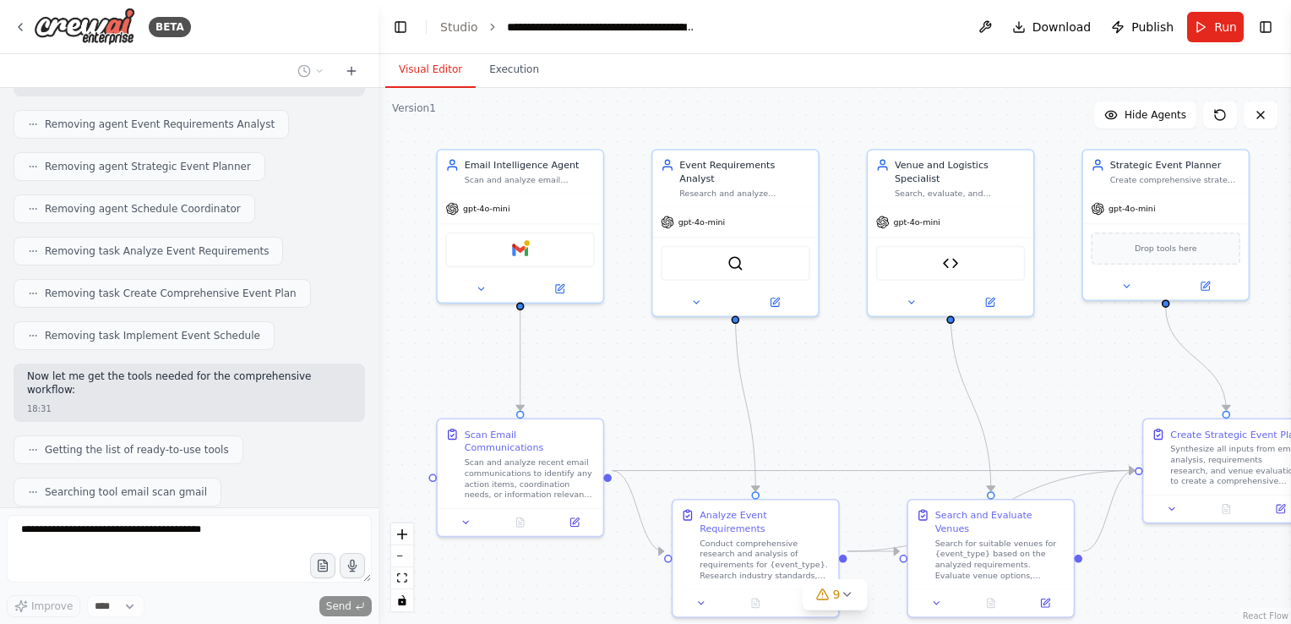
scroll to position [33462, 0]
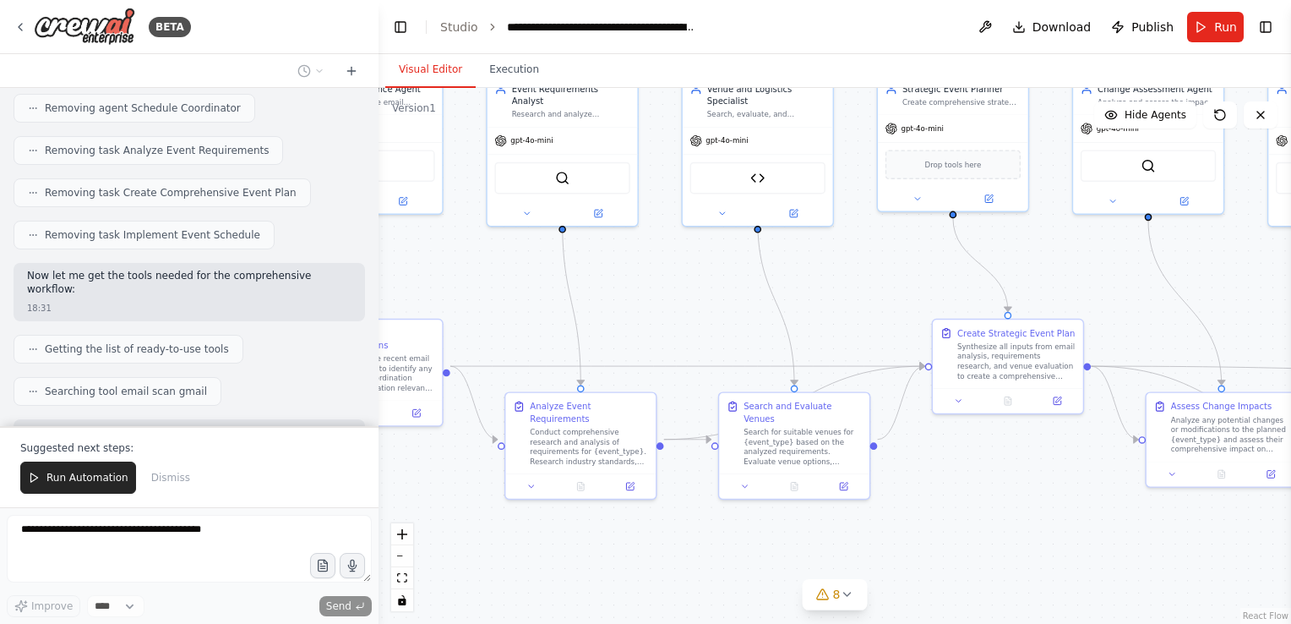
drag, startPoint x: 842, startPoint y: 393, endPoint x: 641, endPoint y: 292, distance: 224.8
click at [641, 292] on div ".deletable-edge-delete-btn { width: 20px; height: 20px; border: 0px solid #ffff…" at bounding box center [835, 356] width 913 height 536
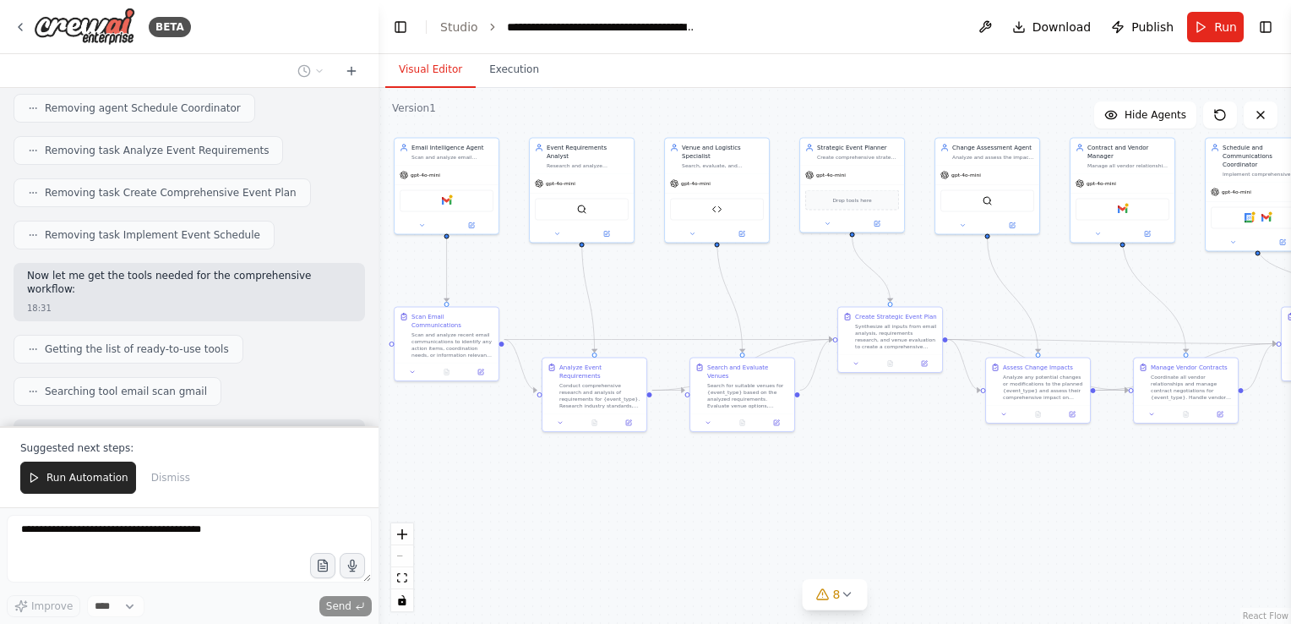
click at [803, 289] on div ".deletable-edge-delete-btn { width: 20px; height: 20px; border: 0px solid #ffff…" at bounding box center [835, 356] width 913 height 536
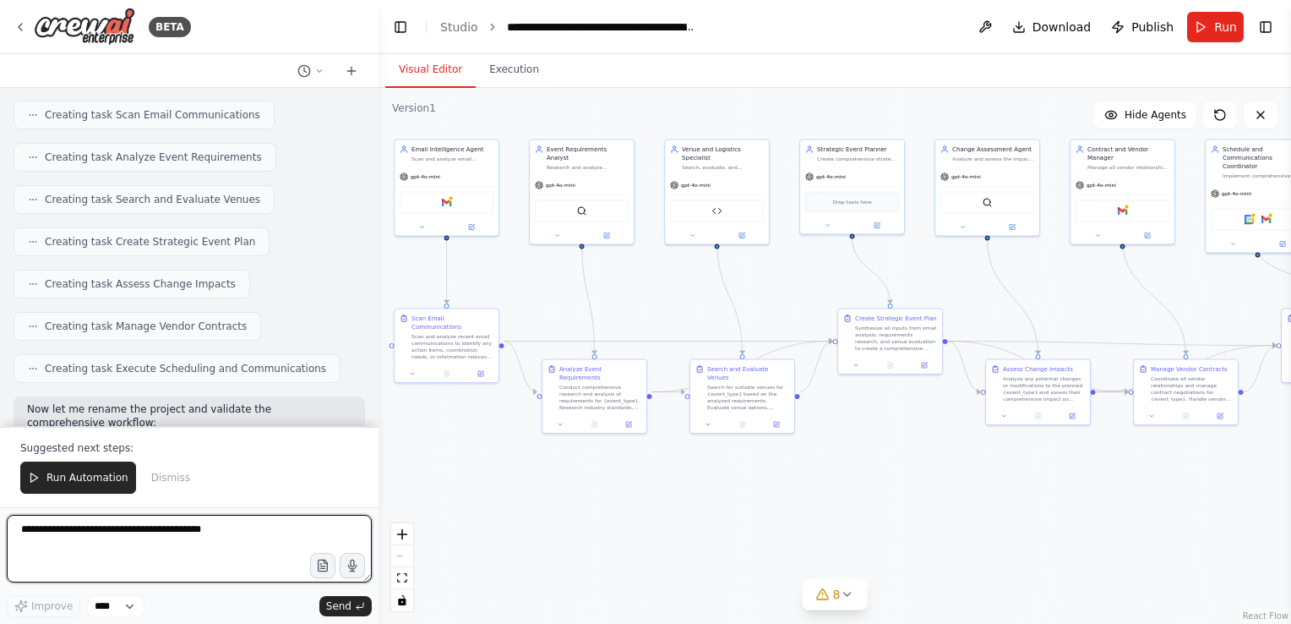
scroll to position [34387, 0]
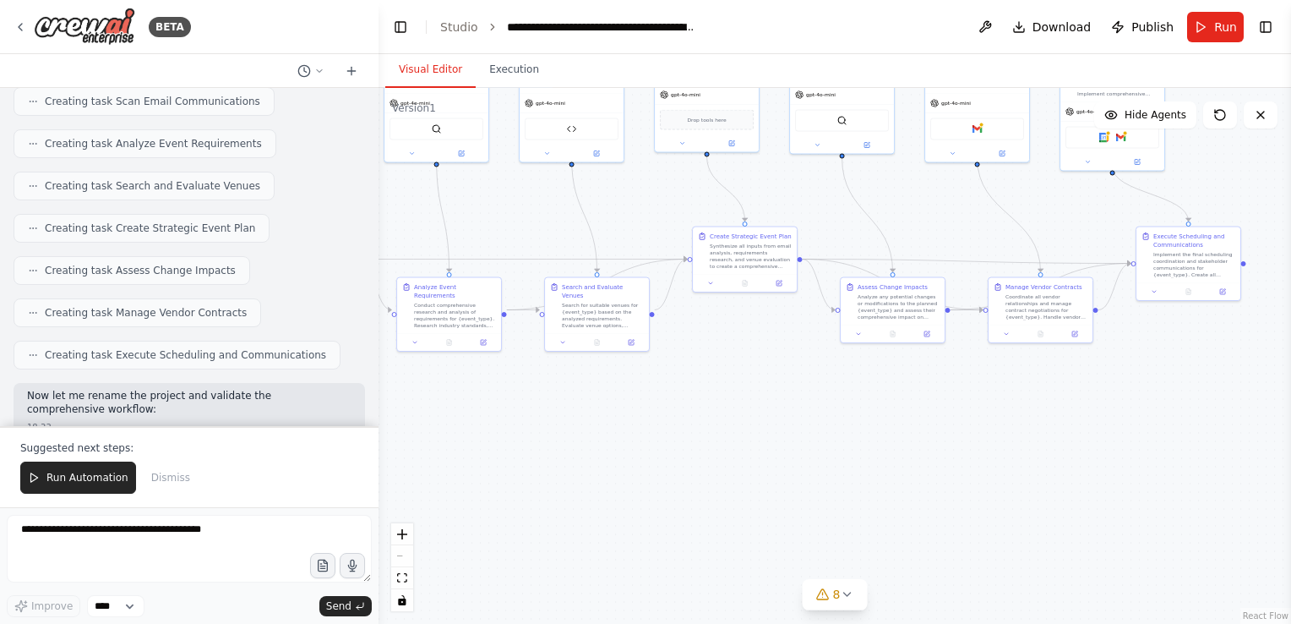
drag, startPoint x: 817, startPoint y: 432, endPoint x: 672, endPoint y: 350, distance: 166.9
click at [672, 350] on div ".deletable-edge-delete-btn { width: 20px; height: 20px; border: 0px solid #ffff…" at bounding box center [835, 356] width 913 height 536
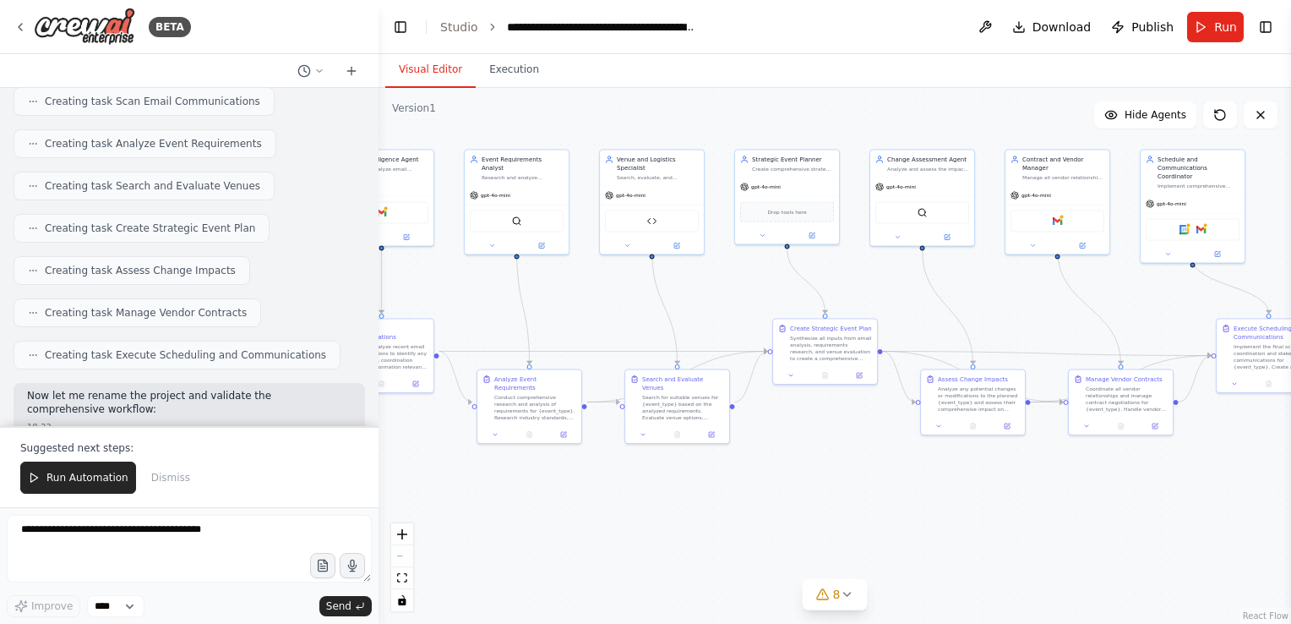
drag, startPoint x: 711, startPoint y: 341, endPoint x: 792, endPoint y: 433, distance: 122.2
click at [792, 433] on div ".deletable-edge-delete-btn { width: 20px; height: 20px; border: 0px solid #ffff…" at bounding box center [835, 356] width 913 height 536
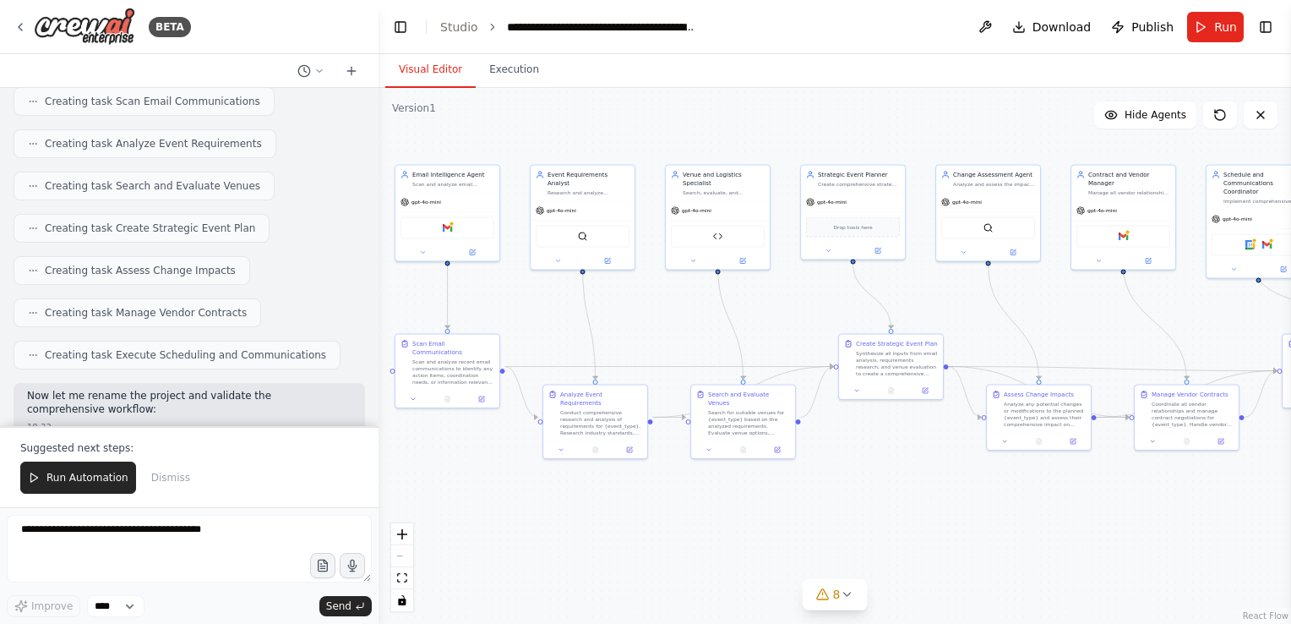
drag, startPoint x: 796, startPoint y: 434, endPoint x: 862, endPoint y: 450, distance: 67.6
click at [862, 450] on div ".deletable-edge-delete-btn { width: 20px; height: 20px; border: 0px solid #ffff…" at bounding box center [835, 356] width 913 height 536
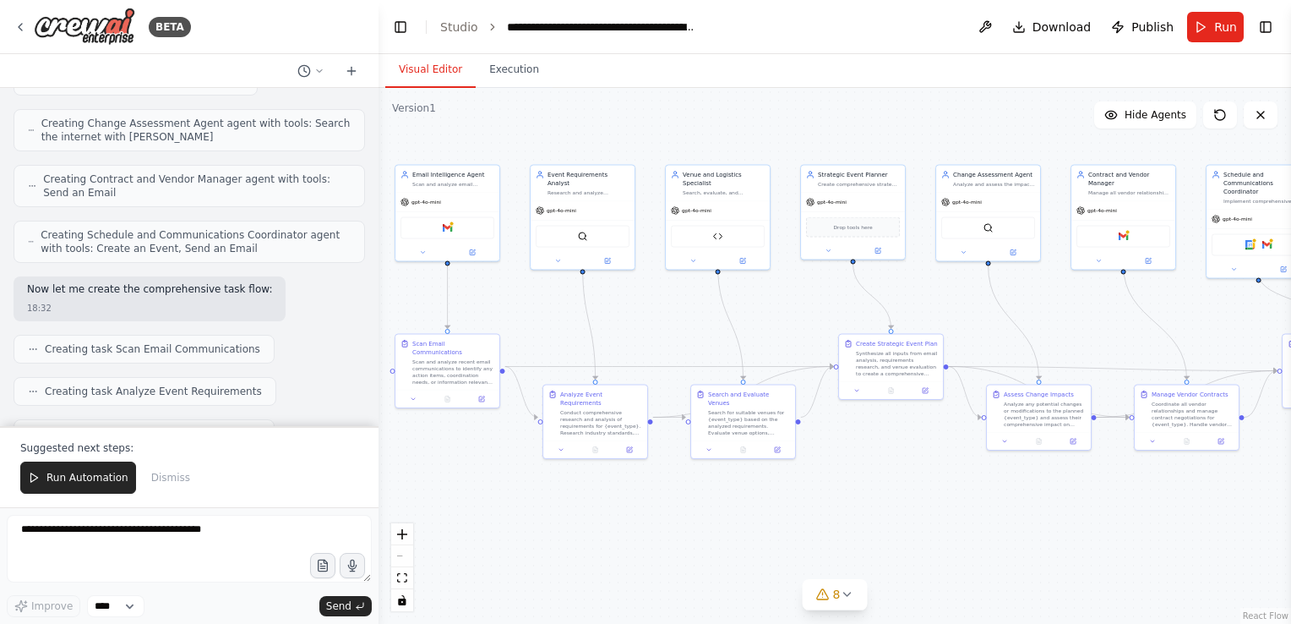
scroll to position [34138, 0]
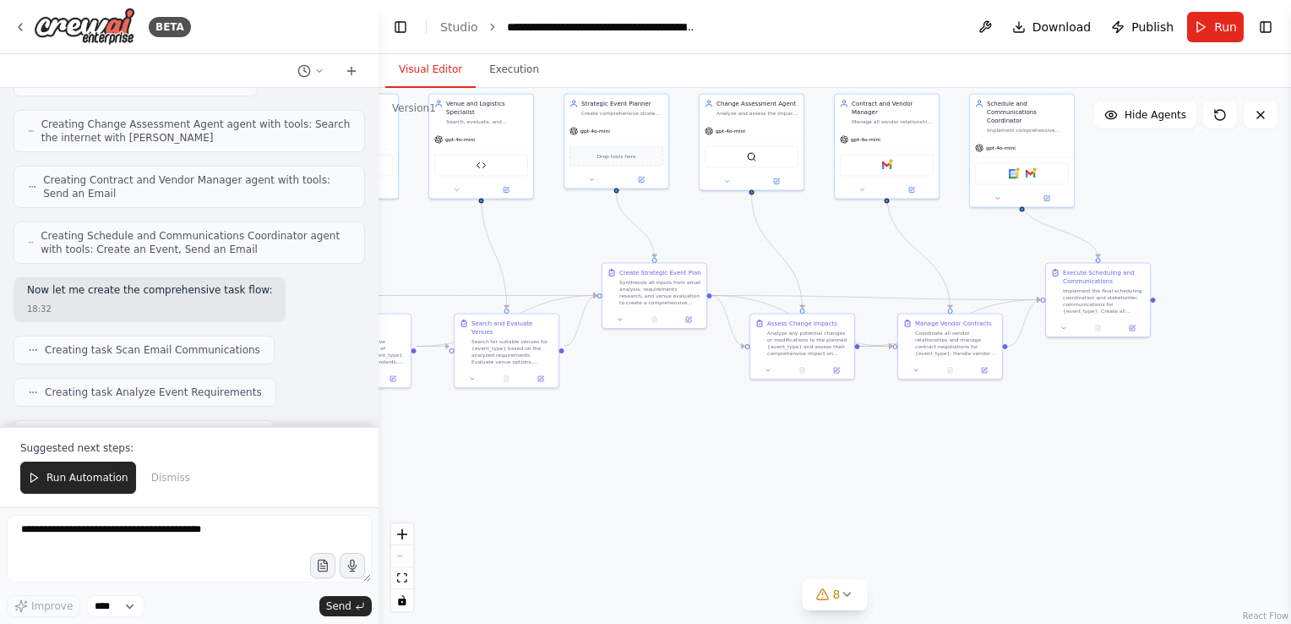
drag, startPoint x: 656, startPoint y: 326, endPoint x: 399, endPoint y: 254, distance: 267.0
click at [399, 254] on div ".deletable-edge-delete-btn { width: 20px; height: 20px; border: 0px solid #ffff…" at bounding box center [835, 356] width 913 height 536
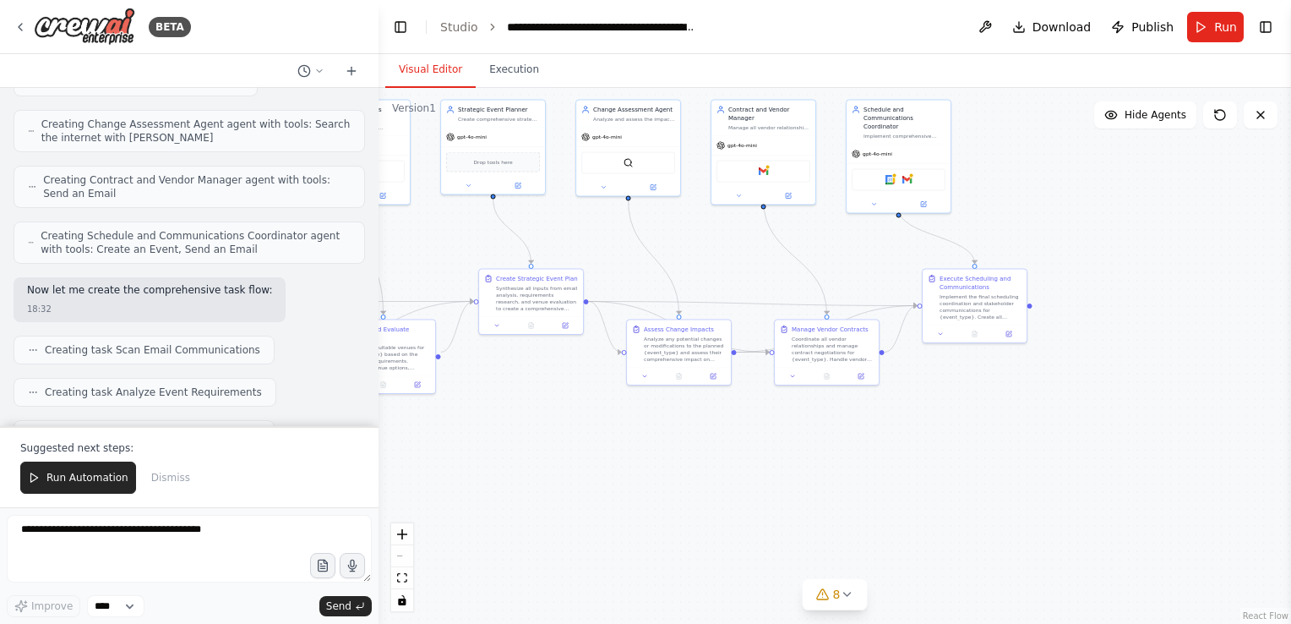
drag, startPoint x: 889, startPoint y: 268, endPoint x: 786, endPoint y: 275, distance: 103.4
click at [786, 275] on div ".deletable-edge-delete-btn { width: 20px; height: 20px; border: 0px solid #ffff…" at bounding box center [835, 356] width 913 height 536
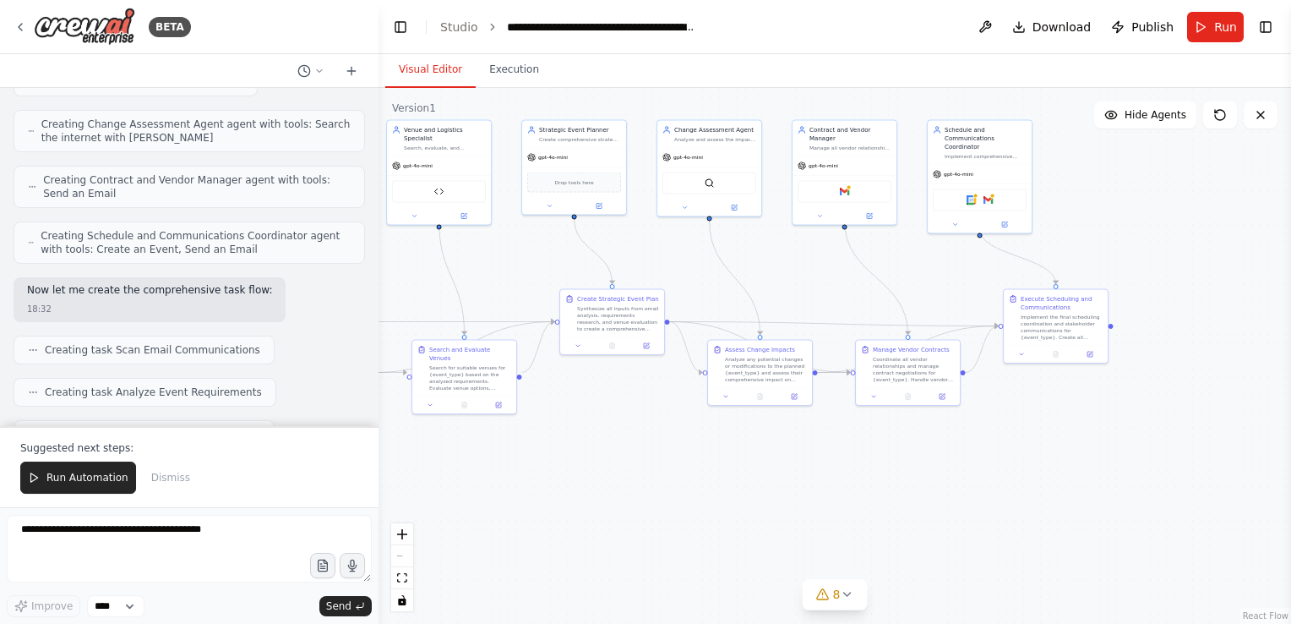
drag, startPoint x: 711, startPoint y: 265, endPoint x: 822, endPoint y: 299, distance: 115.7
click at [822, 299] on div ".deletable-edge-delete-btn { width: 20px; height: 20px; border: 0px solid #ffff…" at bounding box center [835, 356] width 913 height 536
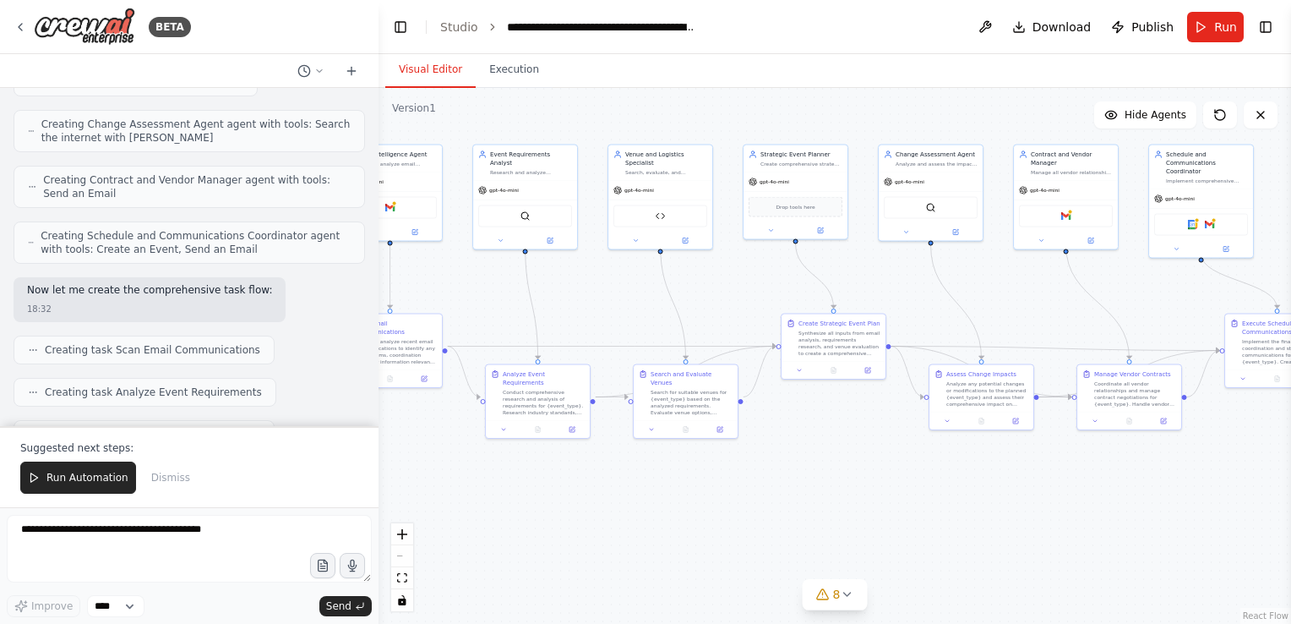
drag, startPoint x: 546, startPoint y: 286, endPoint x: 738, endPoint y: 297, distance: 192.1
click at [738, 297] on div ".deletable-edge-delete-btn { width: 20px; height: 20px; border: 0px solid #ffff…" at bounding box center [835, 356] width 913 height 536
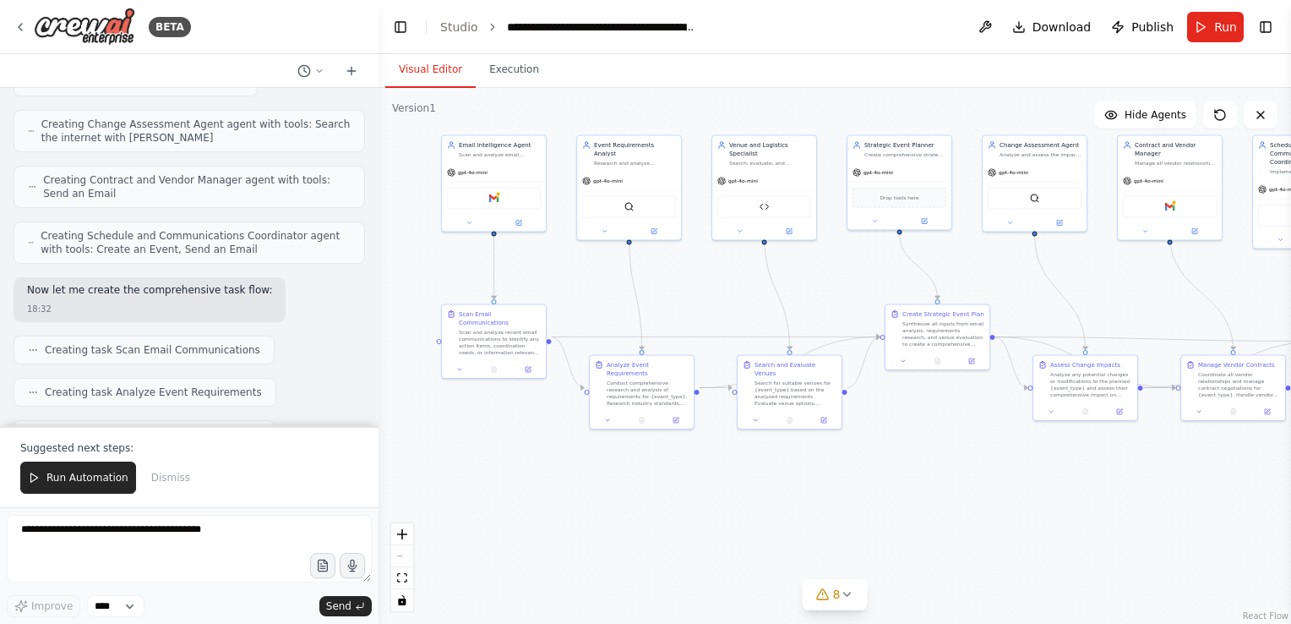
drag, startPoint x: 625, startPoint y: 292, endPoint x: 729, endPoint y: 283, distance: 104.4
click at [729, 283] on div ".deletable-edge-delete-btn { width: 20px; height: 20px; border: 0px solid #ffff…" at bounding box center [835, 356] width 913 height 536
click at [522, 69] on button "Execution" at bounding box center [514, 69] width 77 height 35
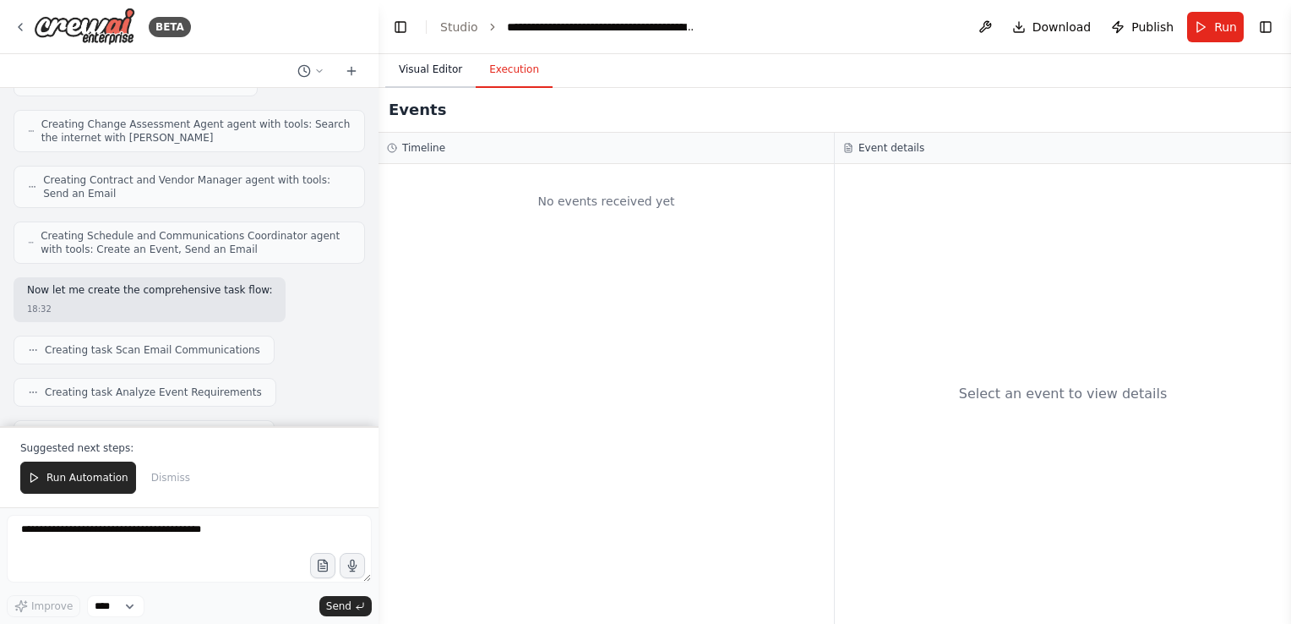
click at [443, 81] on button "Visual Editor" at bounding box center [430, 69] width 90 height 35
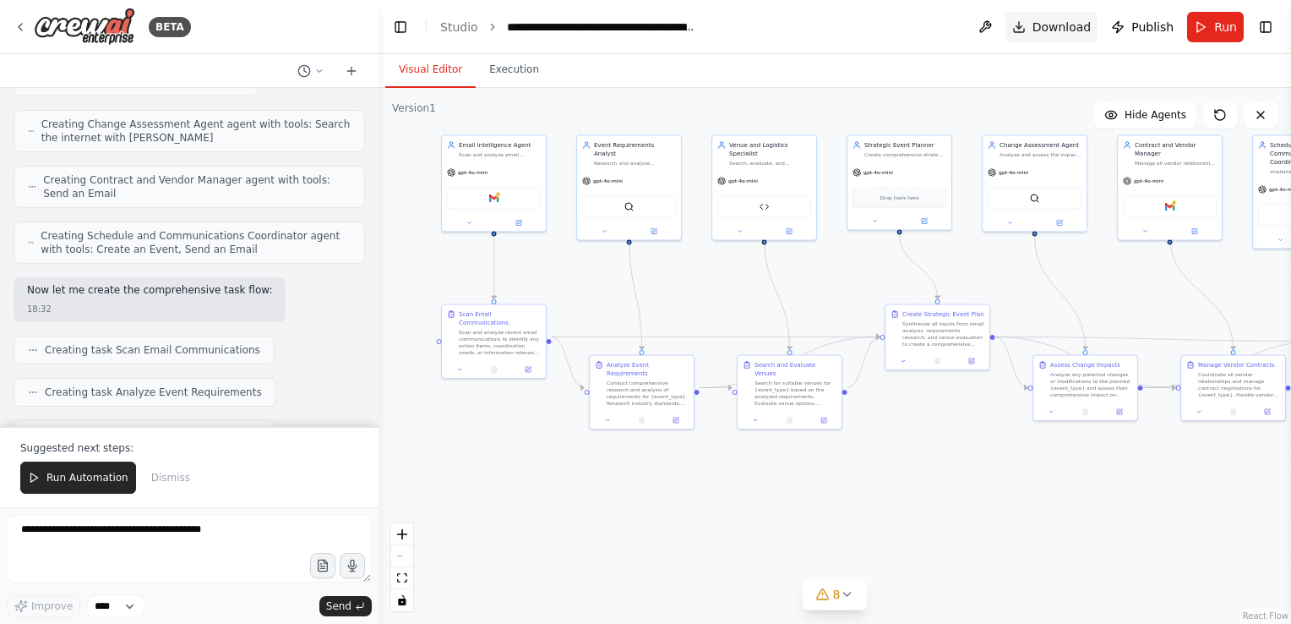
click at [1071, 30] on span "Download" at bounding box center [1062, 27] width 59 height 17
click at [26, 41] on div "BETA" at bounding box center [102, 27] width 177 height 38
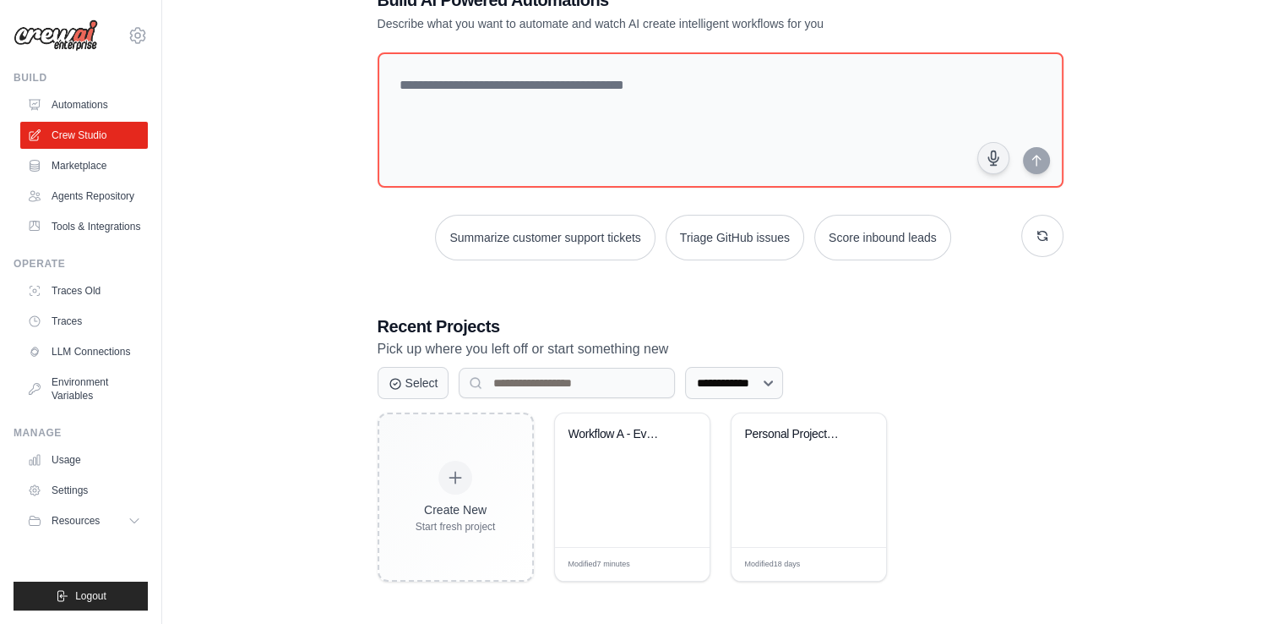
click at [1146, 443] on div "**********" at bounding box center [720, 284] width 1062 height 647
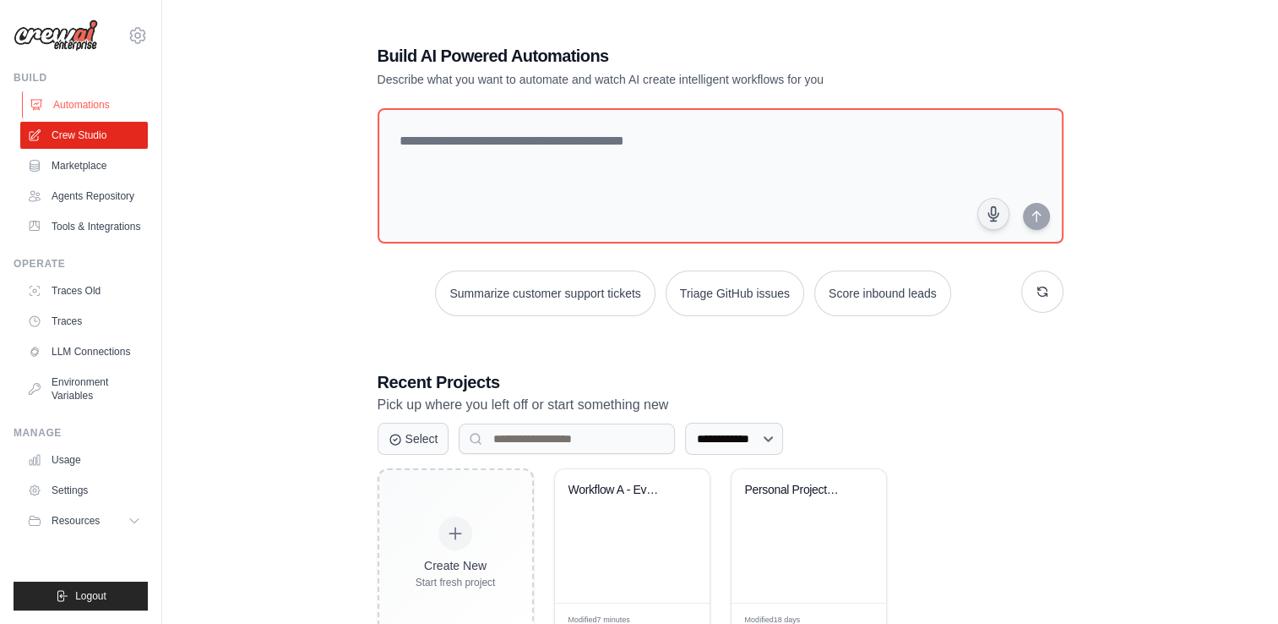
click at [112, 108] on link "Automations" at bounding box center [86, 104] width 128 height 27
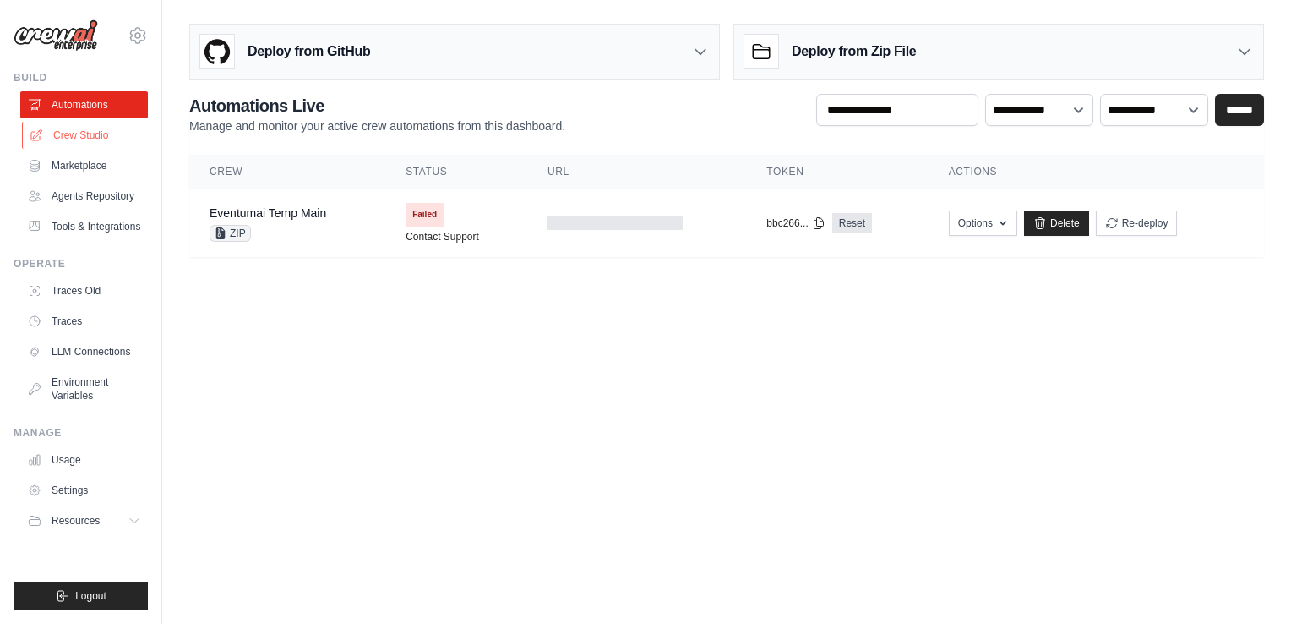
click at [91, 140] on link "Crew Studio" at bounding box center [86, 135] width 128 height 27
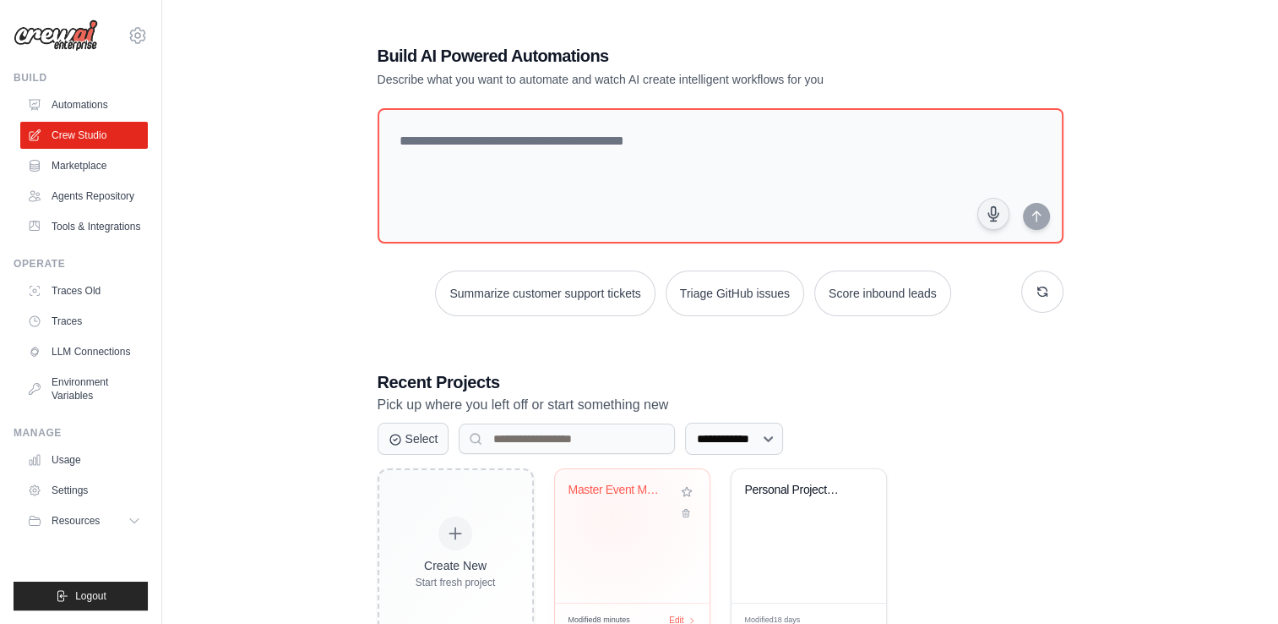
click at [612, 515] on div "Master Event Management Workflow - ..." at bounding box center [633, 501] width 128 height 39
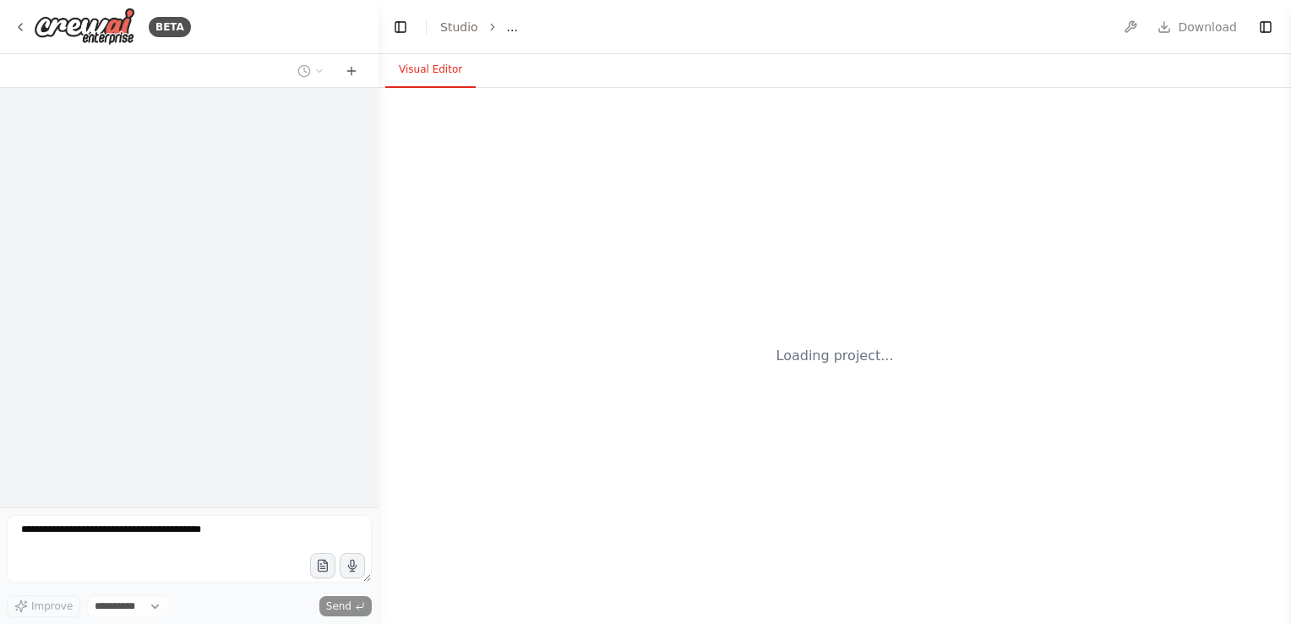
select select "****"
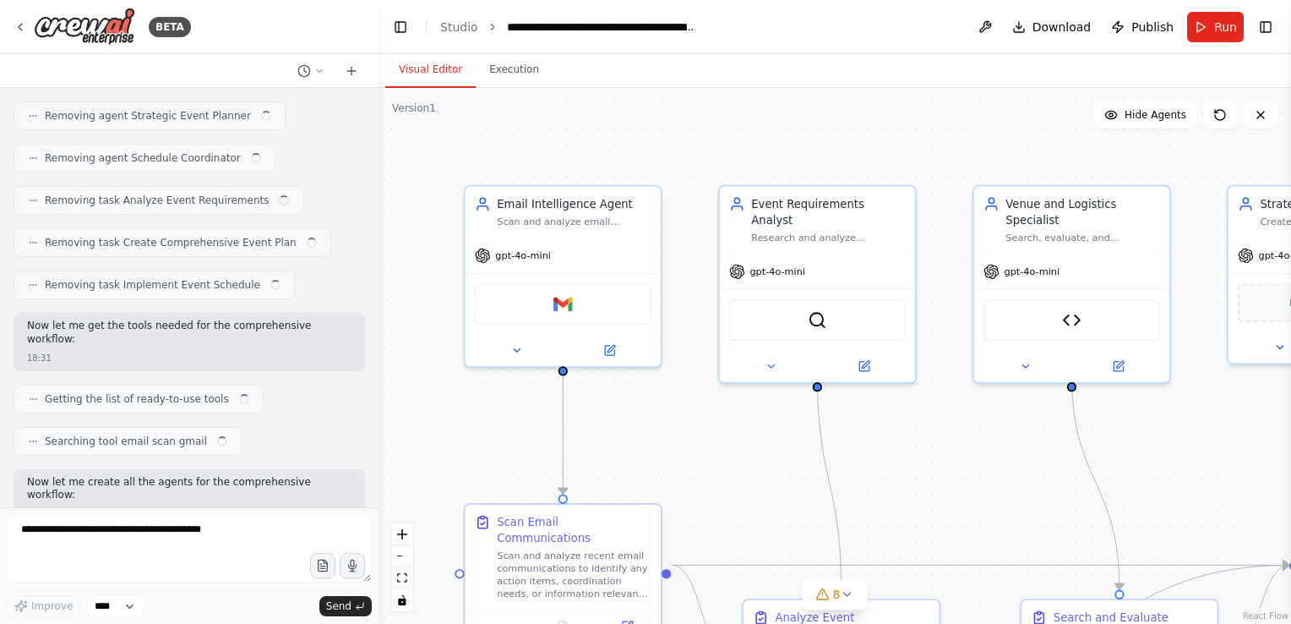
scroll to position [33412, 0]
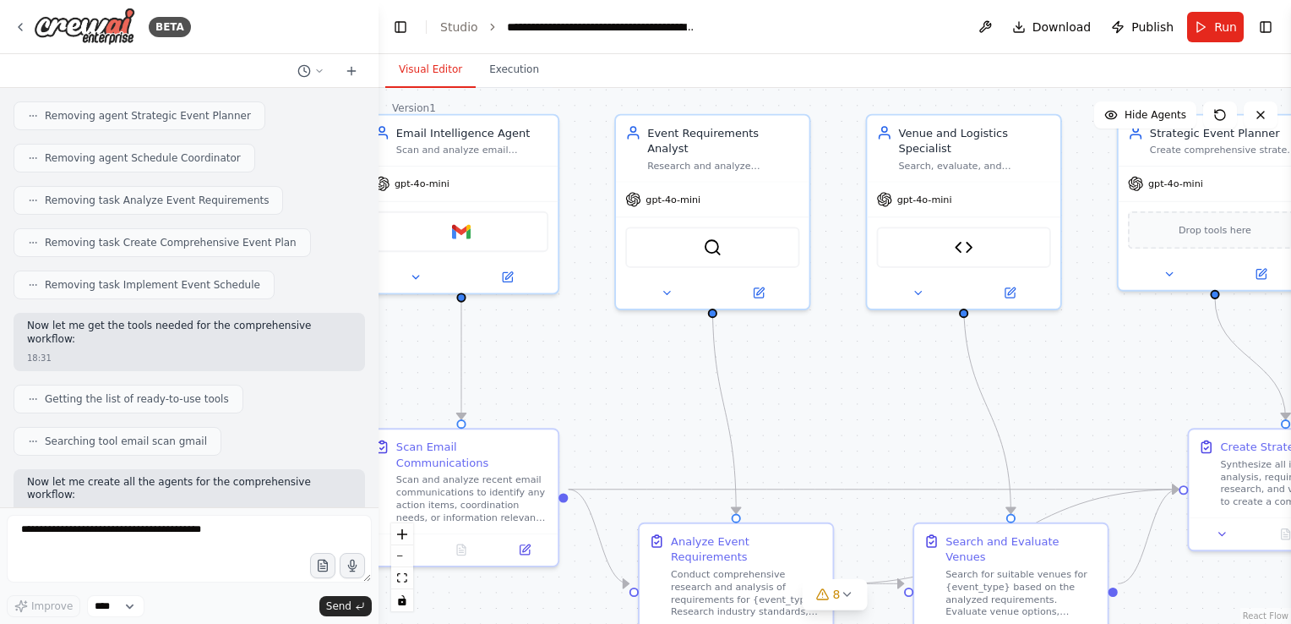
drag, startPoint x: 468, startPoint y: 397, endPoint x: 365, endPoint y: 324, distance: 126.6
click at [365, 324] on div "BETA Build an AI-agent Event Management Assistant (Outlook-centric) Goal: Desig…" at bounding box center [645, 312] width 1291 height 624
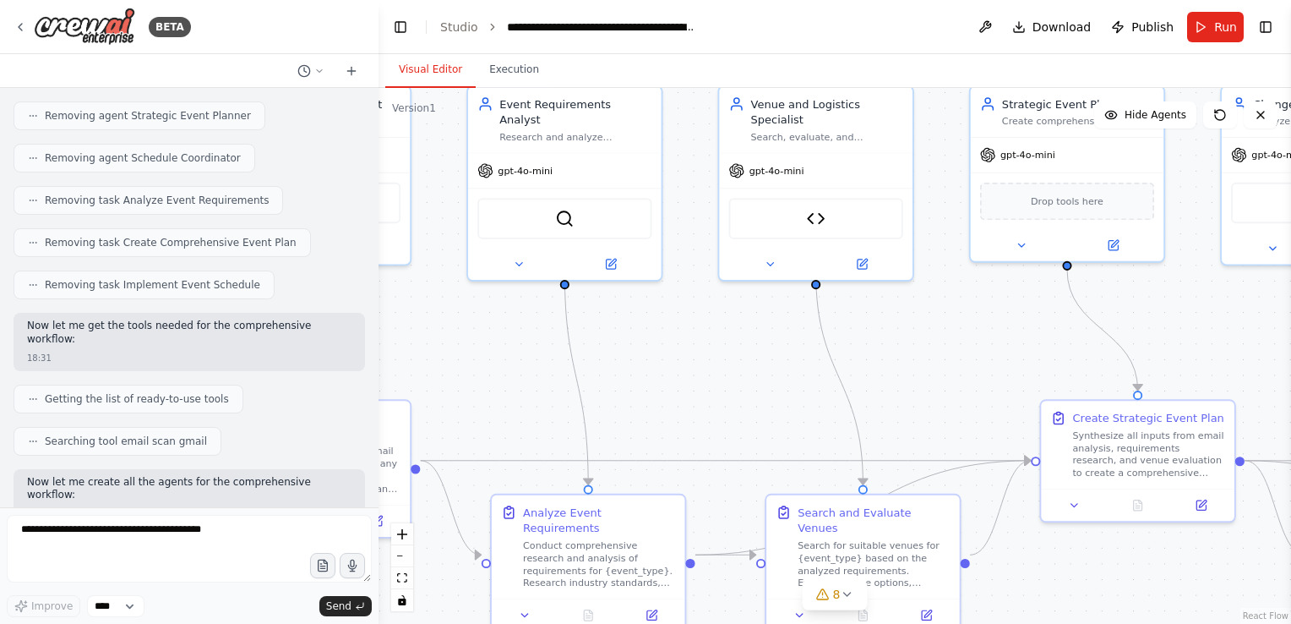
drag, startPoint x: 845, startPoint y: 366, endPoint x: 695, endPoint y: 336, distance: 152.5
click at [695, 336] on div ".deletable-edge-delete-btn { width: 20px; height: 20px; border: 0px solid #ffff…" at bounding box center [835, 356] width 913 height 536
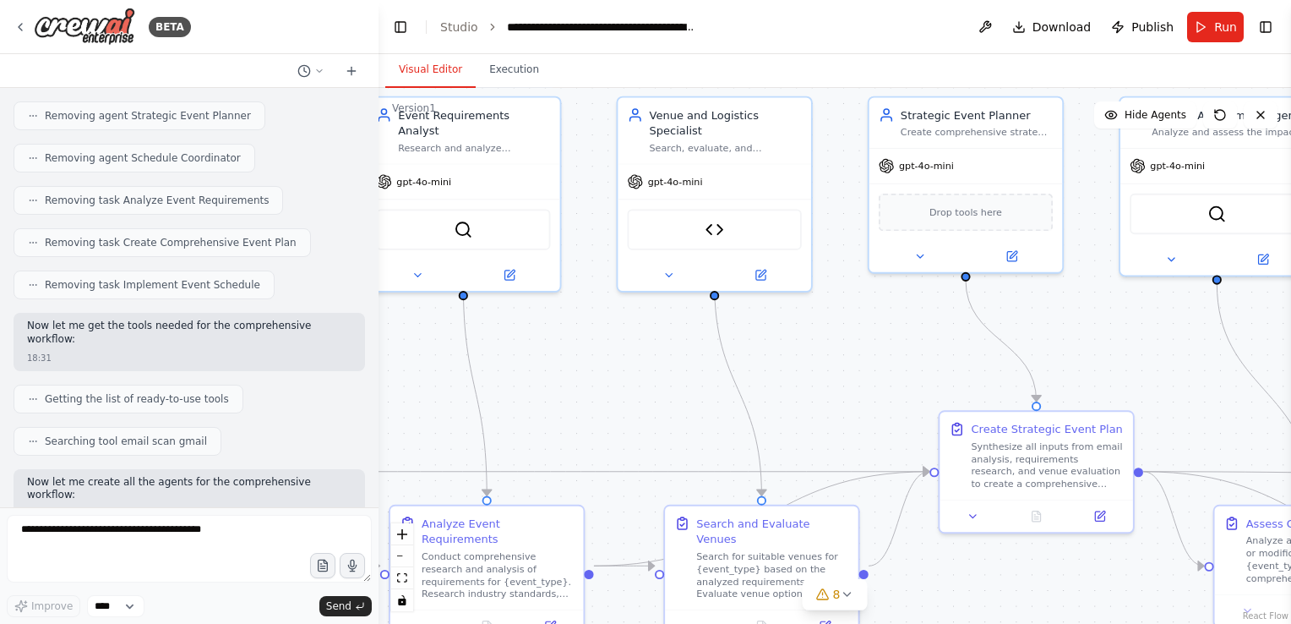
drag, startPoint x: 693, startPoint y: 336, endPoint x: 595, endPoint y: 348, distance: 98.7
click at [595, 348] on div ".deletable-edge-delete-btn { width: 20px; height: 20px; border: 0px solid #ffff…" at bounding box center [835, 356] width 913 height 536
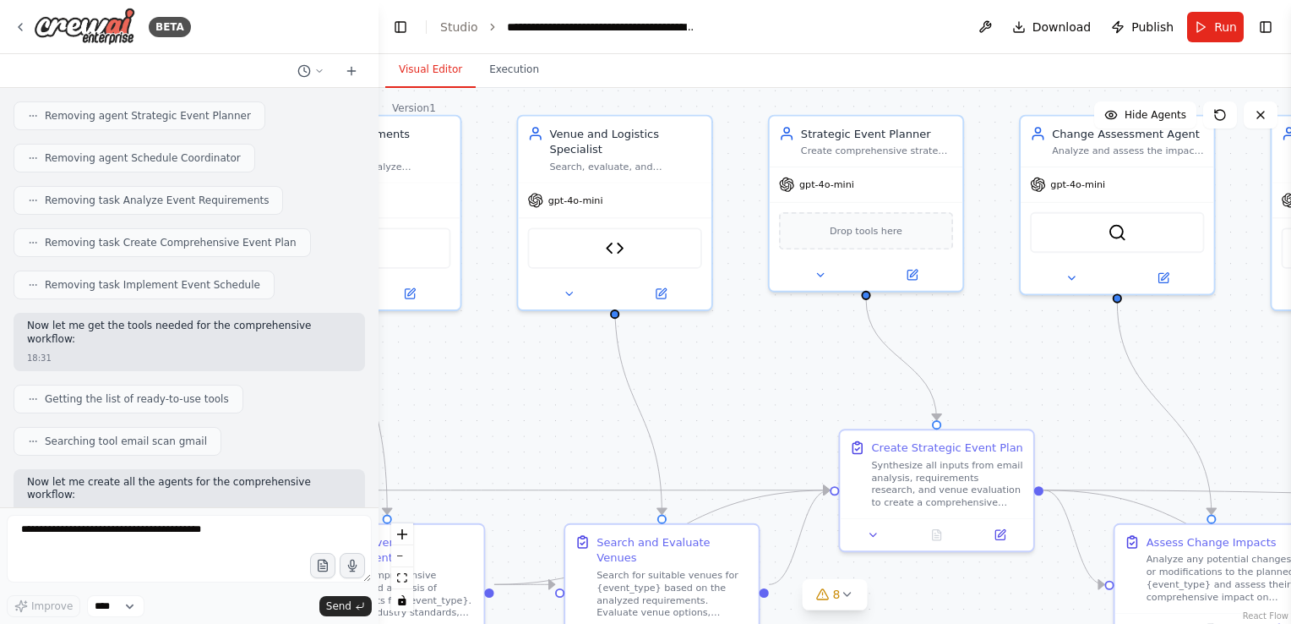
drag, startPoint x: 839, startPoint y: 346, endPoint x: 724, endPoint y: 367, distance: 116.7
click at [724, 367] on div ".deletable-edge-delete-btn { width: 20px; height: 20px; border: 0px solid #ffff…" at bounding box center [835, 356] width 913 height 536
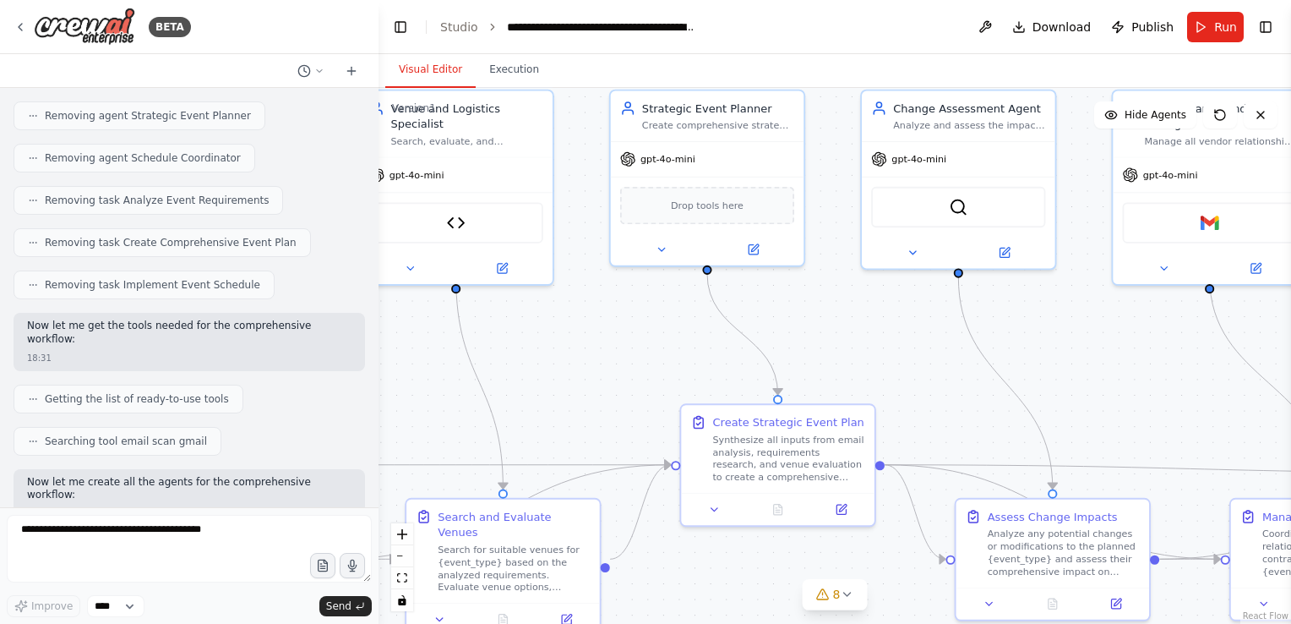
drag, startPoint x: 946, startPoint y: 357, endPoint x: 793, endPoint y: 330, distance: 156.1
click at [793, 330] on div ".deletable-edge-delete-btn { width: 20px; height: 20px; border: 0px solid #ffff…" at bounding box center [835, 356] width 913 height 536
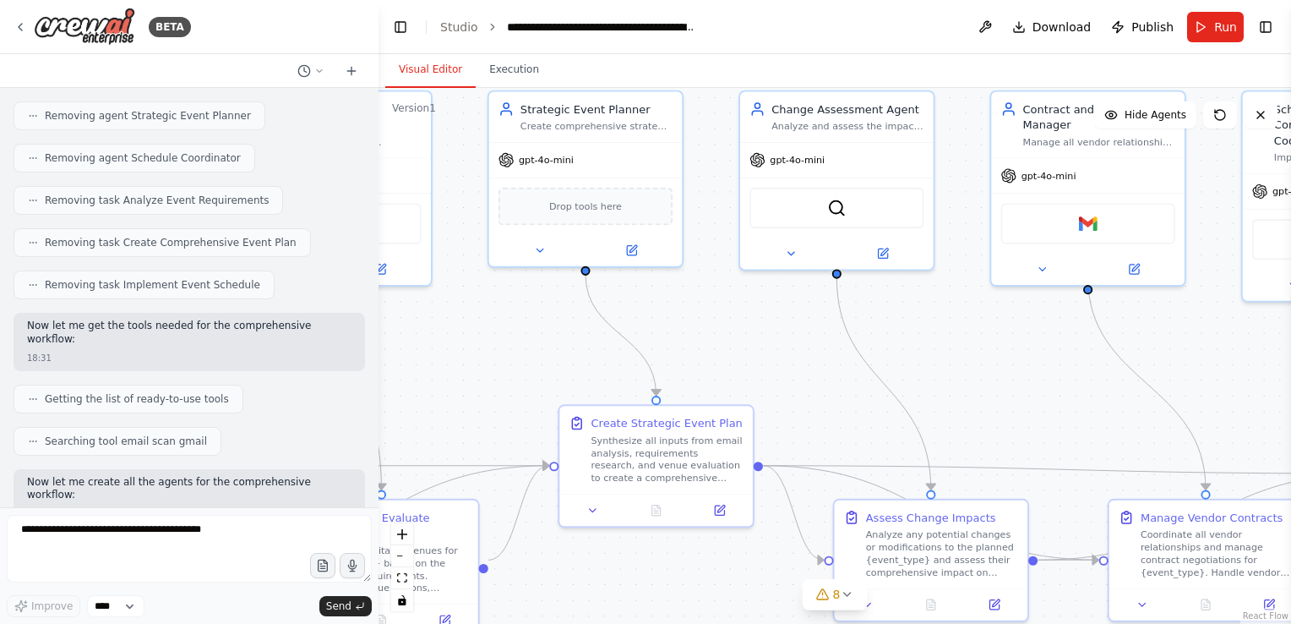
drag, startPoint x: 896, startPoint y: 340, endPoint x: 759, endPoint y: 346, distance: 137.0
click at [759, 346] on div ".deletable-edge-delete-btn { width: 20px; height: 20px; border: 0px solid #ffff…" at bounding box center [835, 356] width 913 height 536
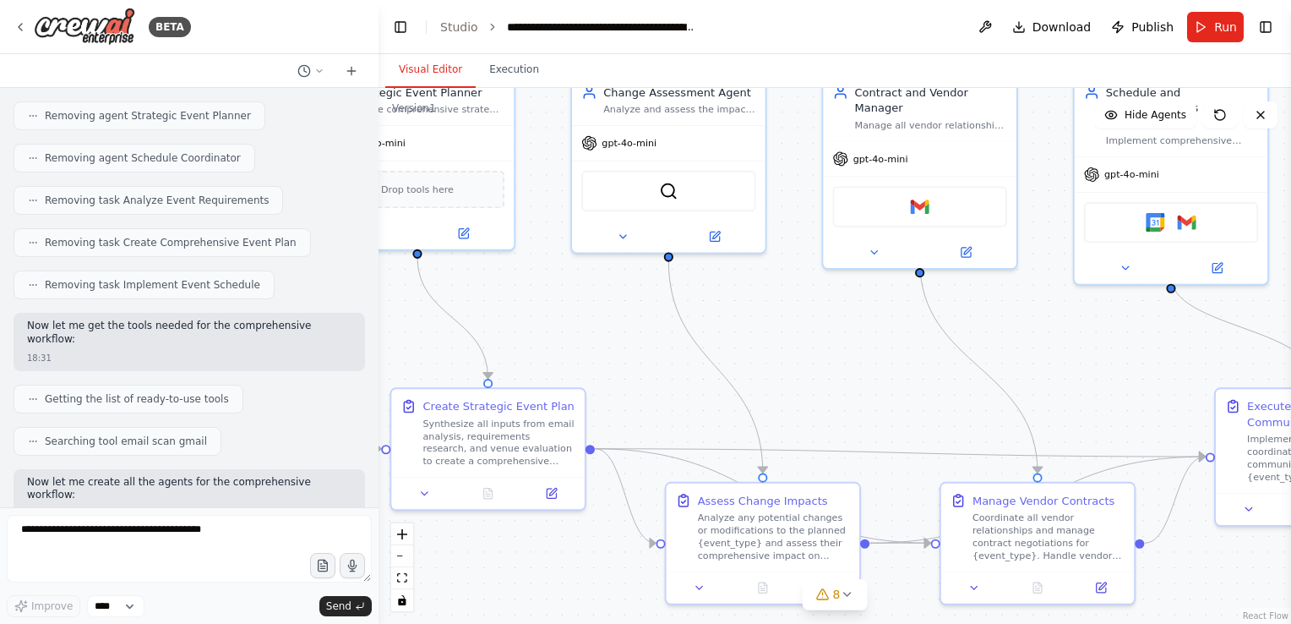
drag, startPoint x: 976, startPoint y: 347, endPoint x: 832, endPoint y: 324, distance: 145.5
click at [832, 324] on div ".deletable-edge-delete-btn { width: 20px; height: 20px; border: 0px solid #ffff…" at bounding box center [835, 356] width 913 height 536
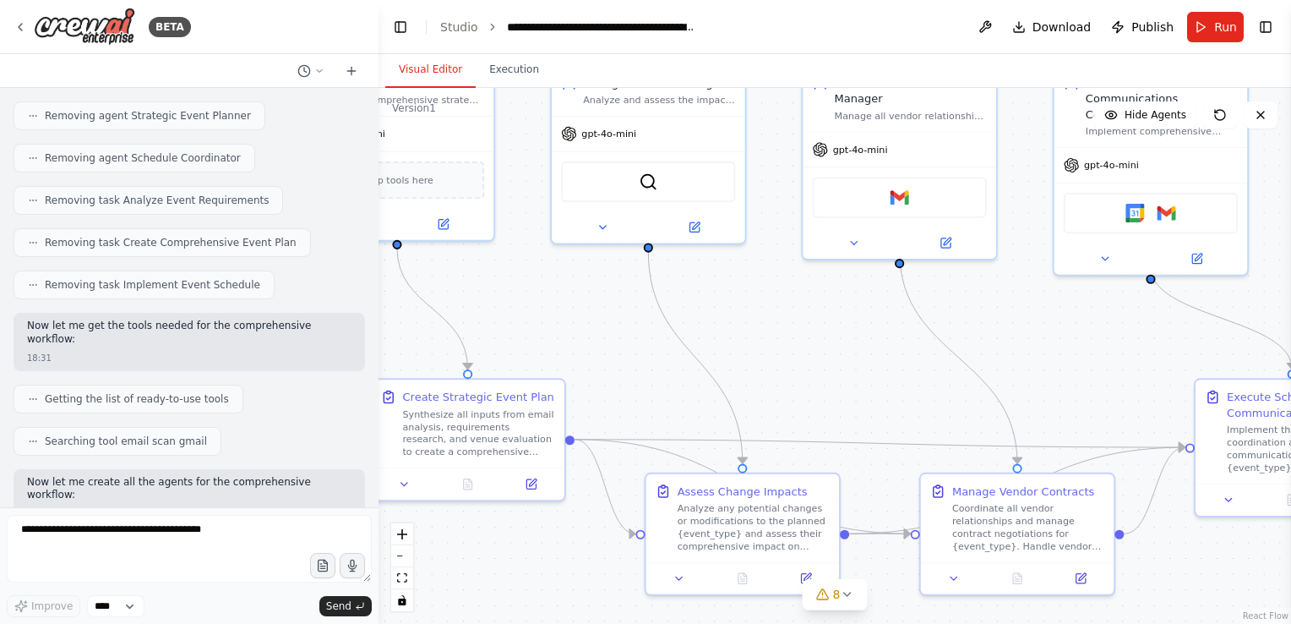
drag, startPoint x: 900, startPoint y: 356, endPoint x: 853, endPoint y: 330, distance: 53.7
click at [853, 330] on div ".deletable-edge-delete-btn { width: 20px; height: 20px; border: 0px solid #ffff…" at bounding box center [835, 356] width 913 height 536
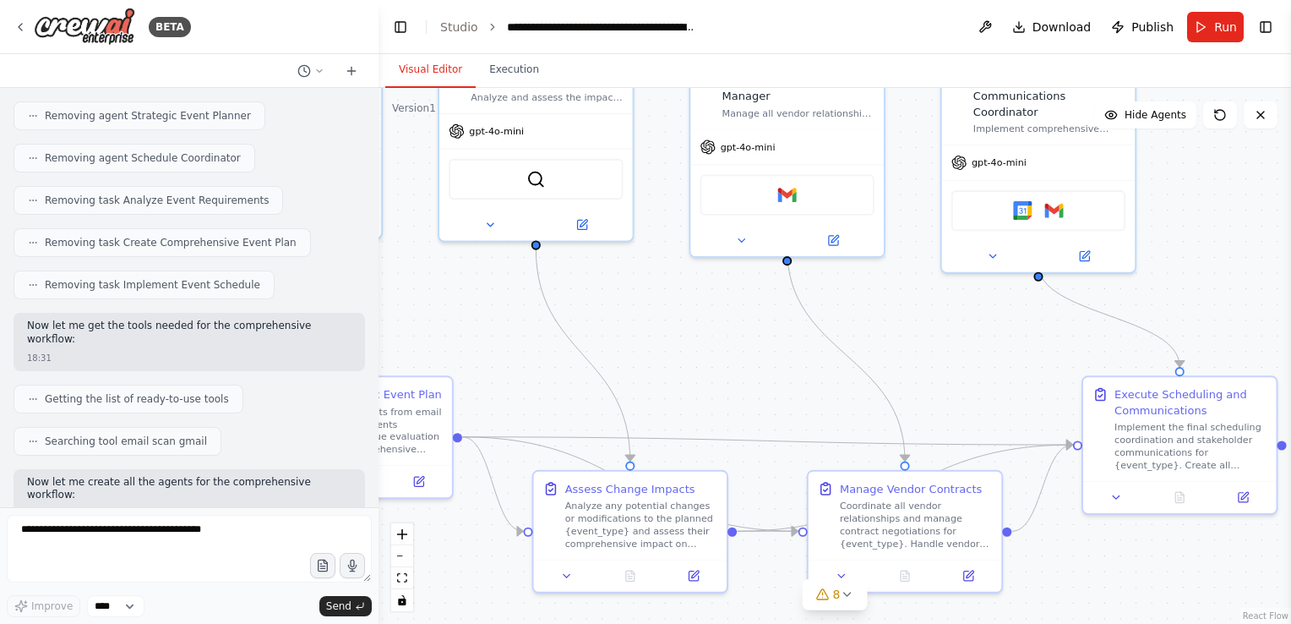
drag, startPoint x: 853, startPoint y: 330, endPoint x: 755, endPoint y: 347, distance: 99.5
click at [755, 347] on div ".deletable-edge-delete-btn { width: 20px; height: 20px; border: 0px solid #ffff…" at bounding box center [835, 356] width 913 height 536
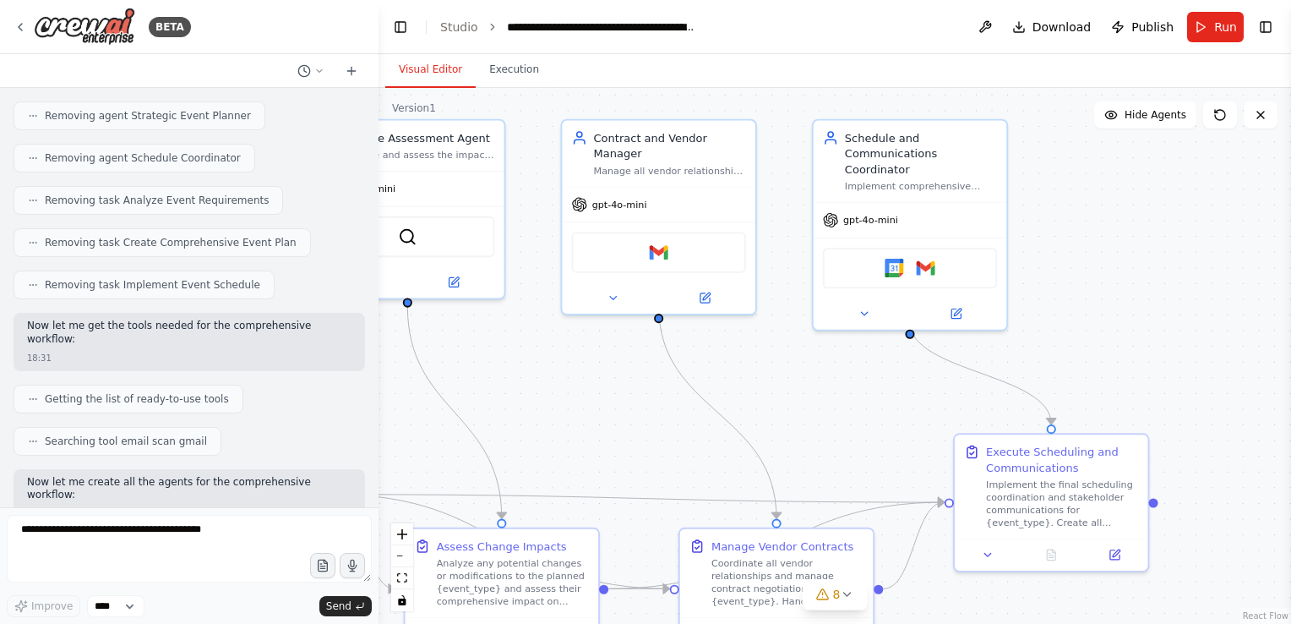
drag, startPoint x: 926, startPoint y: 313, endPoint x: 812, endPoint y: 368, distance: 126.6
click at [812, 368] on div ".deletable-edge-delete-btn { width: 20px; height: 20px; border: 0px solid #ffff…" at bounding box center [835, 356] width 913 height 536
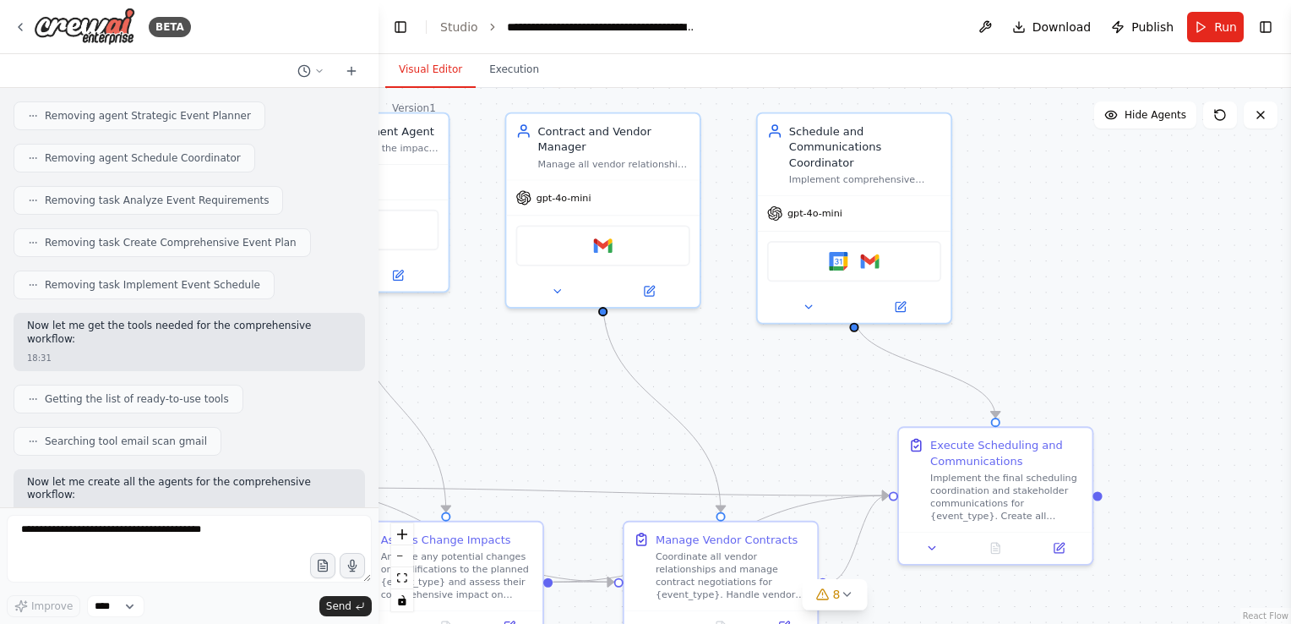
drag, startPoint x: 838, startPoint y: 370, endPoint x: 777, endPoint y: 361, distance: 61.5
click at [777, 361] on div ".deletable-edge-delete-btn { width: 20px; height: 20px; border: 0px solid #ffff…" at bounding box center [835, 356] width 913 height 536
